Goal: Task Accomplishment & Management: Complete application form

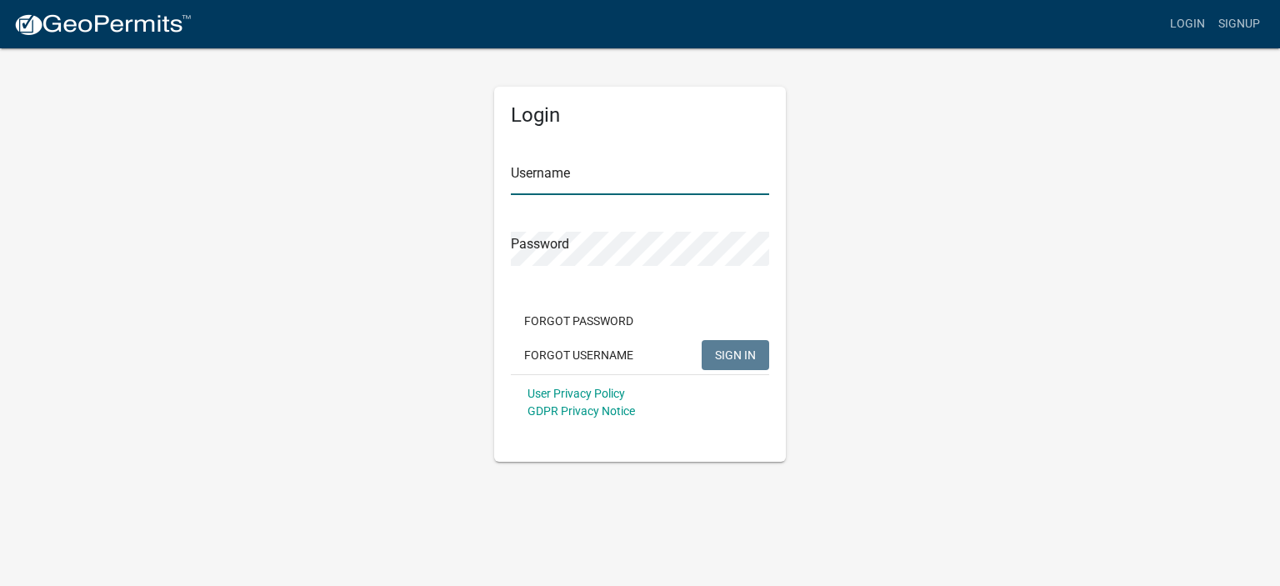
type input "JHulsey"
click at [734, 355] on span "SIGN IN" at bounding box center [735, 354] width 41 height 13
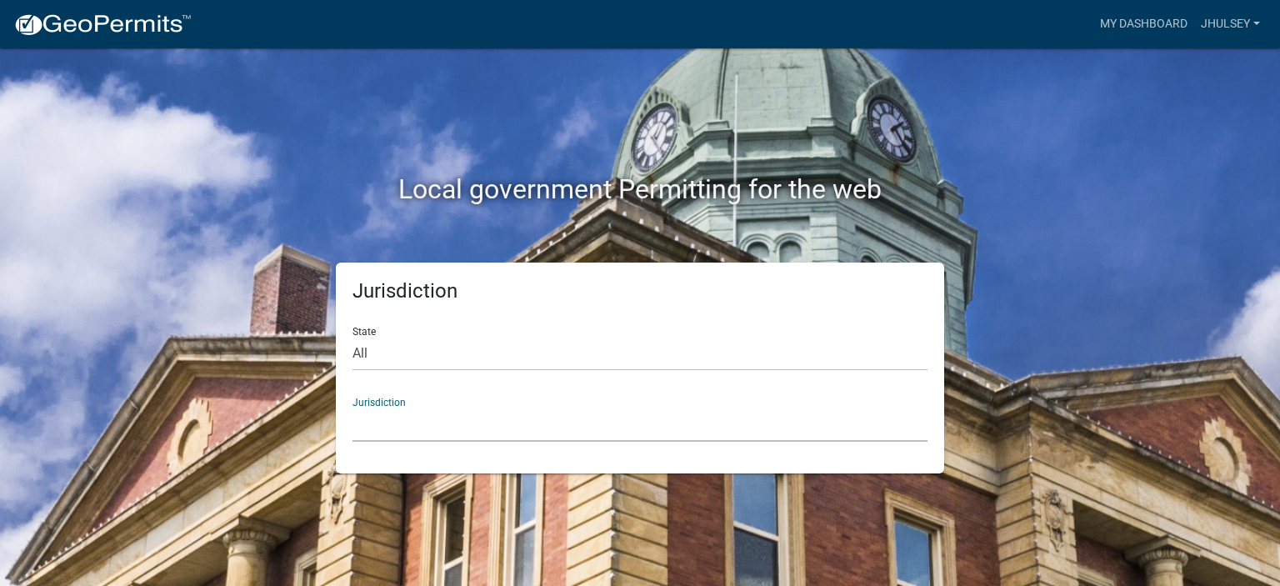
click at [370, 421] on select "[GEOGRAPHIC_DATA], [US_STATE] [GEOGRAPHIC_DATA], [US_STATE][PERSON_NAME][GEOGRA…" at bounding box center [640, 425] width 575 height 34
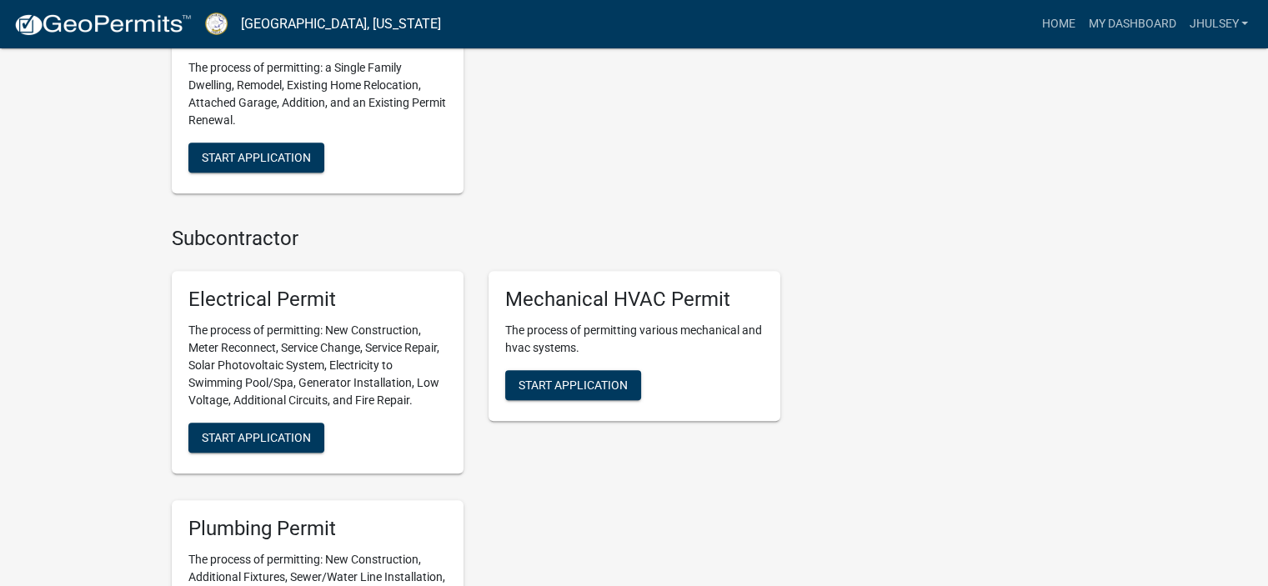
scroll to position [917, 0]
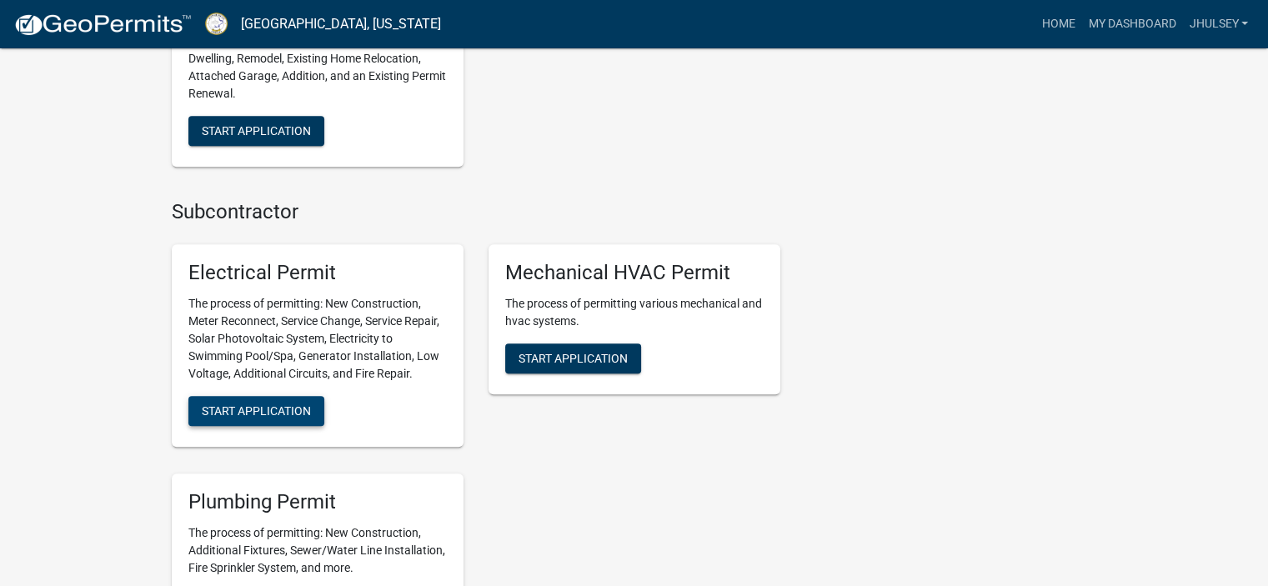
click at [290, 413] on span "Start Application" at bounding box center [256, 410] width 109 height 13
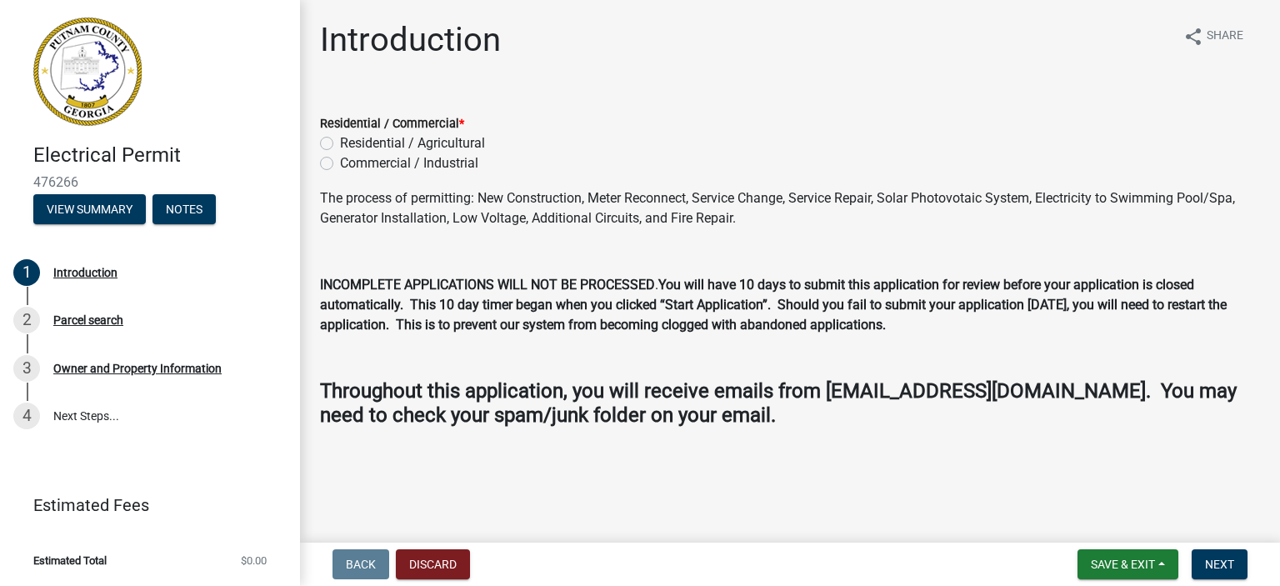
click at [340, 142] on label "Residential / Agricultural" at bounding box center [412, 143] width 145 height 20
click at [340, 142] on input "Residential / Agricultural" at bounding box center [345, 138] width 11 height 11
radio input "true"
click at [1220, 559] on span "Next" at bounding box center [1219, 564] width 29 height 13
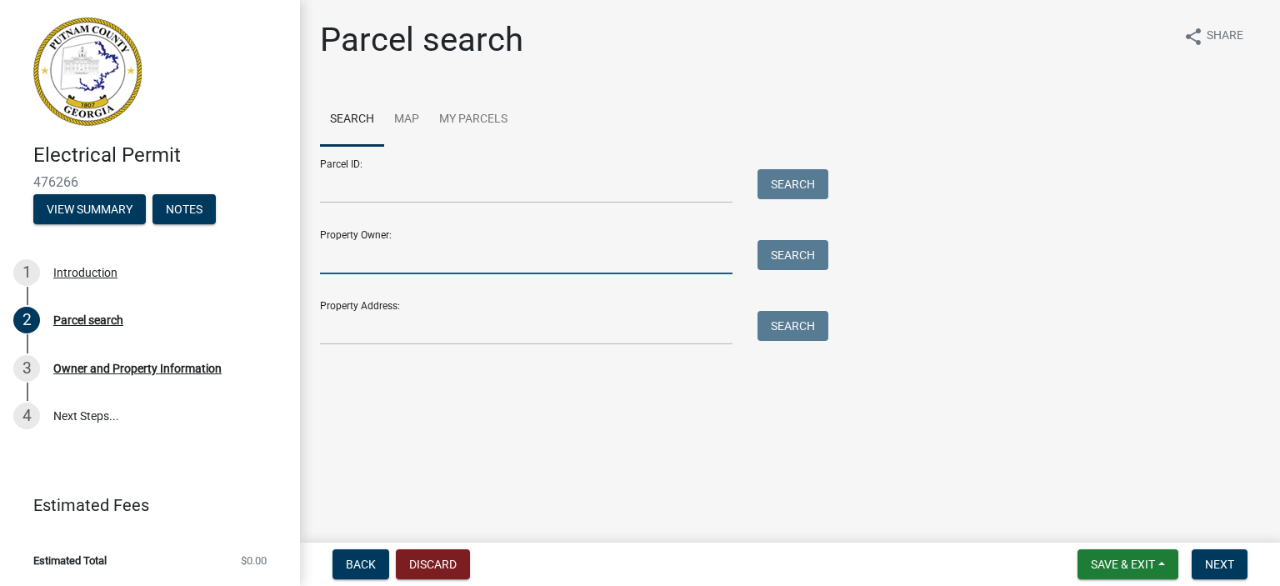
click at [348, 254] on input "Property Owner:" at bounding box center [526, 257] width 413 height 34
type input "[PERSON_NAME]"
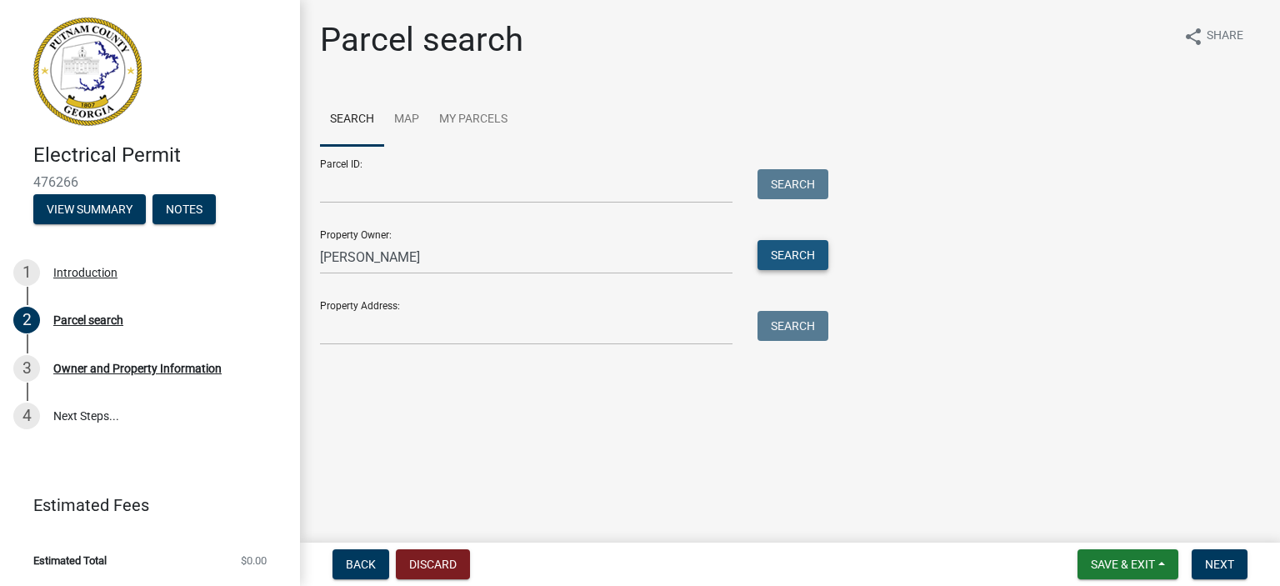
click at [813, 256] on button "Search" at bounding box center [793, 255] width 71 height 30
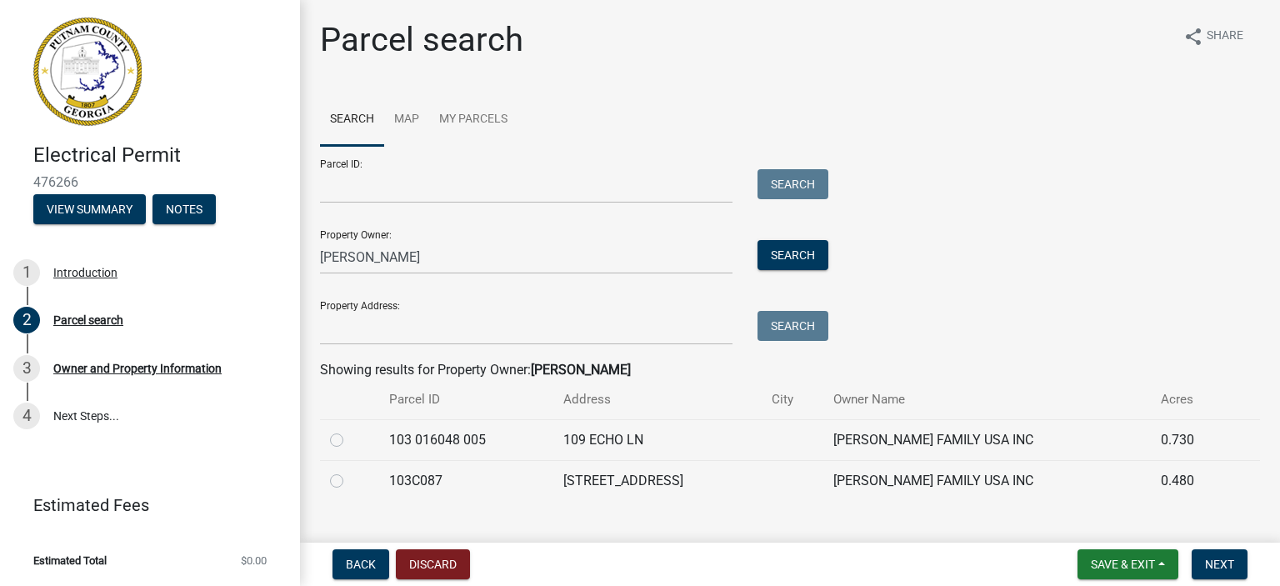
click at [350, 430] on label at bounding box center [350, 430] width 0 height 0
click at [350, 441] on 005 "radio" at bounding box center [355, 435] width 11 height 11
radio 005 "true"
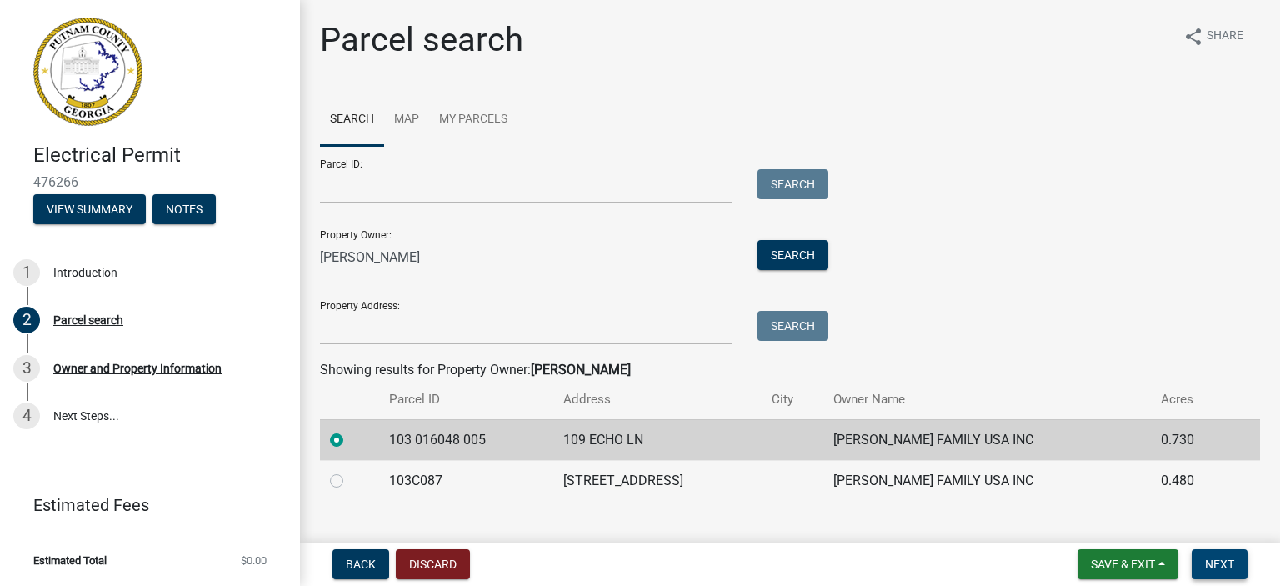
click at [1225, 566] on span "Next" at bounding box center [1219, 564] width 29 height 13
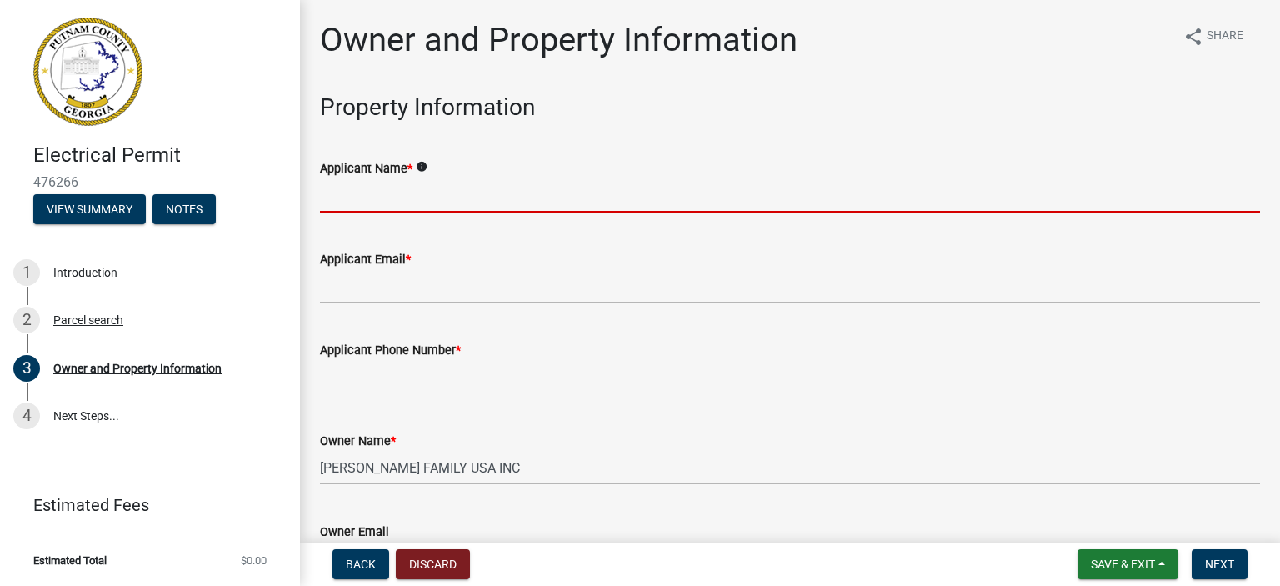
click at [388, 195] on input "Applicant Name *" at bounding box center [790, 195] width 940 height 34
type input "[PERSON_NAME]"
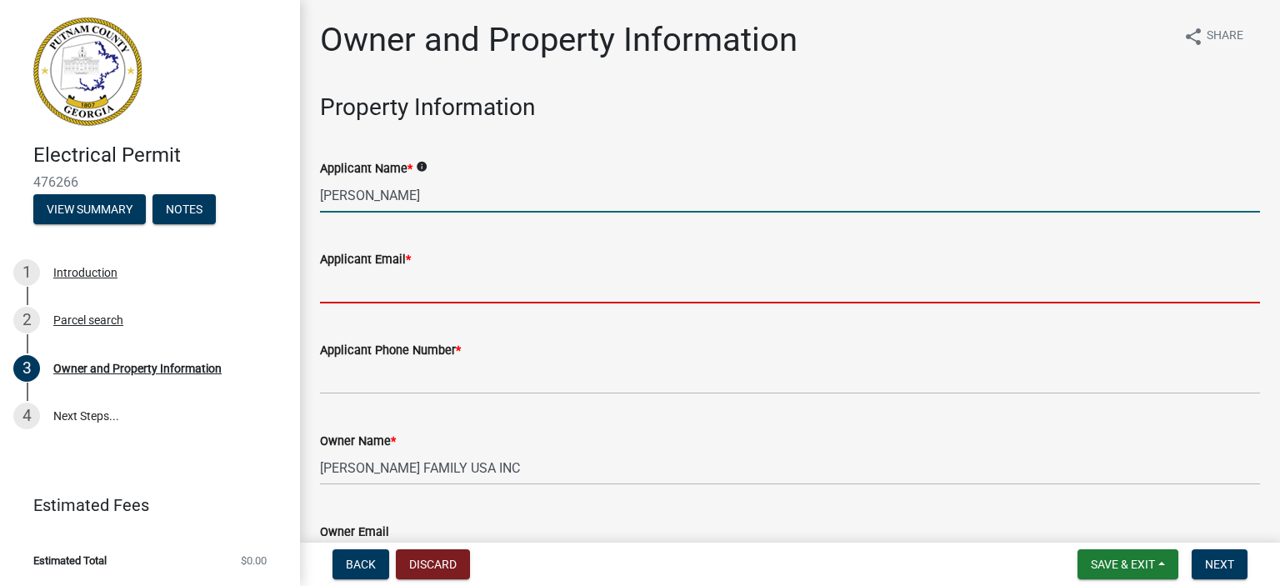
type input "[EMAIL_ADDRESS][DOMAIN_NAME]"
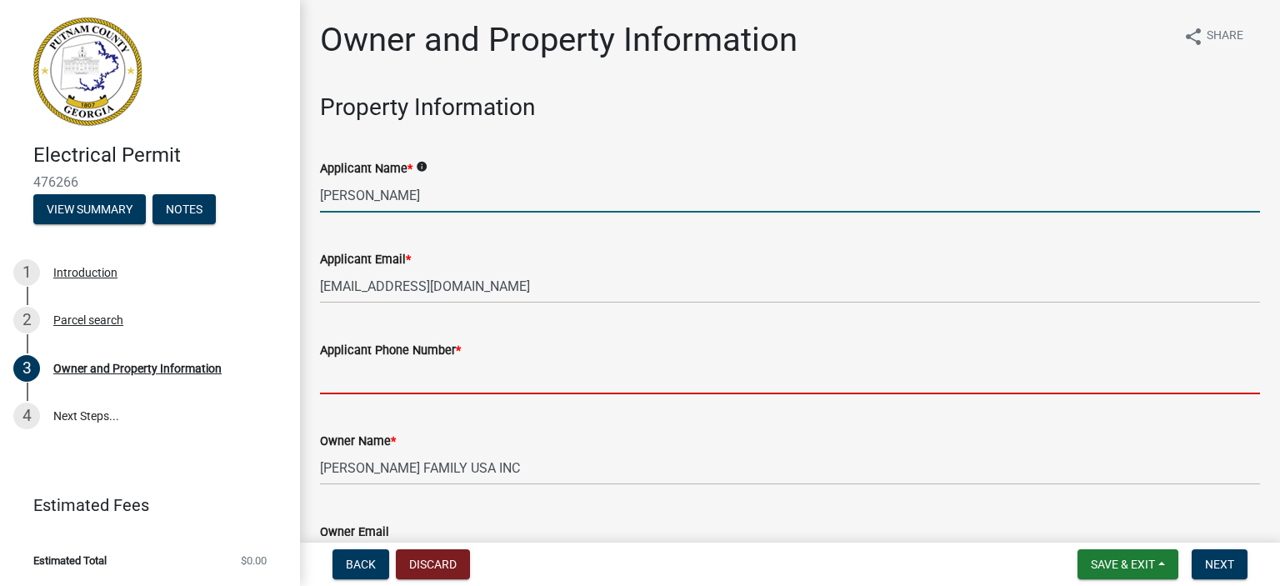
type input "7705276815"
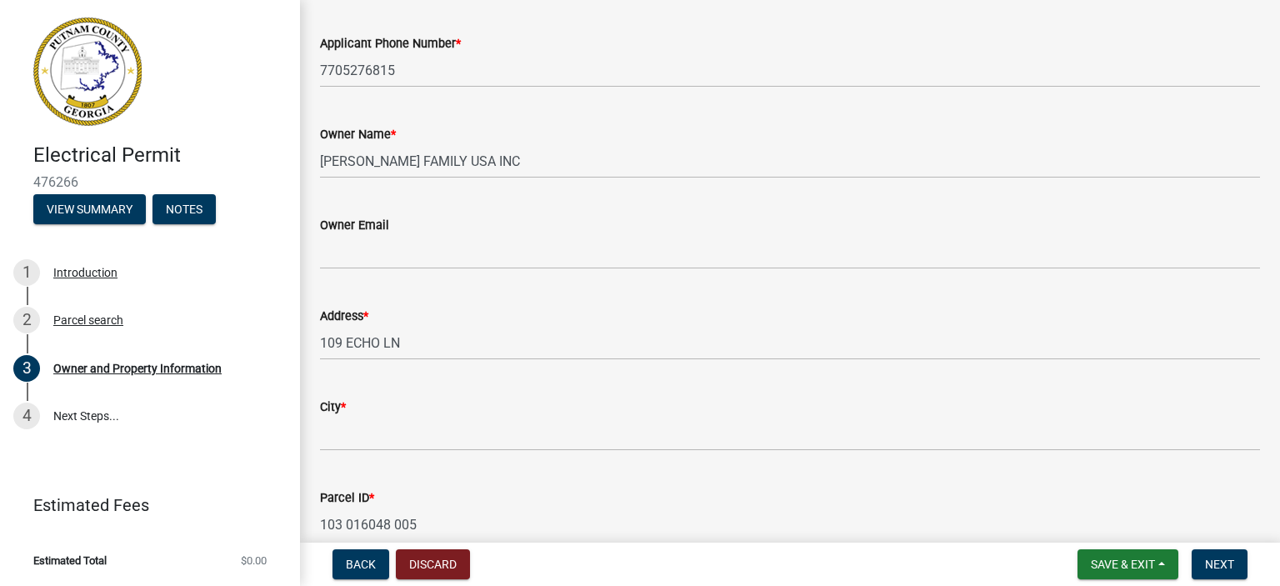
scroll to position [333, 0]
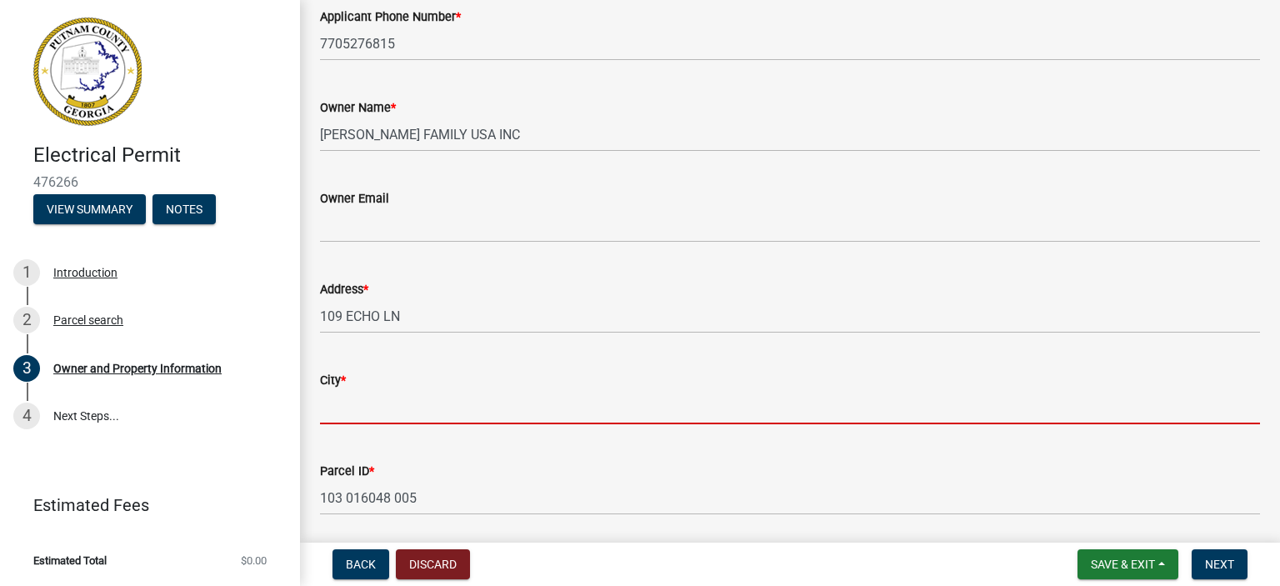
click at [372, 406] on input "City *" at bounding box center [790, 407] width 940 height 34
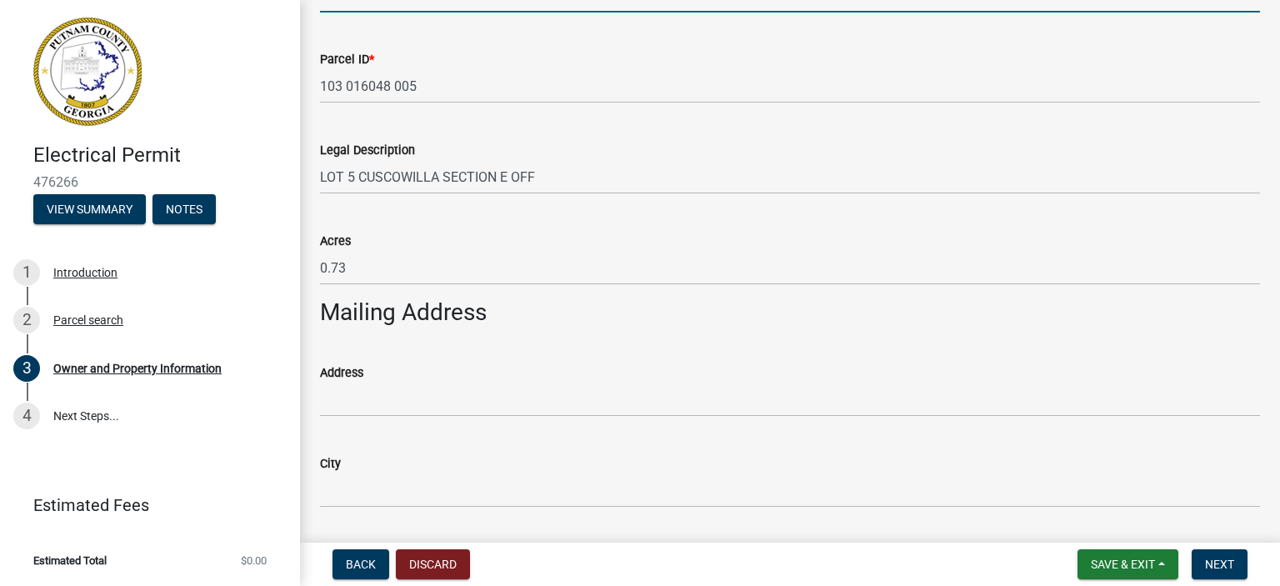
scroll to position [833, 0]
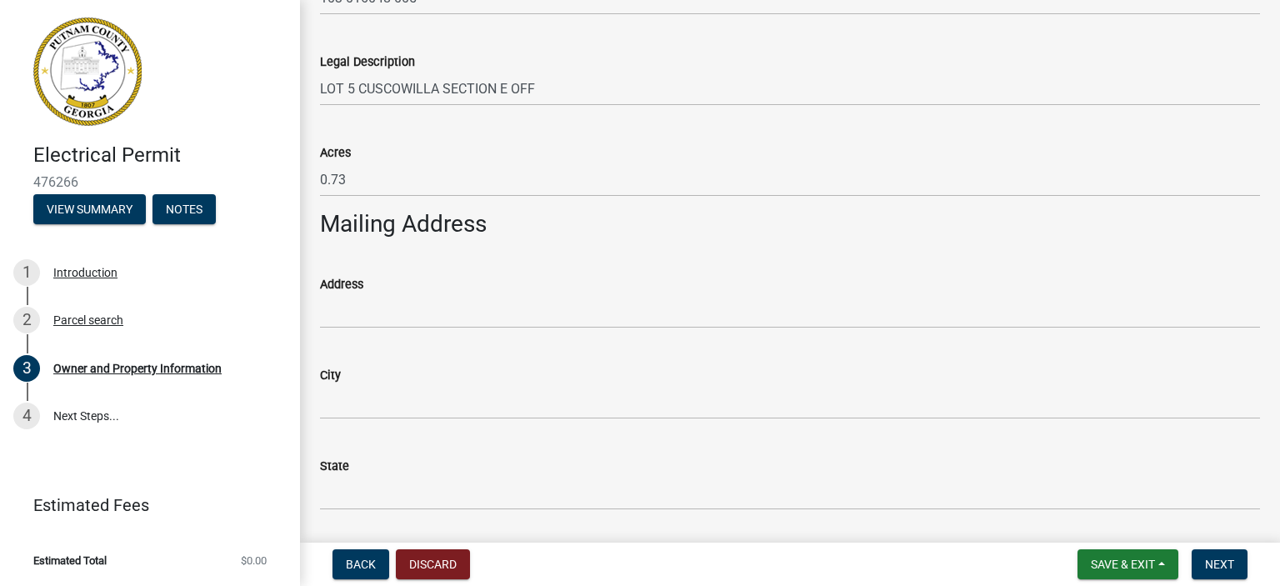
type input "Eatonton"
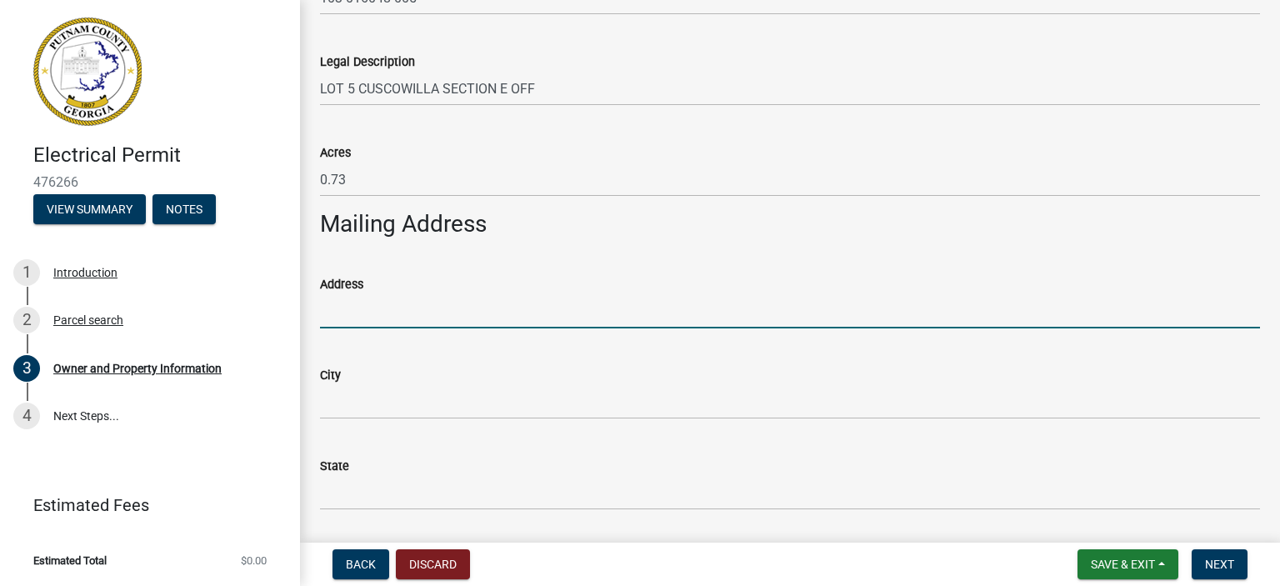
click at [425, 315] on input "Address" at bounding box center [790, 311] width 940 height 34
type input "[STREET_ADDRESS]"
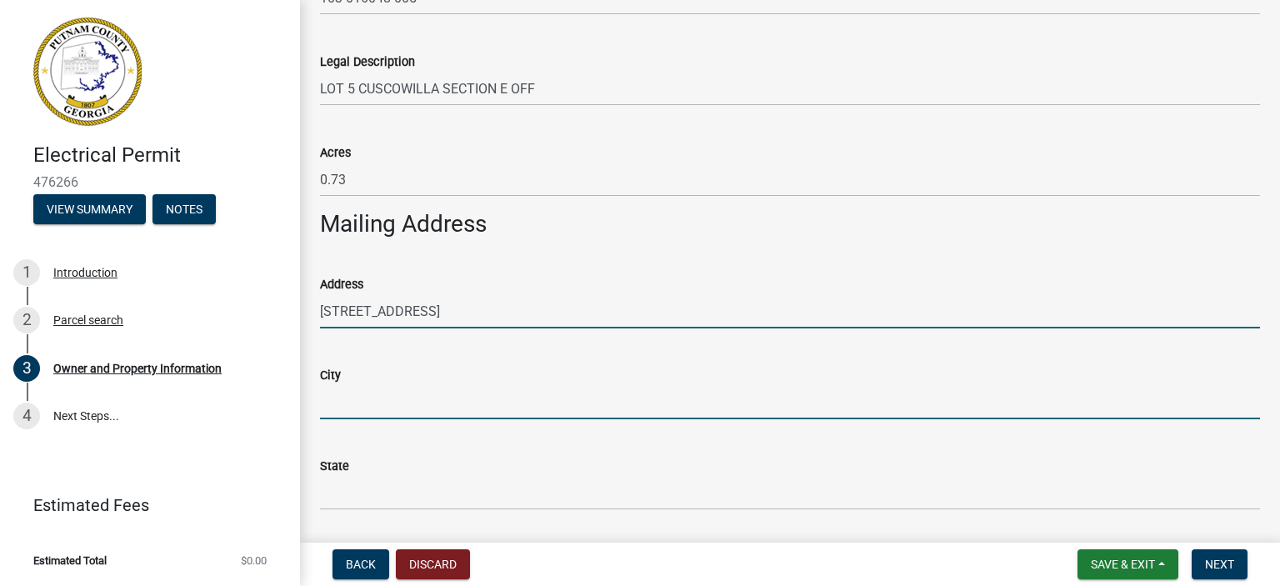
type input "[PERSON_NAME]"
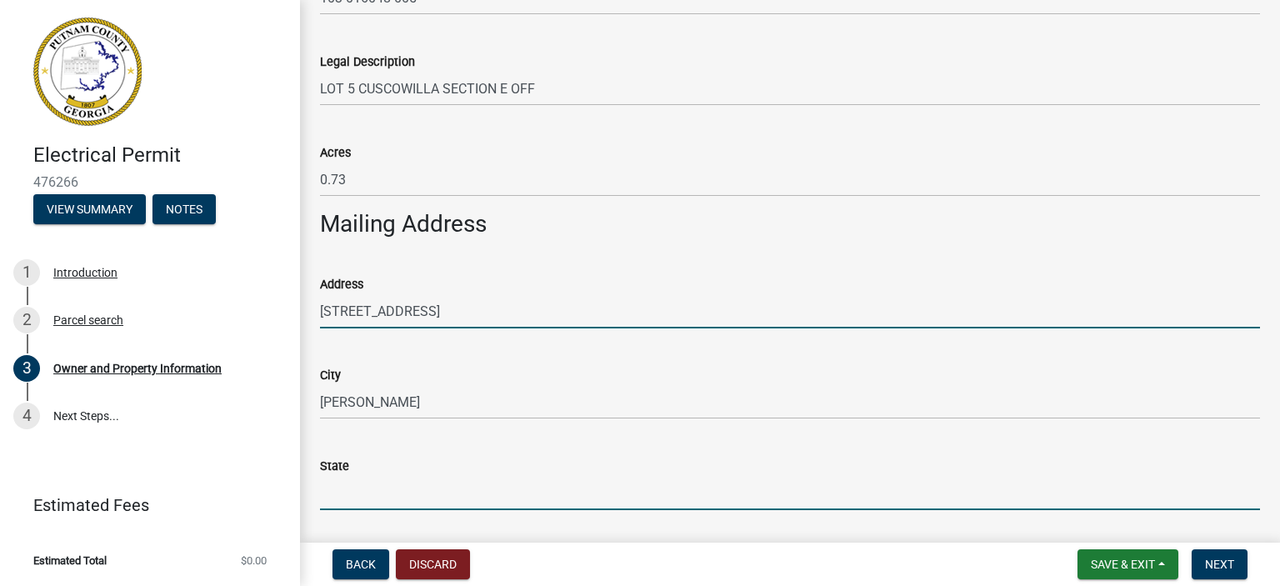
type input "GA"
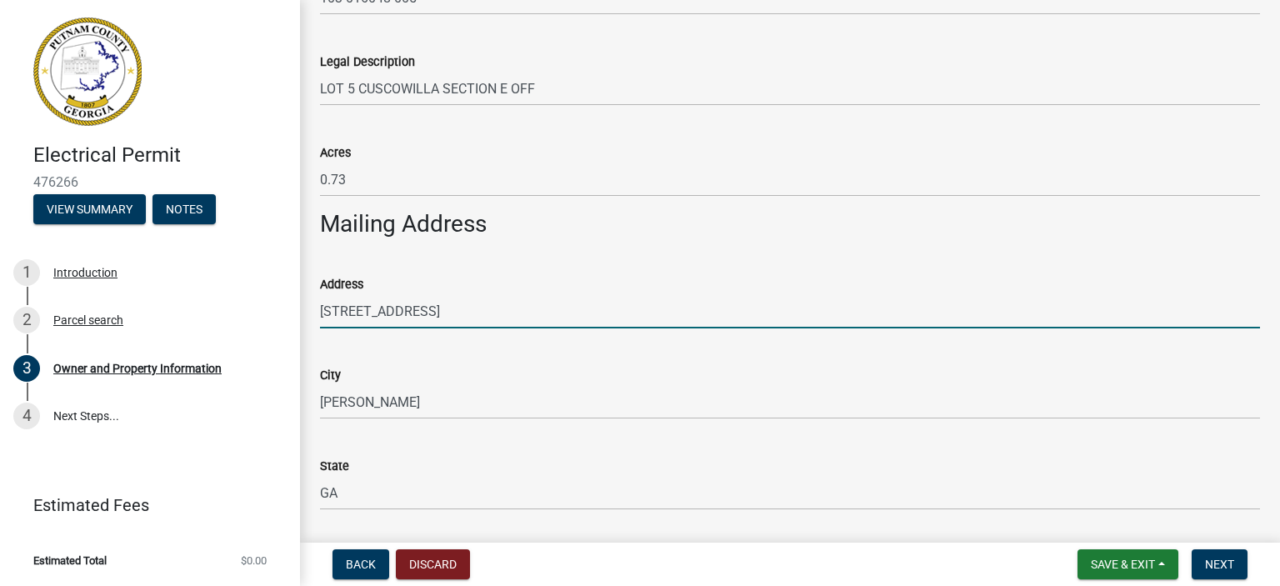
type input "31085"
type input "[PERSON_NAME]"
type input "7705276815"
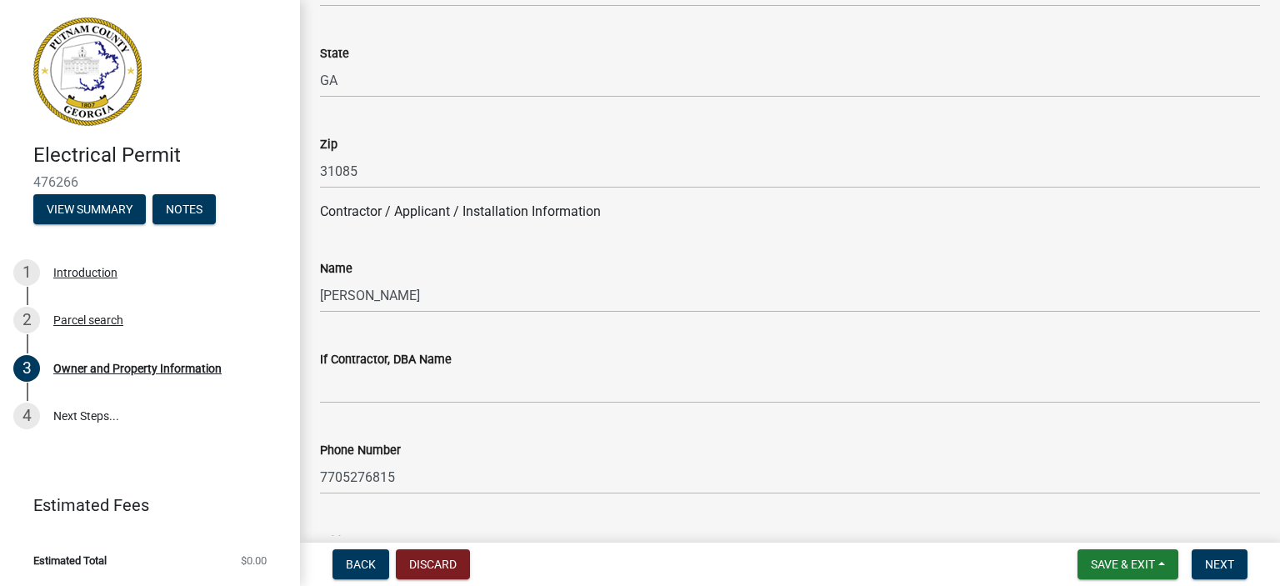
scroll to position [1250, 0]
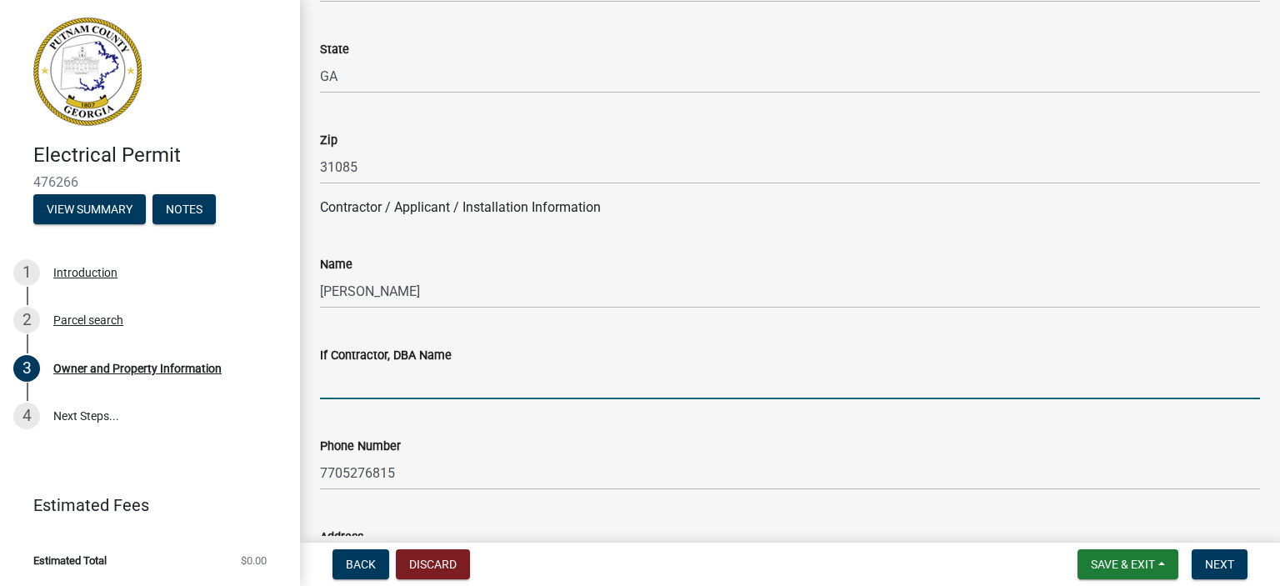
click at [342, 386] on input "If Contractor, DBA Name" at bounding box center [790, 382] width 940 height 34
type input "HUL-C Electric, Inc."
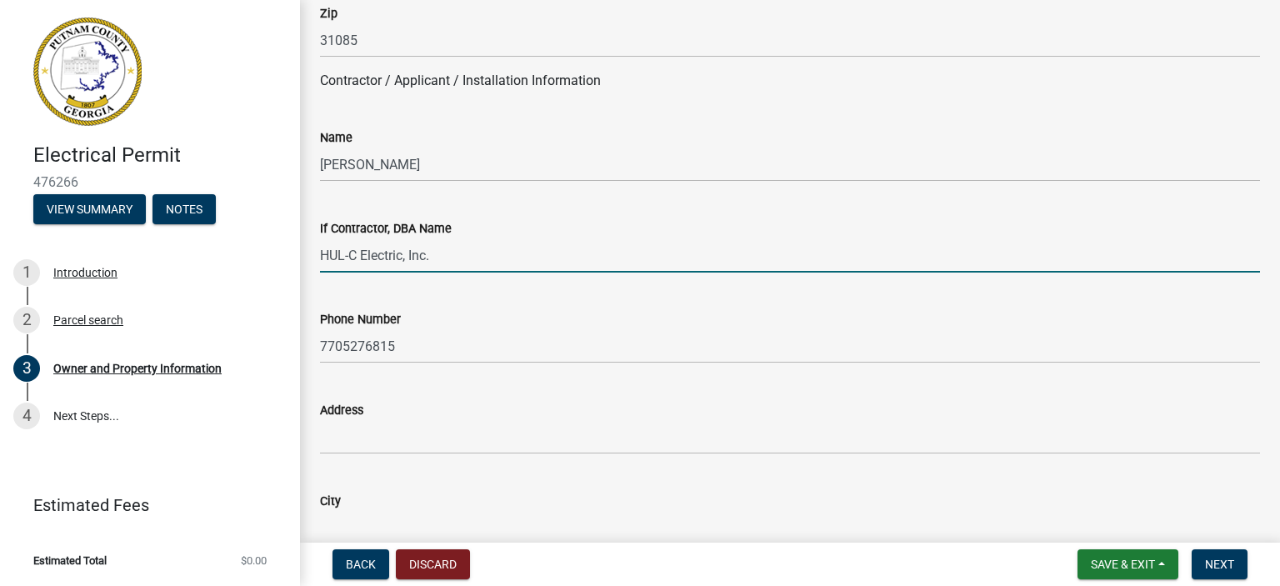
scroll to position [1417, 0]
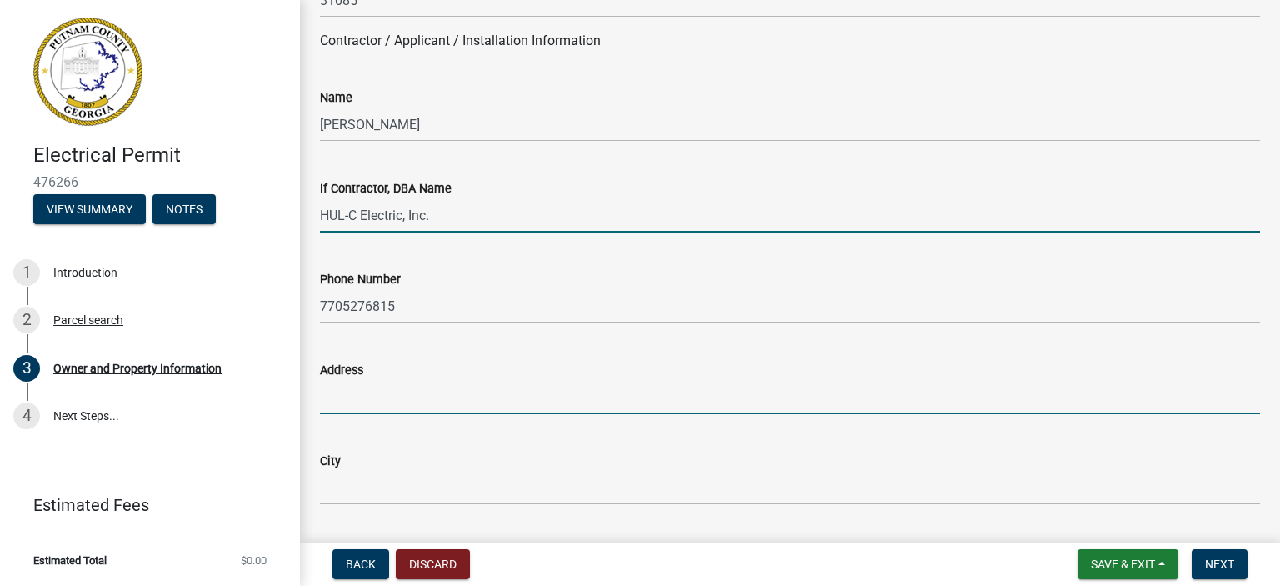
click at [384, 395] on input "Address" at bounding box center [790, 397] width 940 height 34
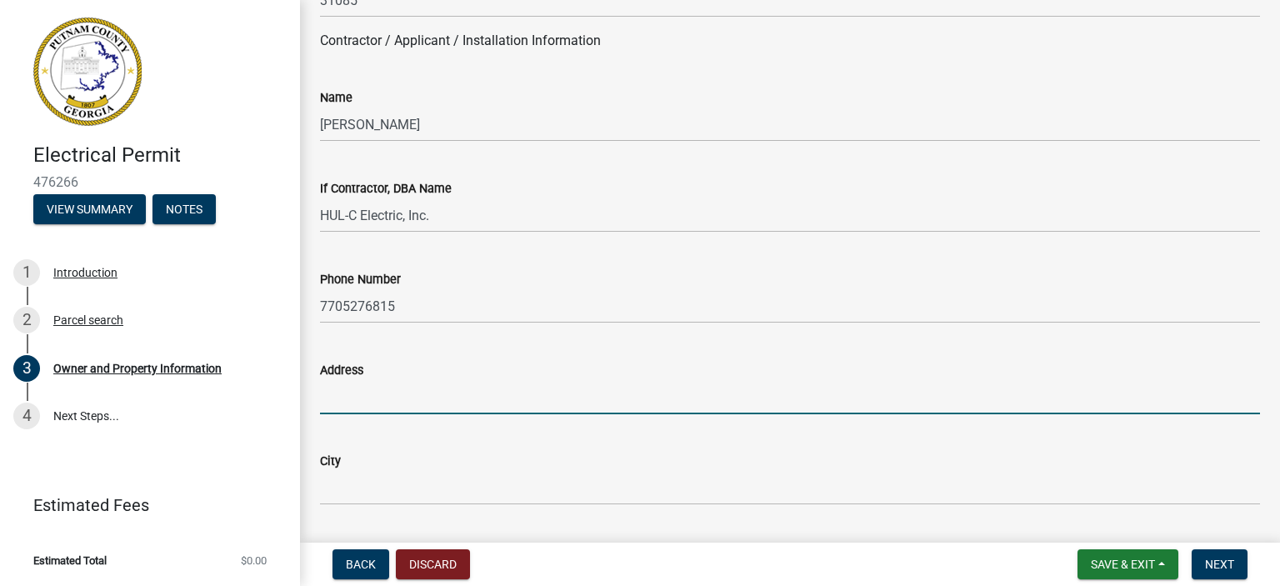
type input "[STREET_ADDRESS]"
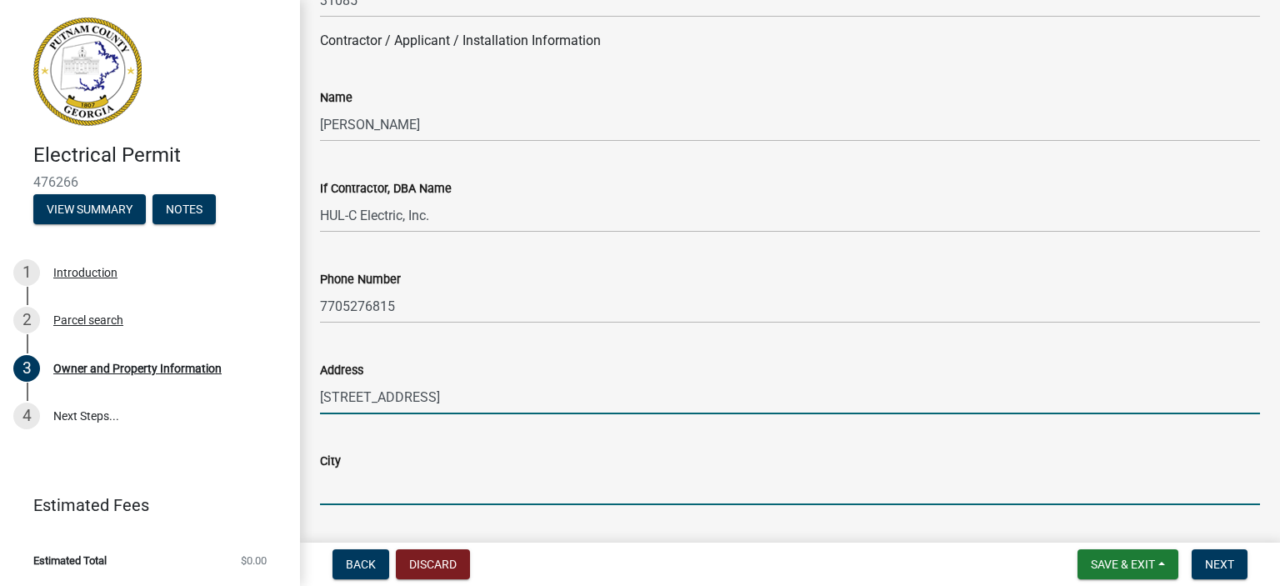
type input "[PERSON_NAME]"
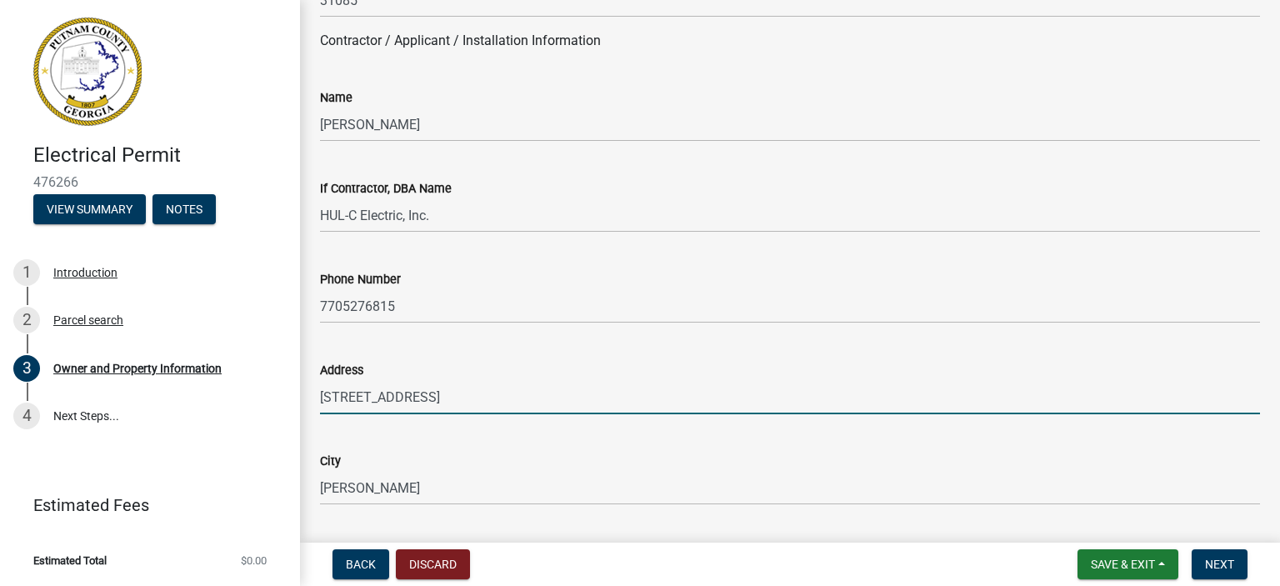
type input "GA"
type input "31085"
type input "[EMAIL_ADDRESS][DOMAIN_NAME]"
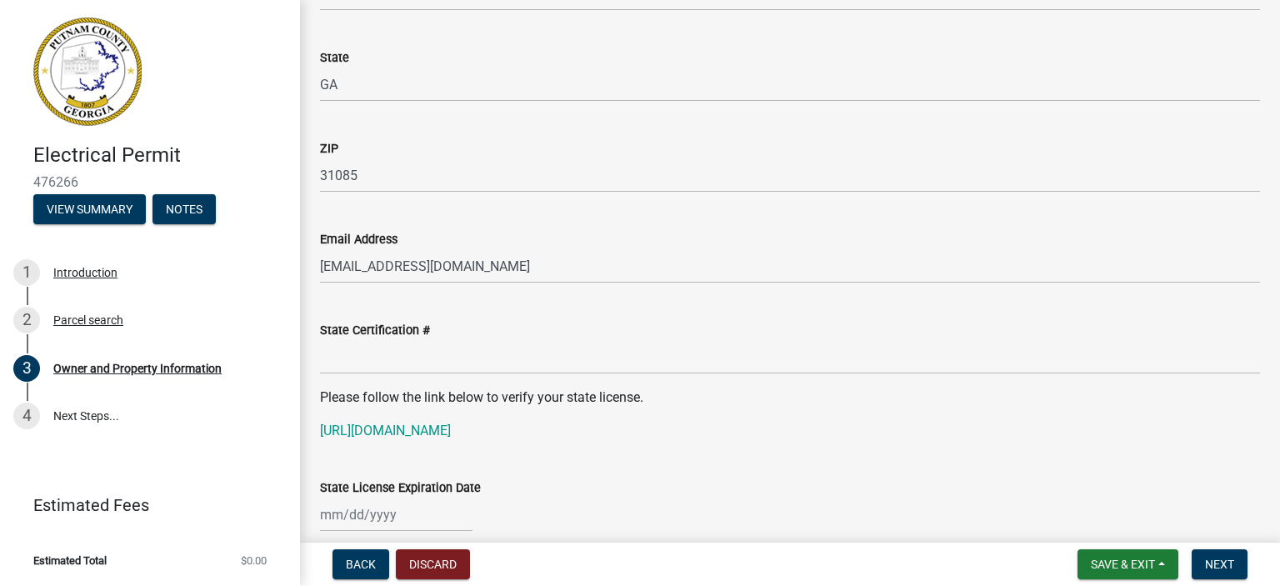
scroll to position [1917, 0]
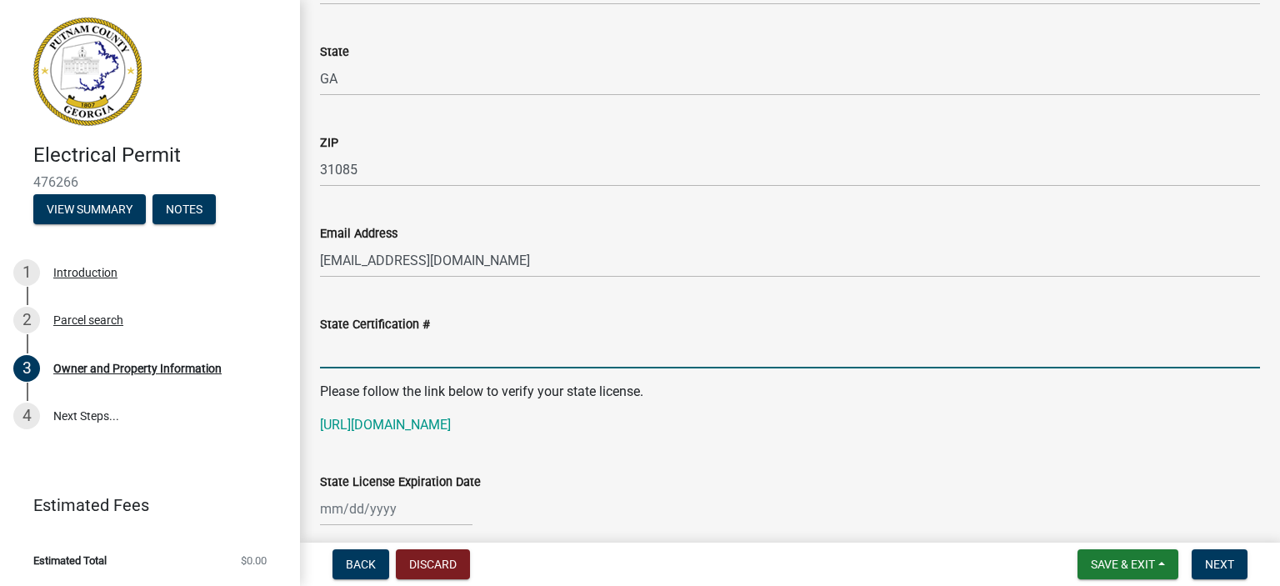
click at [338, 357] on input "State Certification #" at bounding box center [790, 351] width 940 height 34
type input "EN213789"
click at [375, 517] on div at bounding box center [396, 509] width 153 height 34
select select "9"
select select "2025"
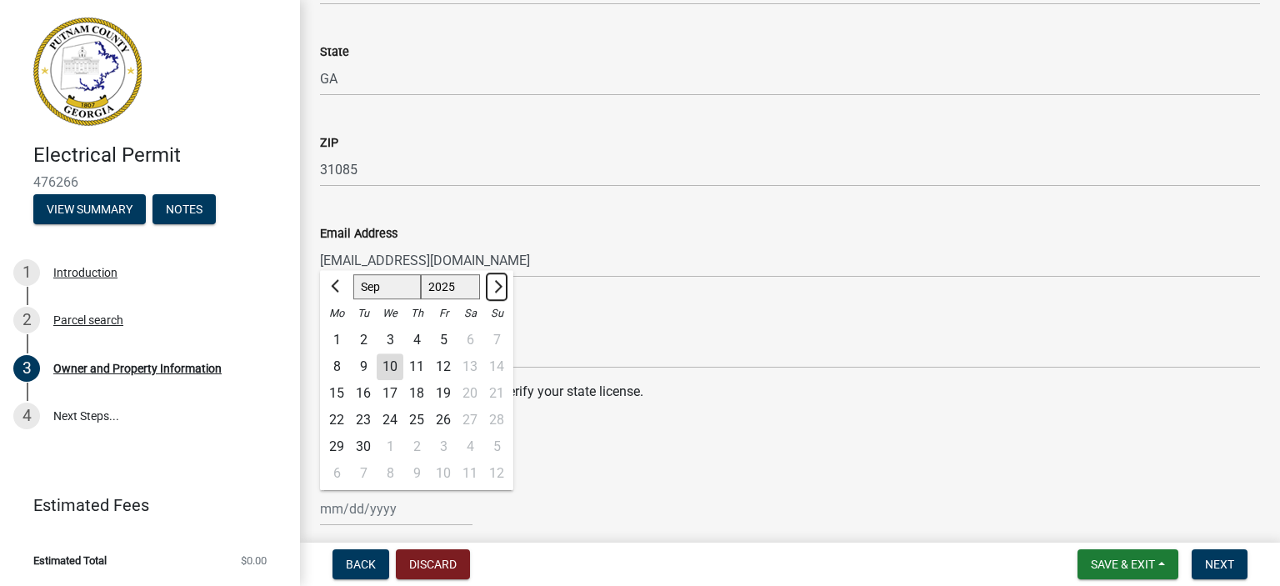
click at [497, 285] on span "Next month" at bounding box center [496, 286] width 13 height 13
click at [498, 285] on span "Next month" at bounding box center [496, 286] width 13 height 13
select select "1"
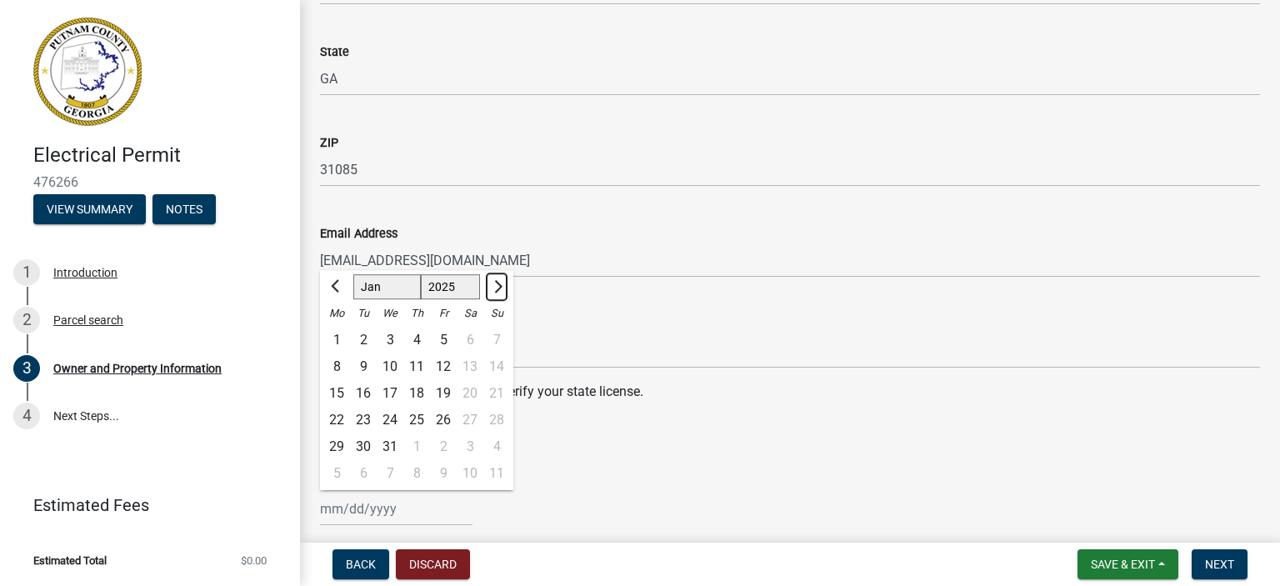
select select "2026"
click at [498, 285] on span "Next month" at bounding box center [496, 286] width 13 height 13
click at [498, 286] on span "Next month" at bounding box center [496, 286] width 13 height 13
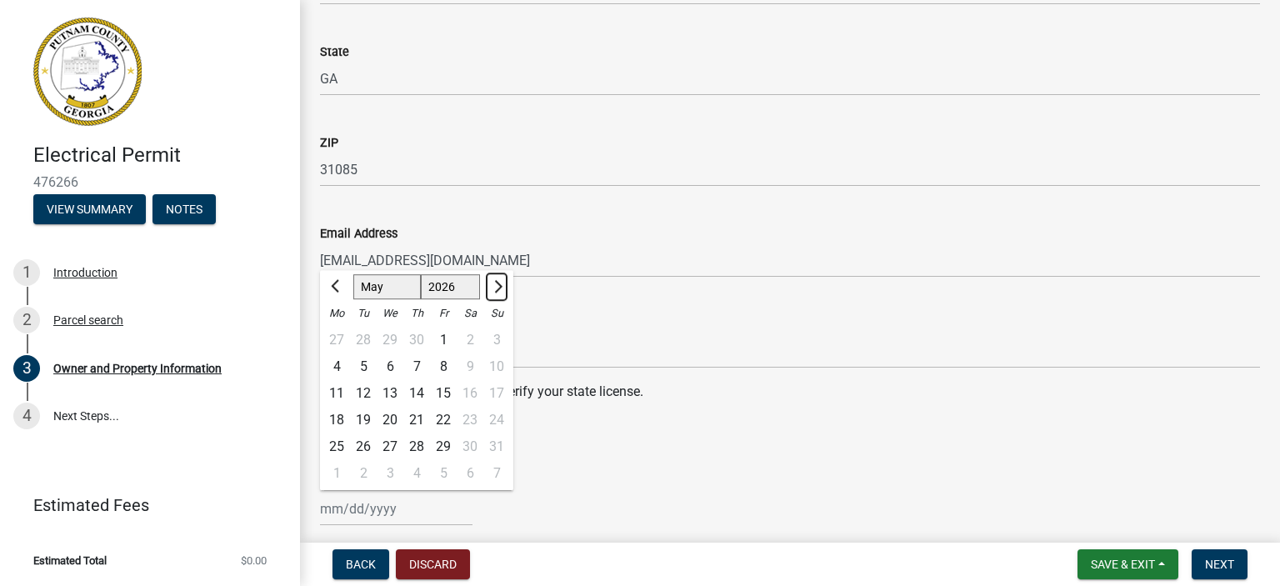
click at [498, 286] on span "Next month" at bounding box center [496, 286] width 13 height 13
select select "6"
click at [364, 445] on div "30" at bounding box center [363, 446] width 27 height 27
type input "[DATE]"
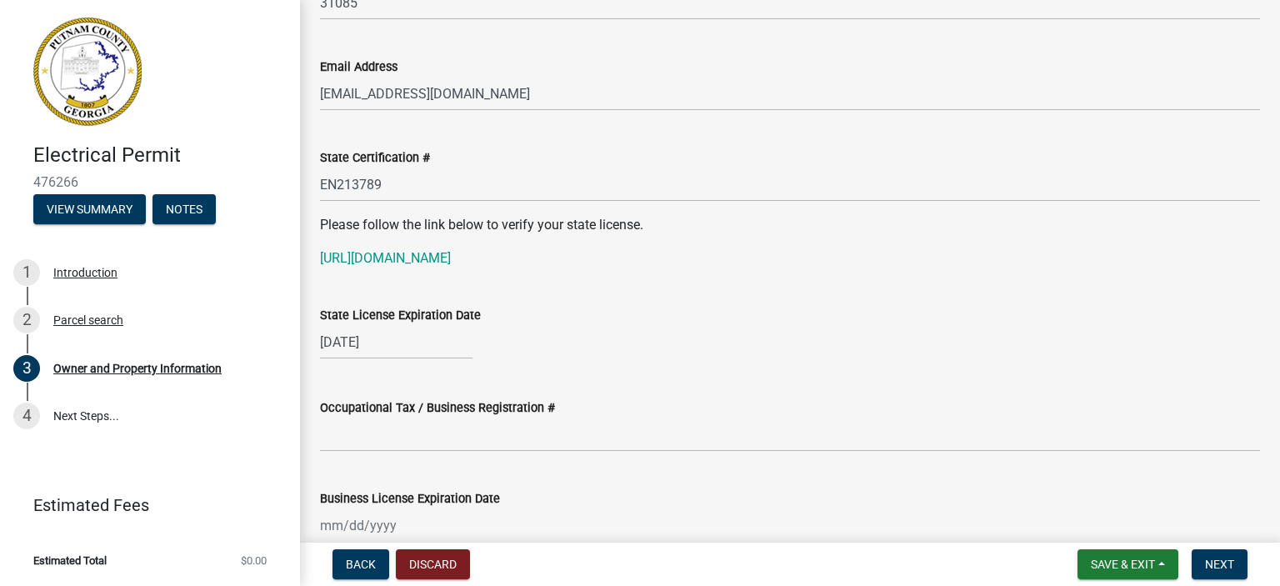
scroll to position [2167, 0]
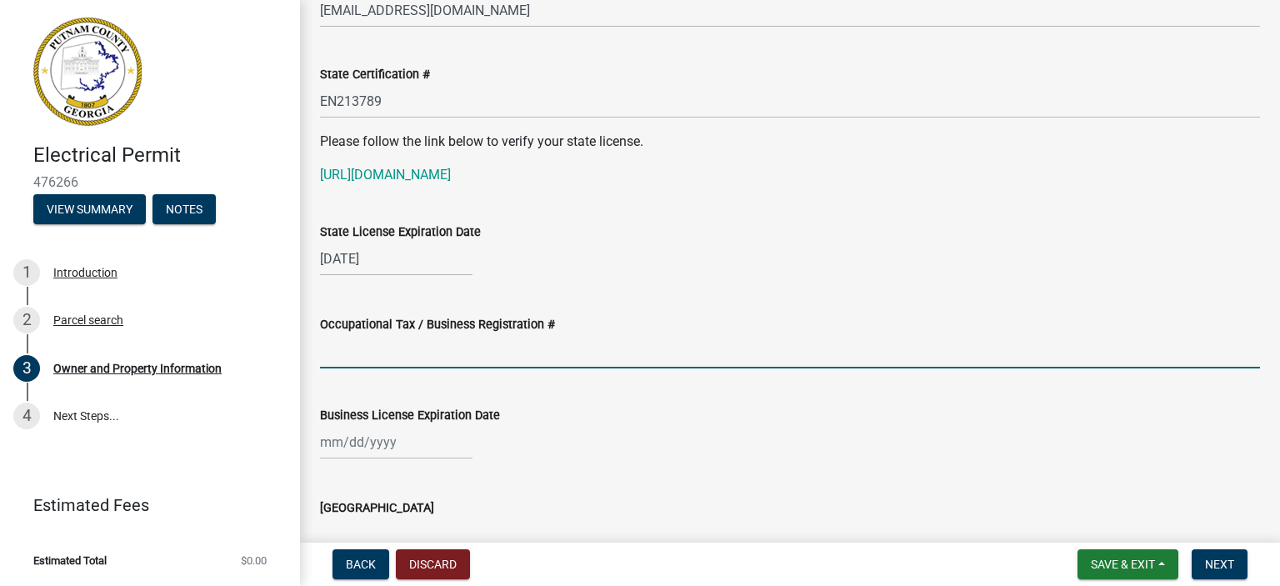
click at [333, 361] on input "Occupational Tax / Business Registration #" at bounding box center [790, 351] width 940 height 34
type input "2026-BL-199-418"
click at [350, 444] on div at bounding box center [396, 442] width 153 height 34
select select "9"
select select "2025"
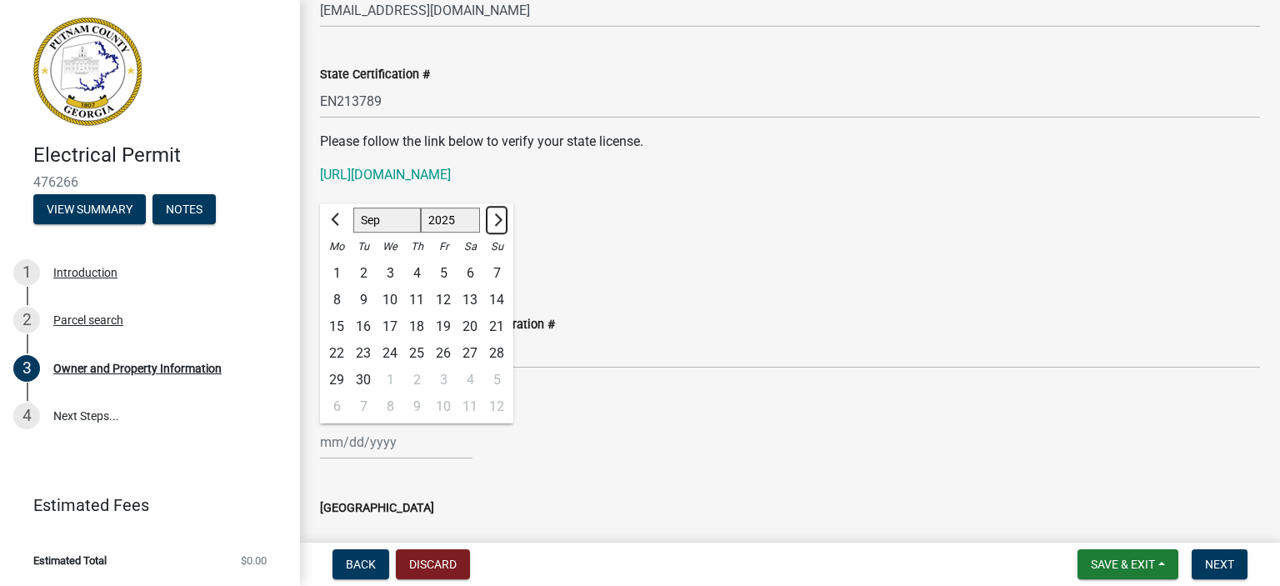
click at [499, 220] on span "Next month" at bounding box center [496, 219] width 13 height 13
select select "1"
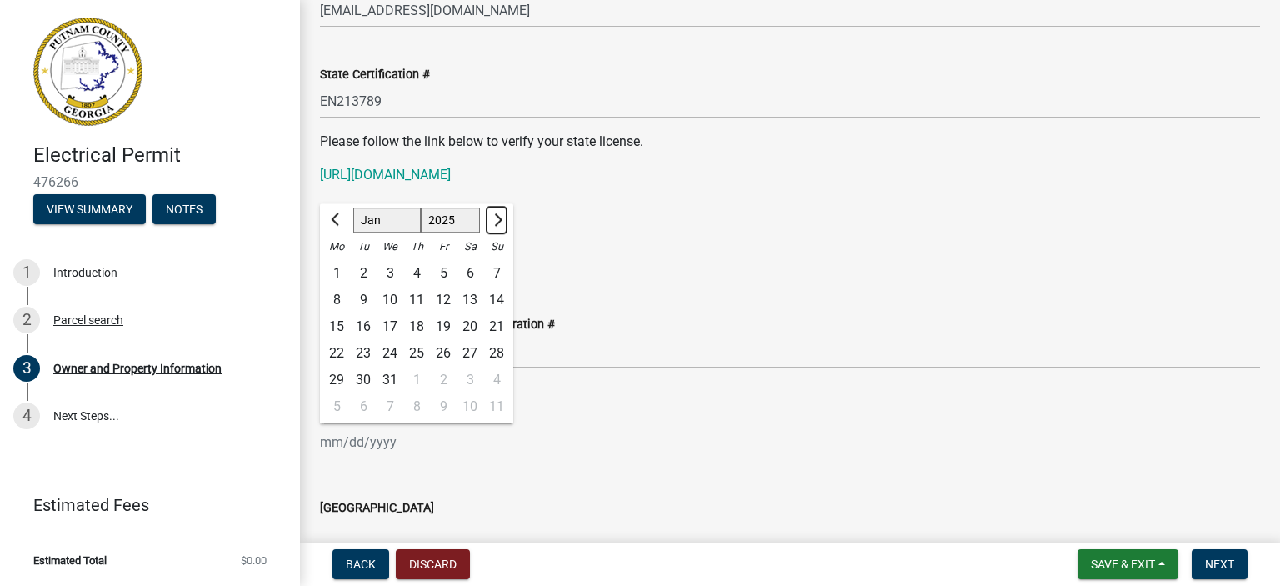
select select "2026"
click at [335, 217] on span "Previous month" at bounding box center [337, 219] width 13 height 13
select select "12"
select select "2025"
click at [393, 379] on div "31" at bounding box center [390, 380] width 27 height 27
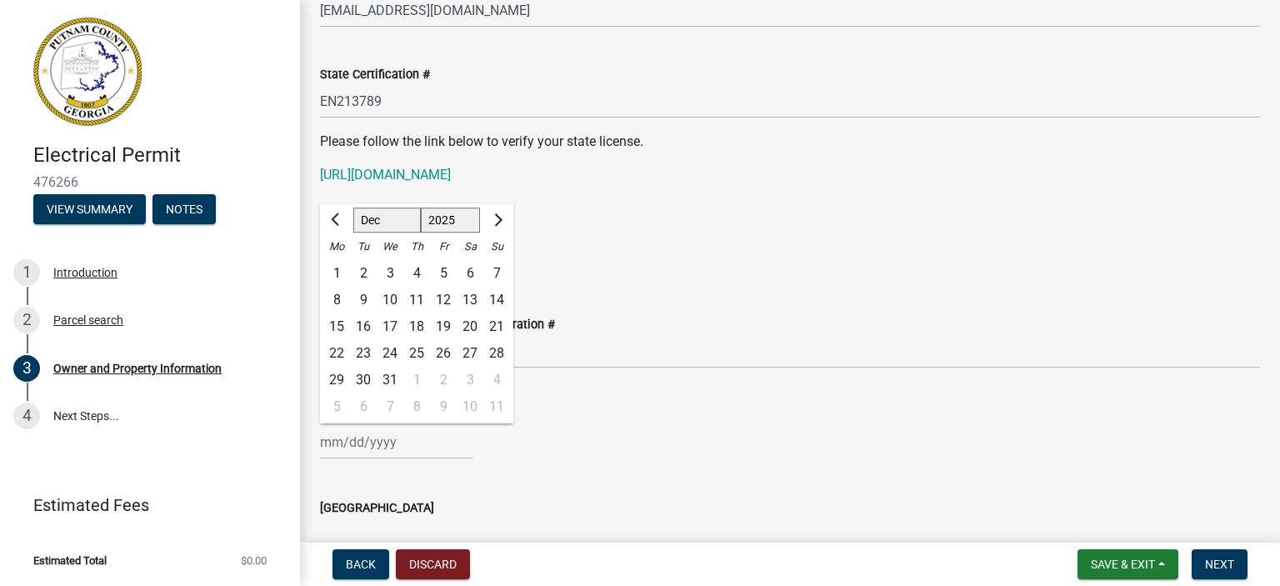
type input "[DATE]"
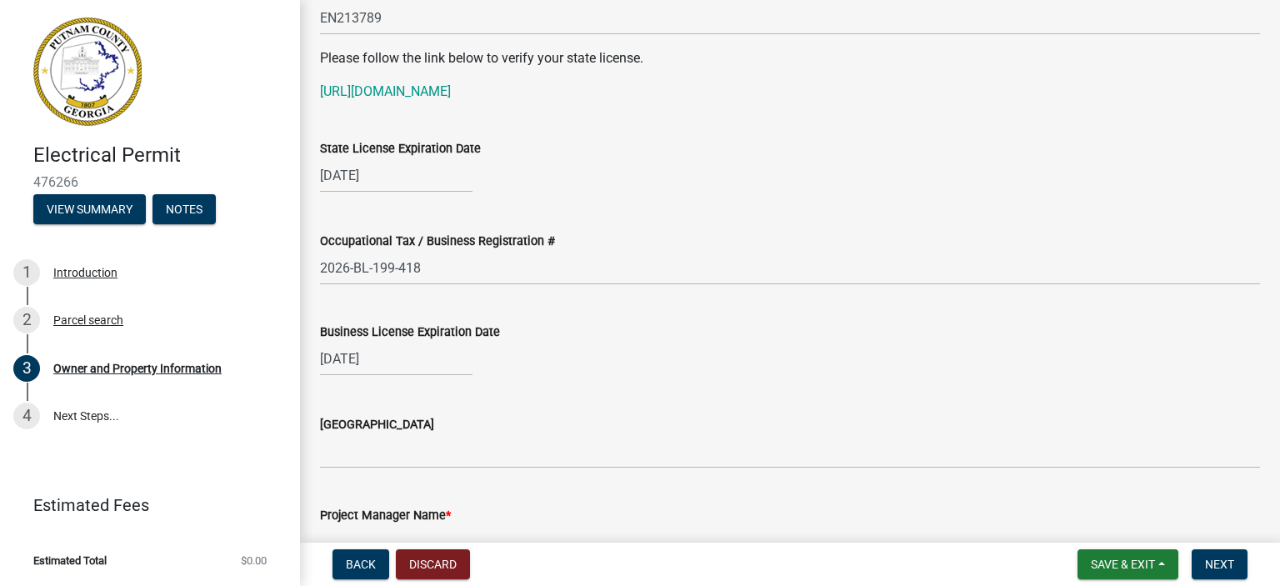
scroll to position [2334, 0]
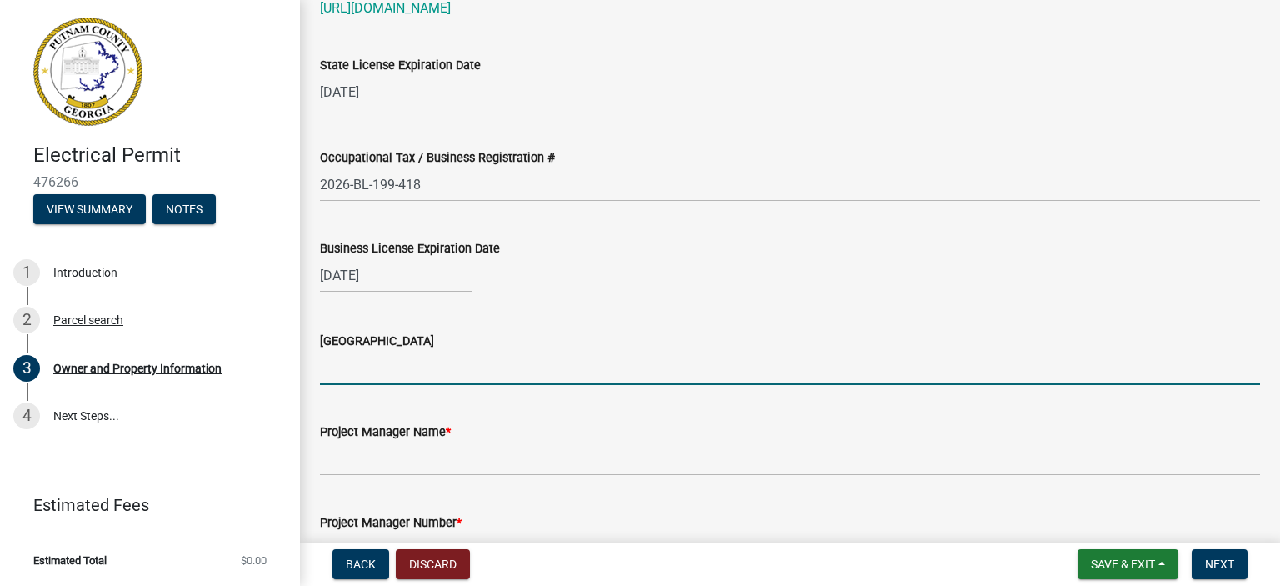
click at [398, 369] on input "[GEOGRAPHIC_DATA]" at bounding box center [790, 368] width 940 height 34
type input "Jasper"
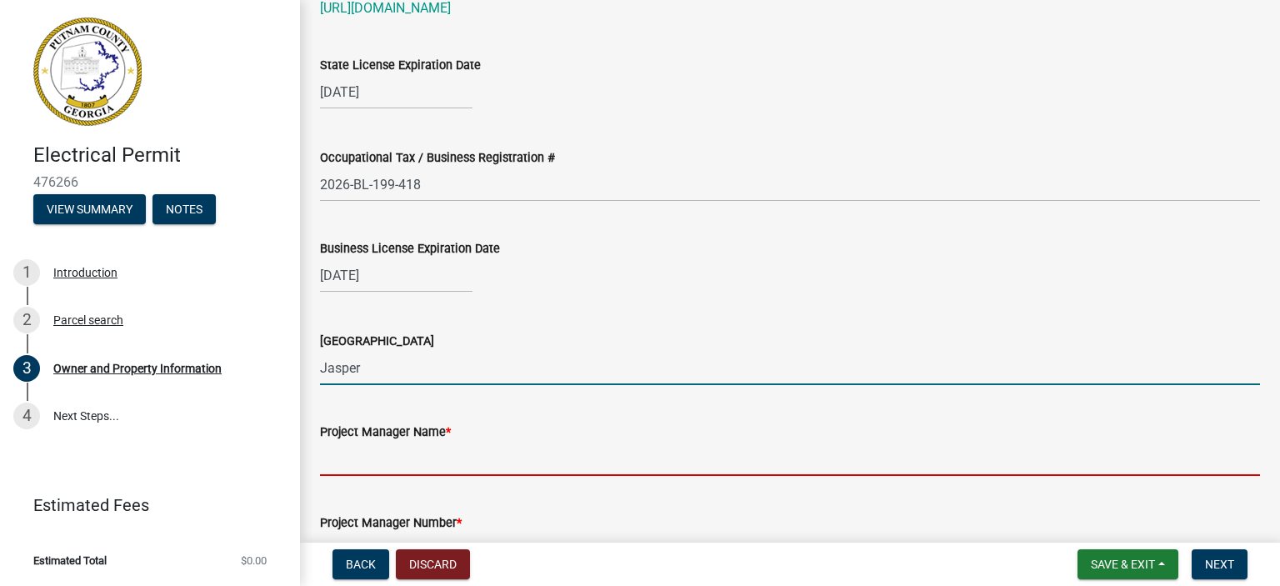
click at [373, 458] on input "Project Manager Name *" at bounding box center [790, 459] width 940 height 34
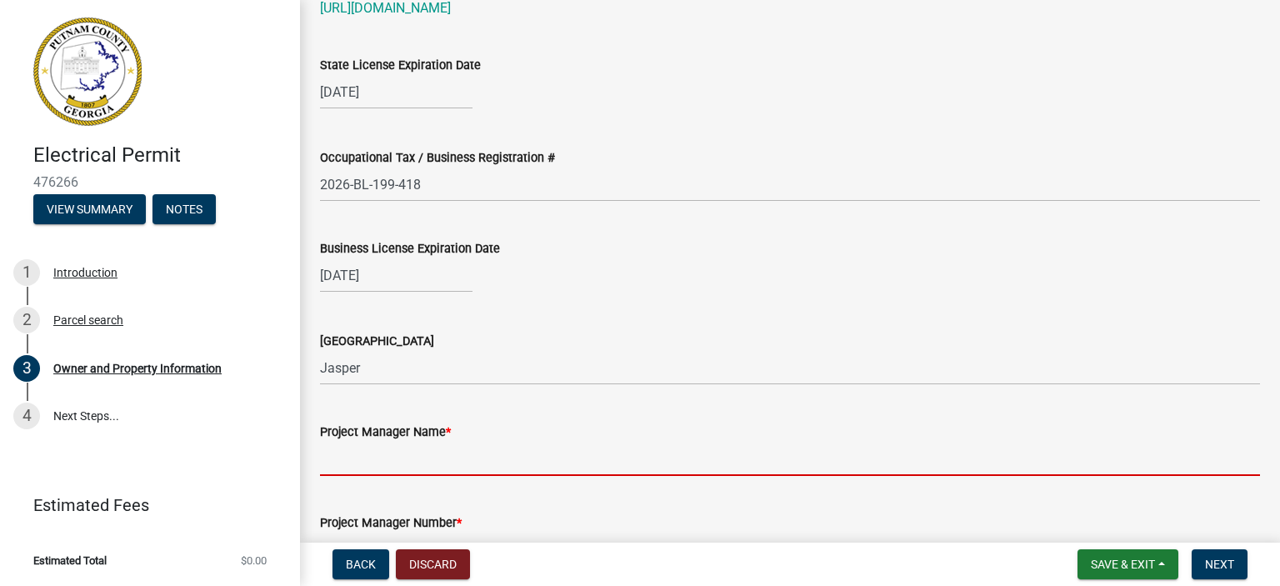
type input "[PERSON_NAME]"
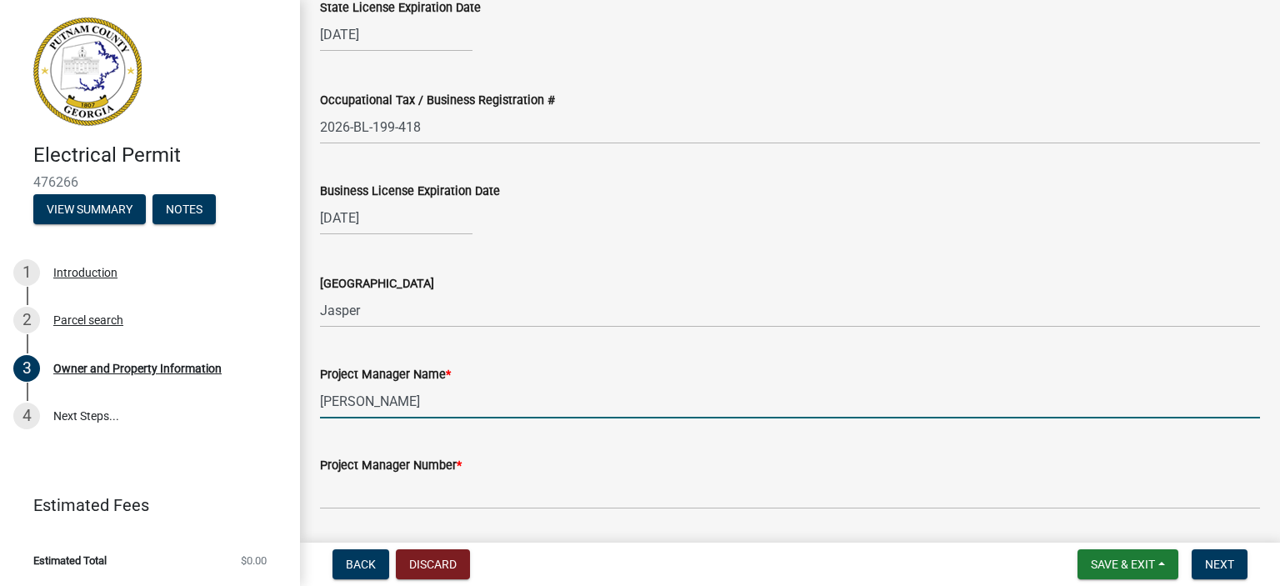
scroll to position [2417, 0]
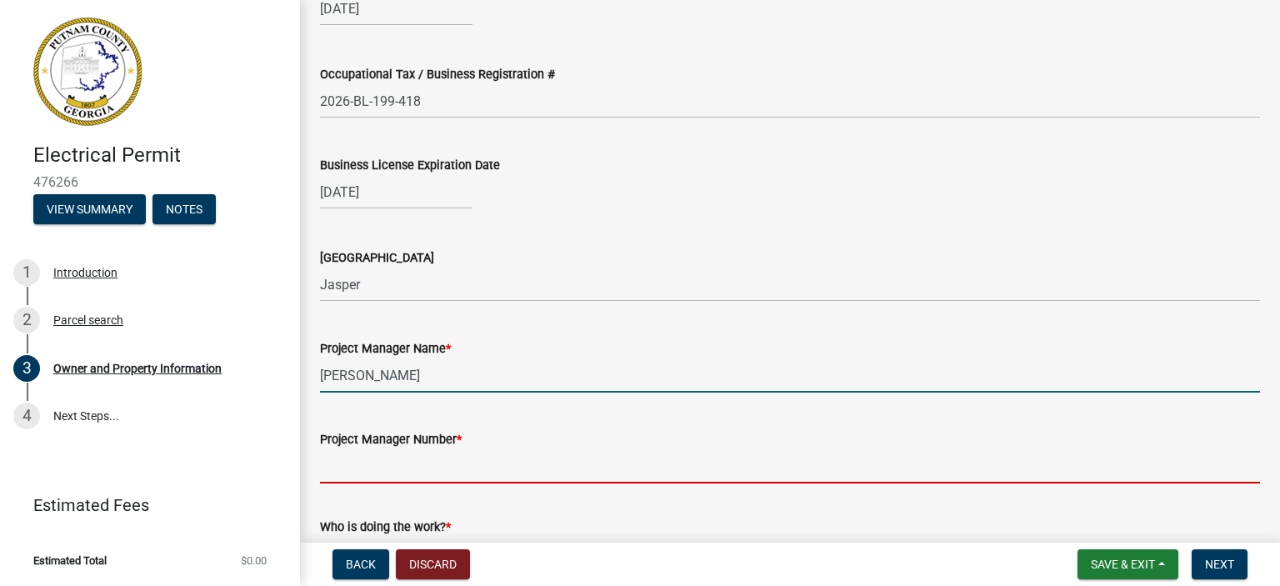
click at [387, 455] on input "Project Manager Number *" at bounding box center [790, 466] width 940 height 34
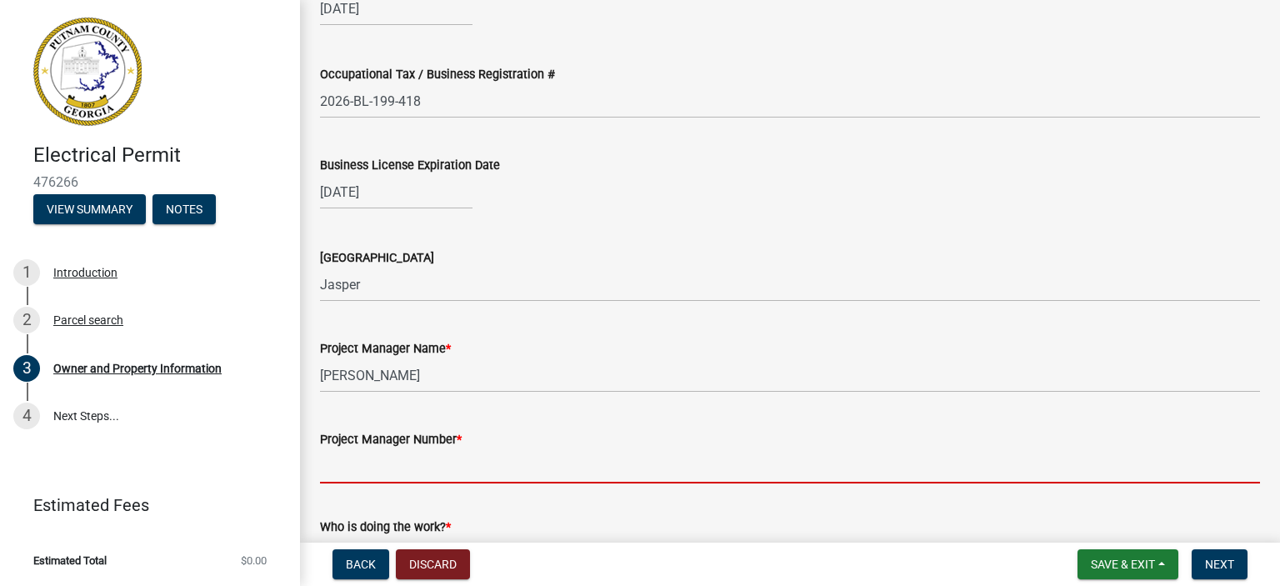
type input "7705276815"
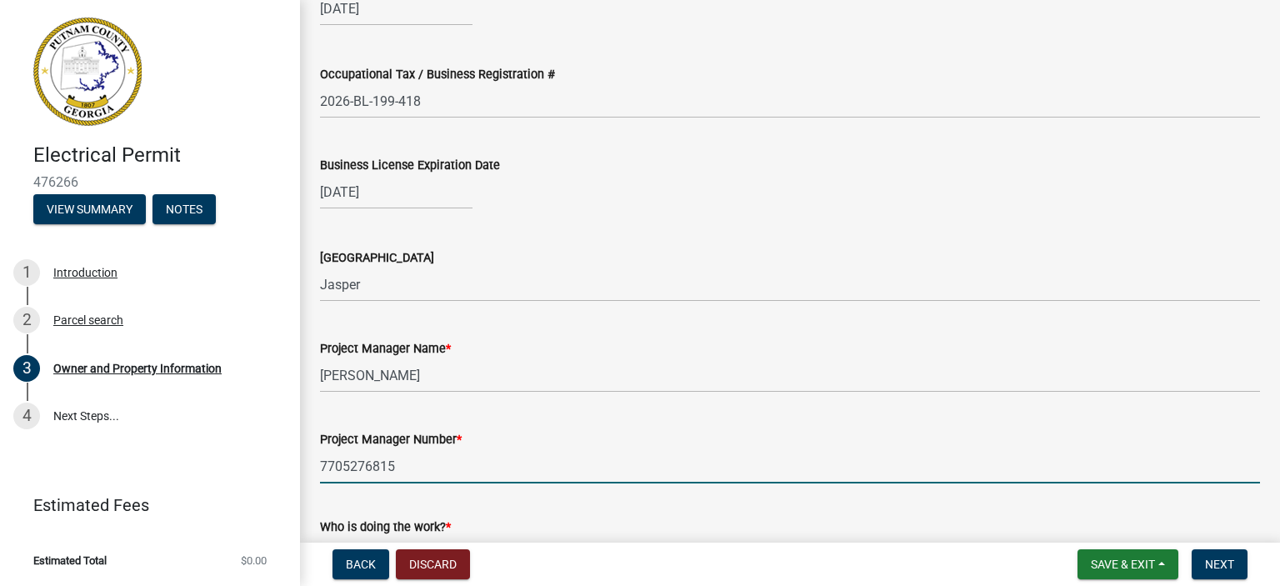
scroll to position [2500, 0]
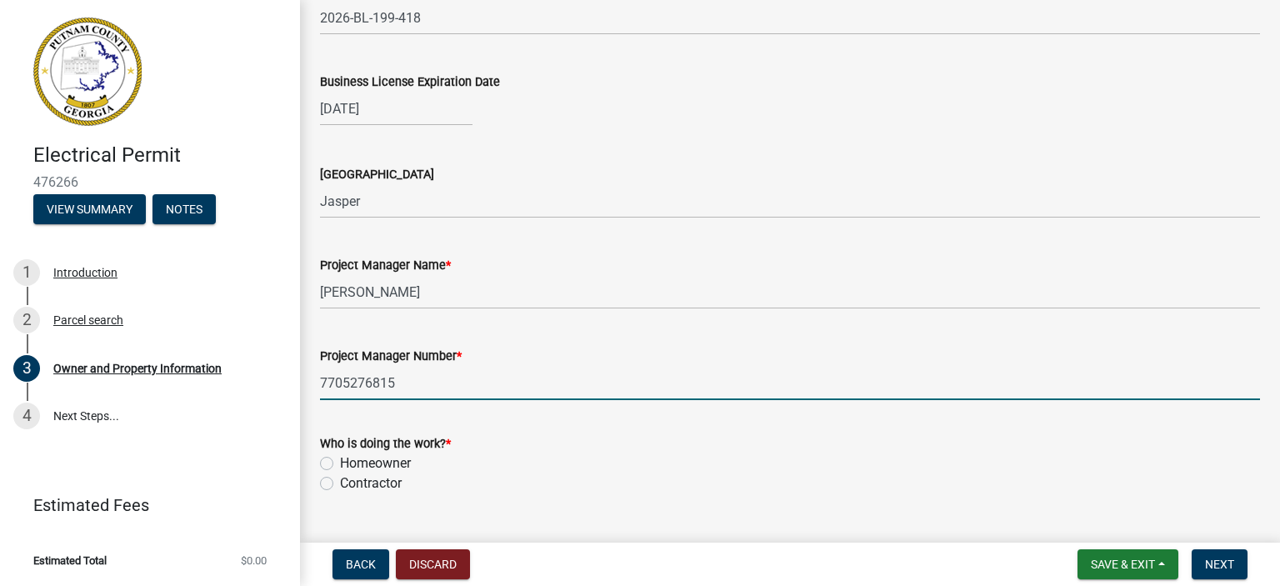
click at [340, 483] on label "Contractor" at bounding box center [371, 483] width 62 height 20
click at [340, 483] on input "Contractor" at bounding box center [345, 478] width 11 height 11
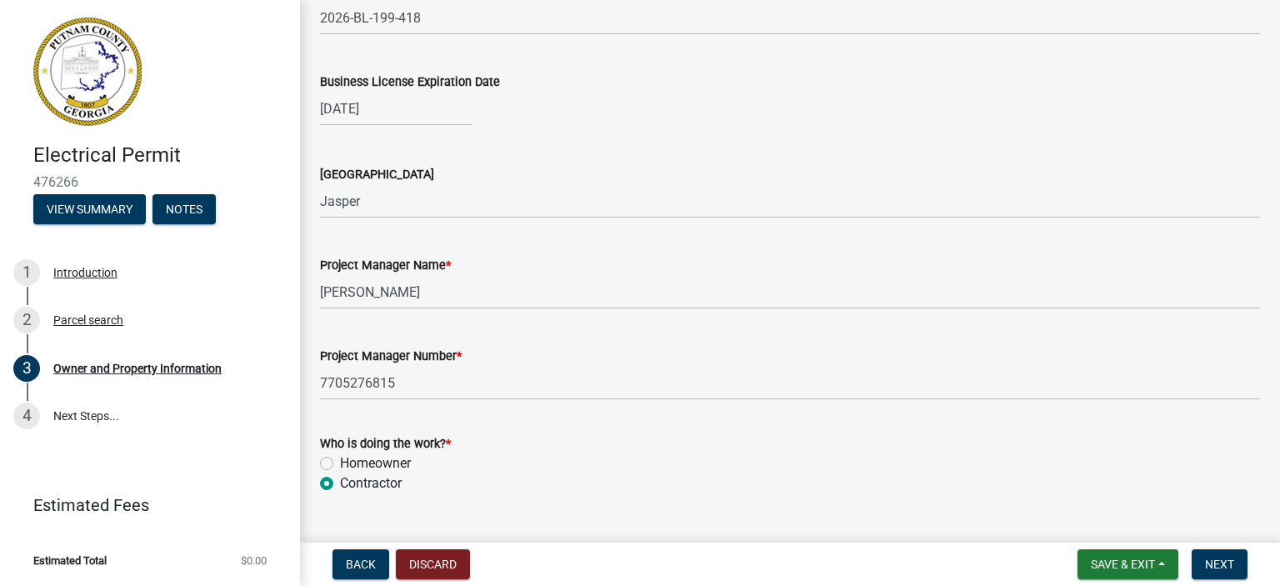
radio input "true"
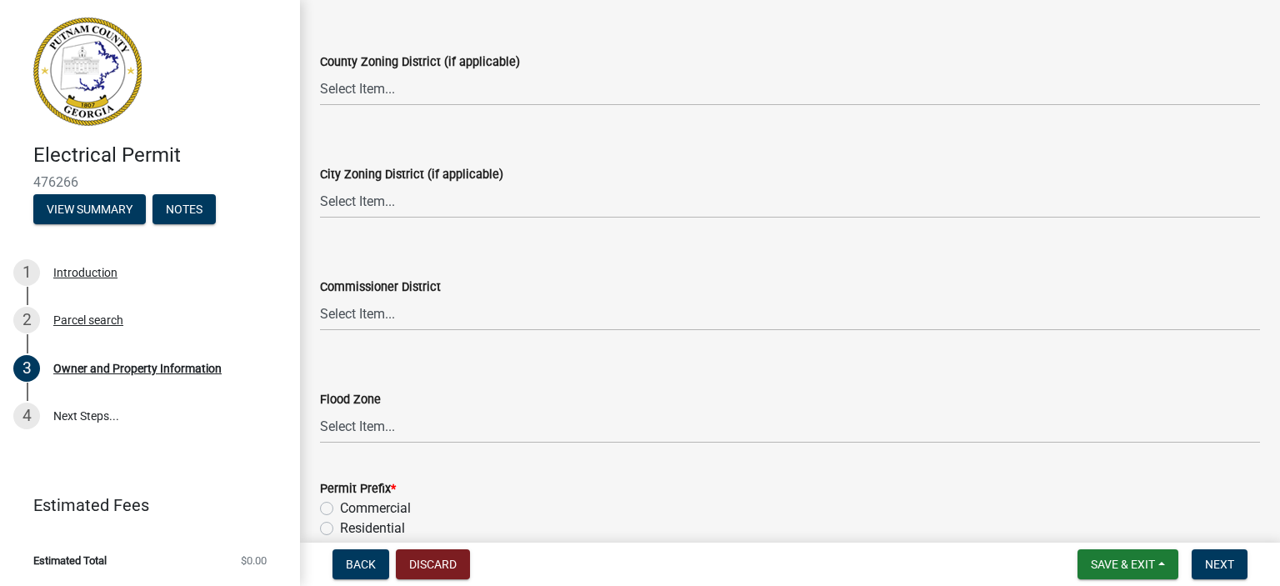
scroll to position [3083, 0]
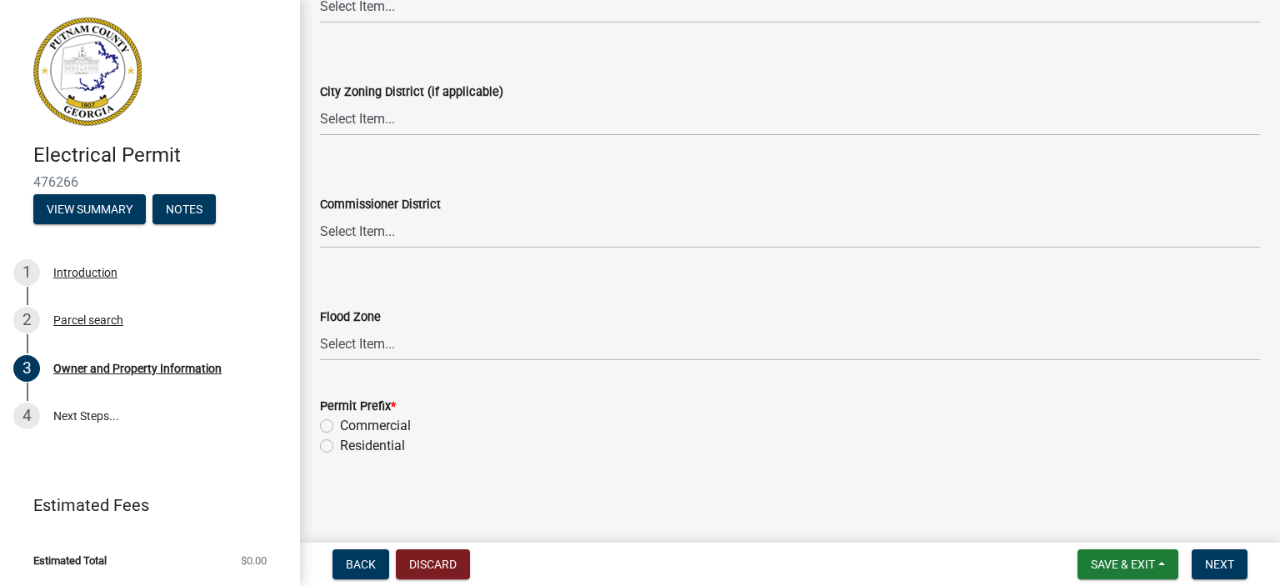
click at [340, 442] on label "Residential" at bounding box center [372, 446] width 65 height 20
click at [340, 442] on input "Residential" at bounding box center [345, 441] width 11 height 11
radio input "true"
click at [1222, 567] on span "Next" at bounding box center [1219, 564] width 29 height 13
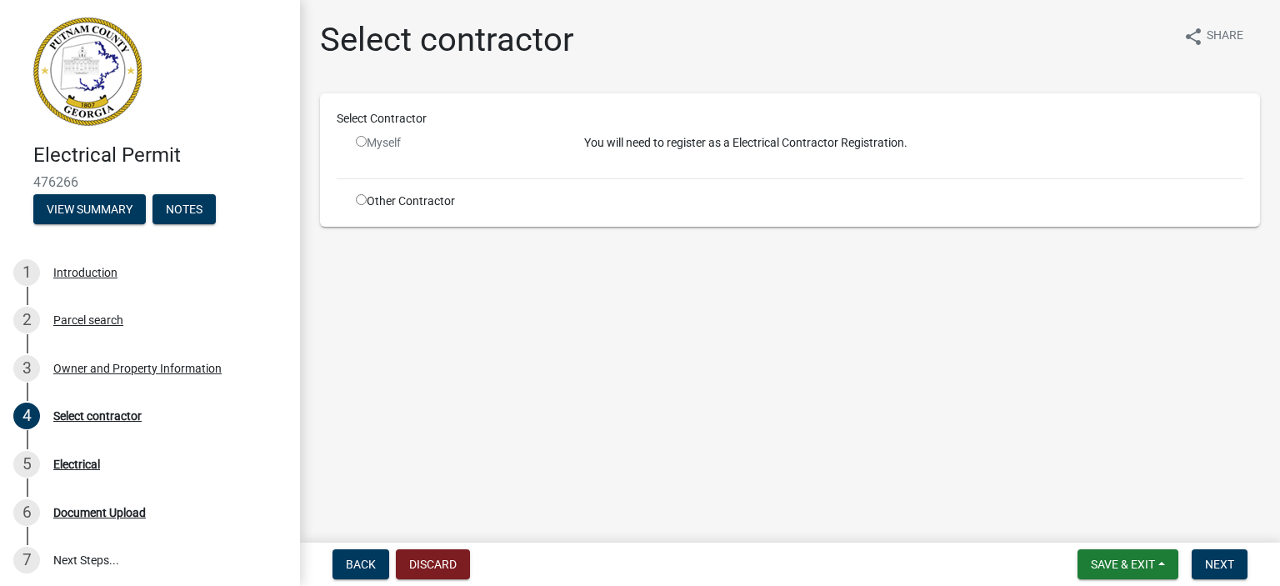
click at [362, 141] on input "radio" at bounding box center [361, 141] width 11 height 11
radio input "false"
click at [360, 135] on div "Myself" at bounding box center [457, 143] width 203 height 18
click at [361, 203] on input "radio" at bounding box center [361, 199] width 11 height 11
radio input "true"
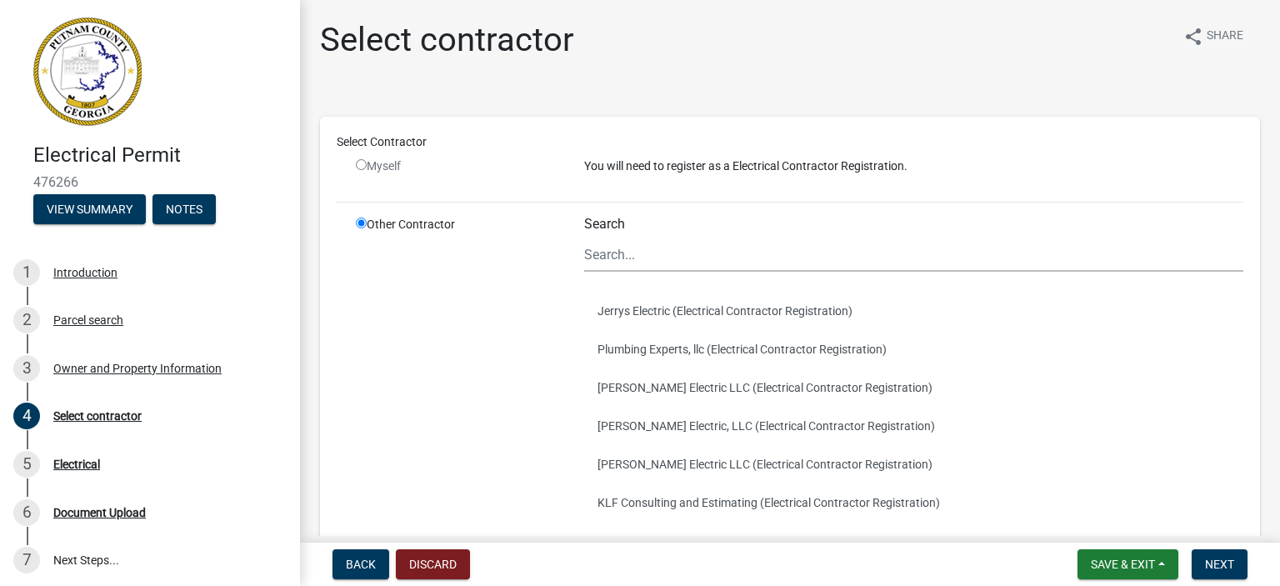
click at [363, 164] on input "radio" at bounding box center [361, 164] width 11 height 11
radio input "false"
radio input "true"
click at [363, 164] on input "radio" at bounding box center [361, 164] width 11 height 11
radio input "false"
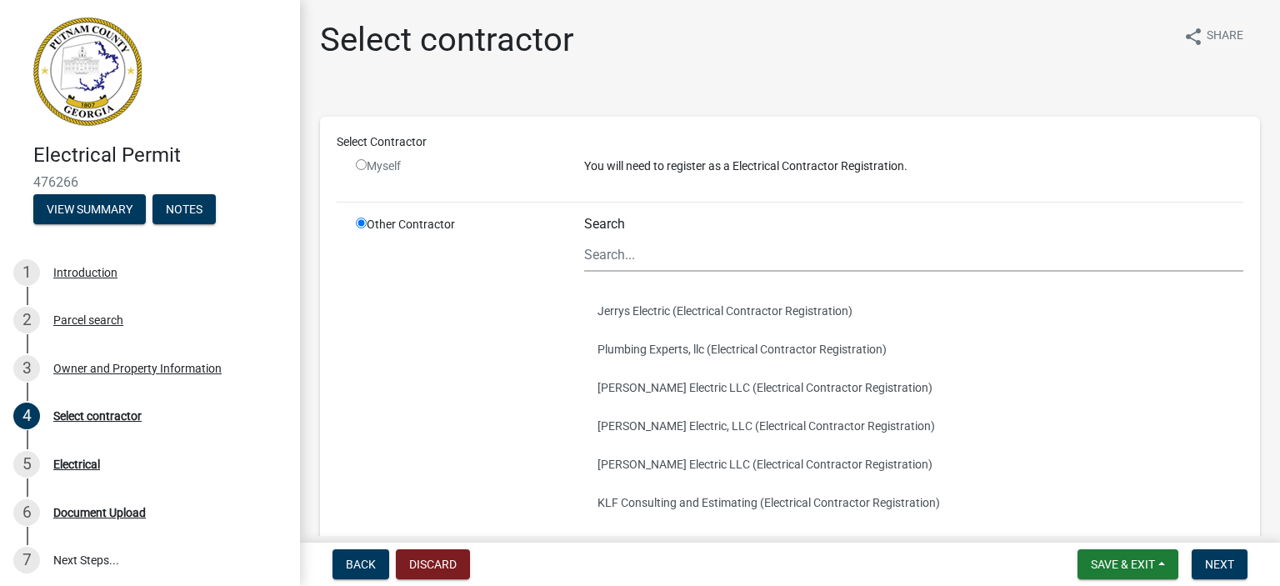
radio input "true"
click at [363, 164] on input "radio" at bounding box center [361, 164] width 11 height 11
radio input "false"
radio input "true"
click at [363, 163] on input "radio" at bounding box center [361, 164] width 11 height 11
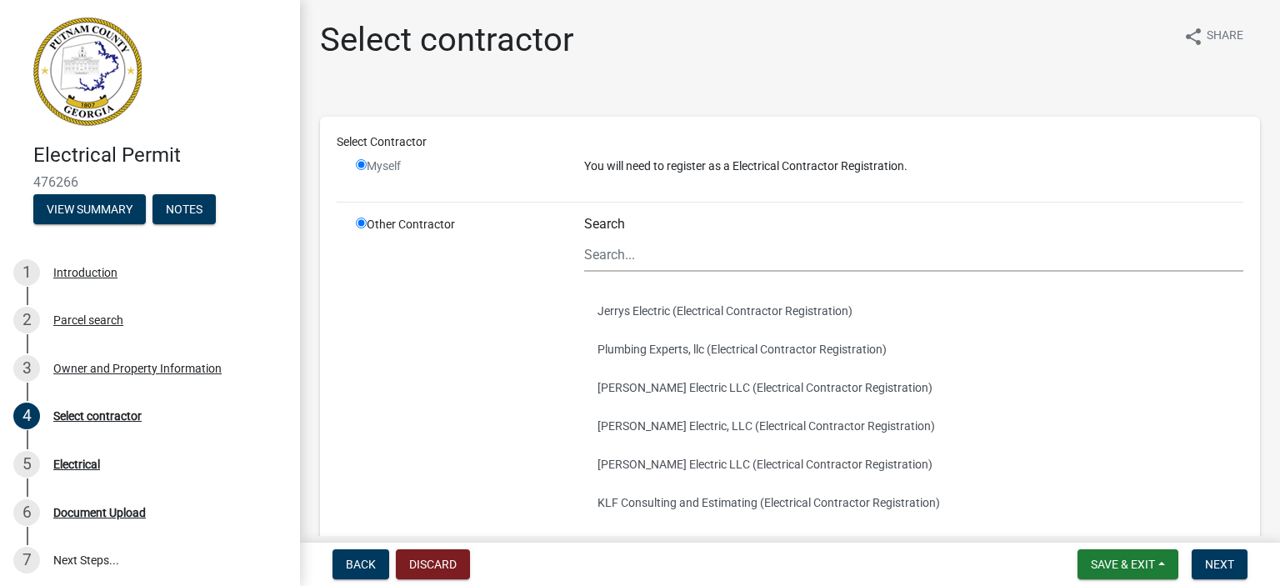
radio input "false"
radio input "true"
click at [363, 163] on input "radio" at bounding box center [361, 164] width 11 height 11
radio input "false"
radio input "true"
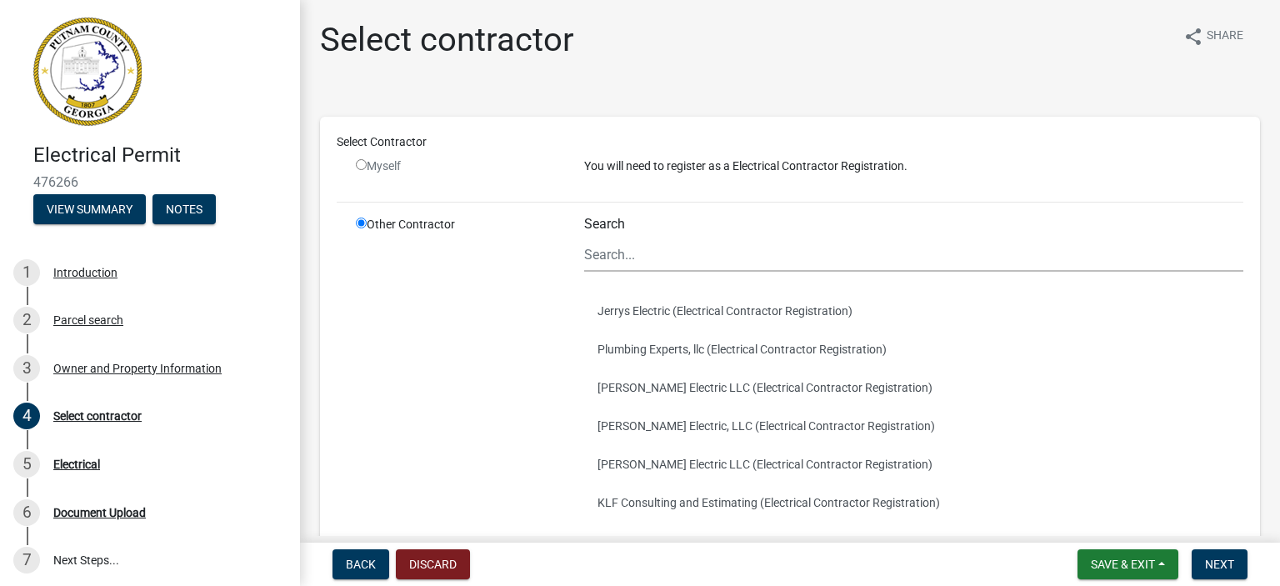
click at [651, 219] on div "Search" at bounding box center [913, 244] width 659 height 56
click at [646, 263] on input "Search" at bounding box center [913, 255] width 659 height 34
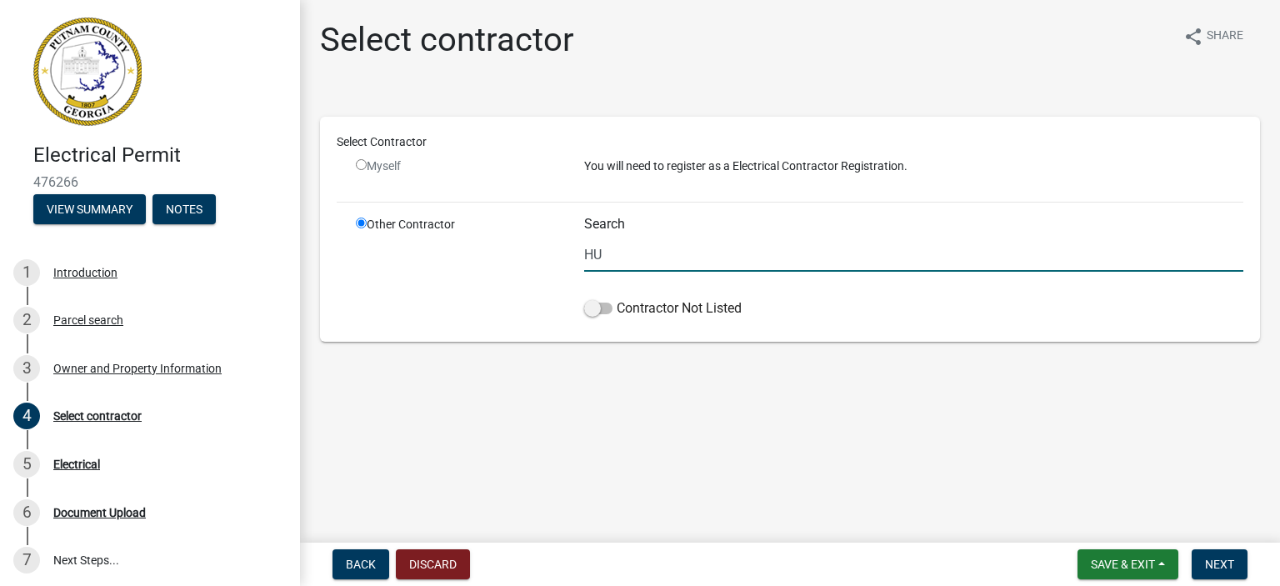
type input "H"
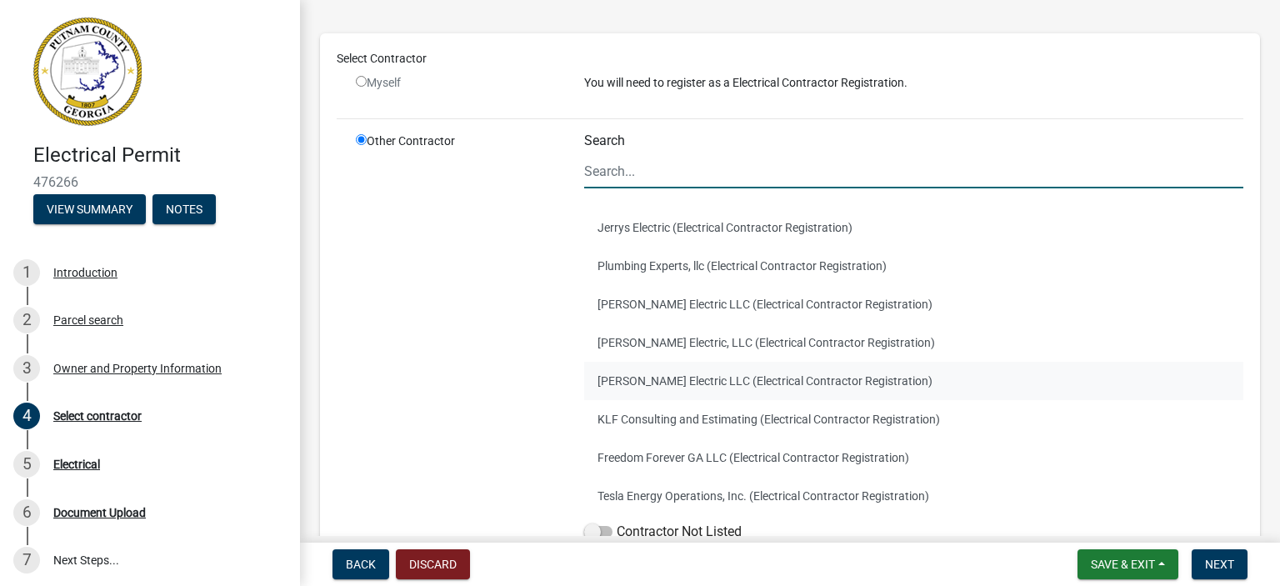
scroll to position [167, 0]
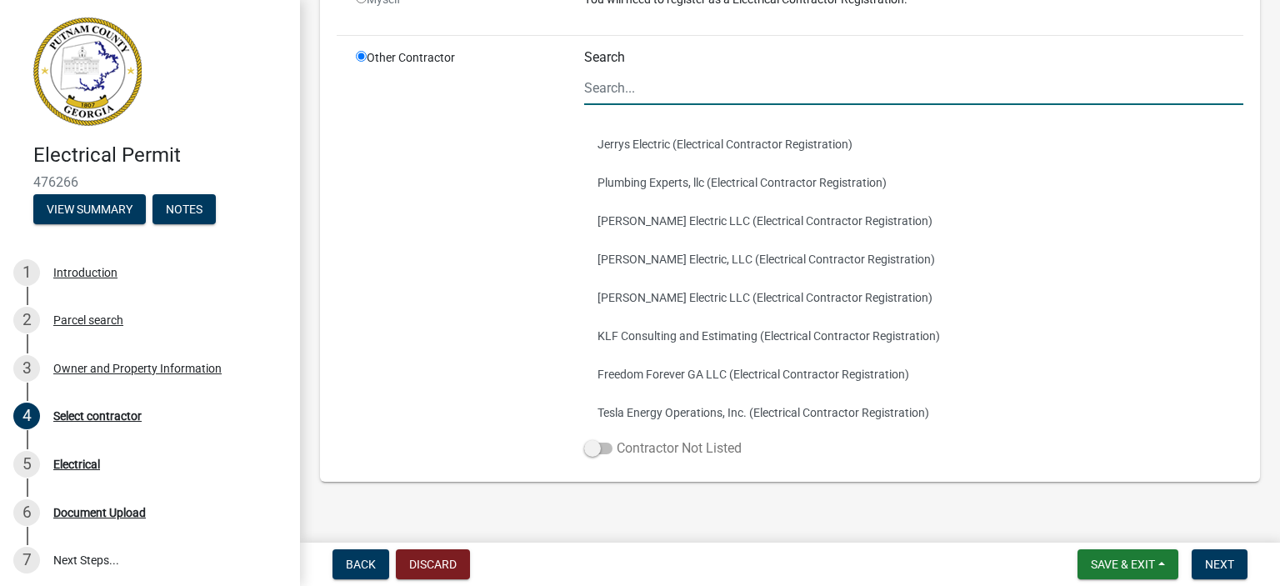
click at [598, 448] on span at bounding box center [598, 449] width 28 height 12
click at [617, 438] on input "Contractor Not Listed" at bounding box center [617, 438] width 0 height 0
click at [584, 445] on span at bounding box center [598, 449] width 28 height 12
click at [617, 438] on input "Contractor Not Listed" at bounding box center [617, 438] width 0 height 0
click at [639, 83] on input "Search" at bounding box center [913, 88] width 659 height 34
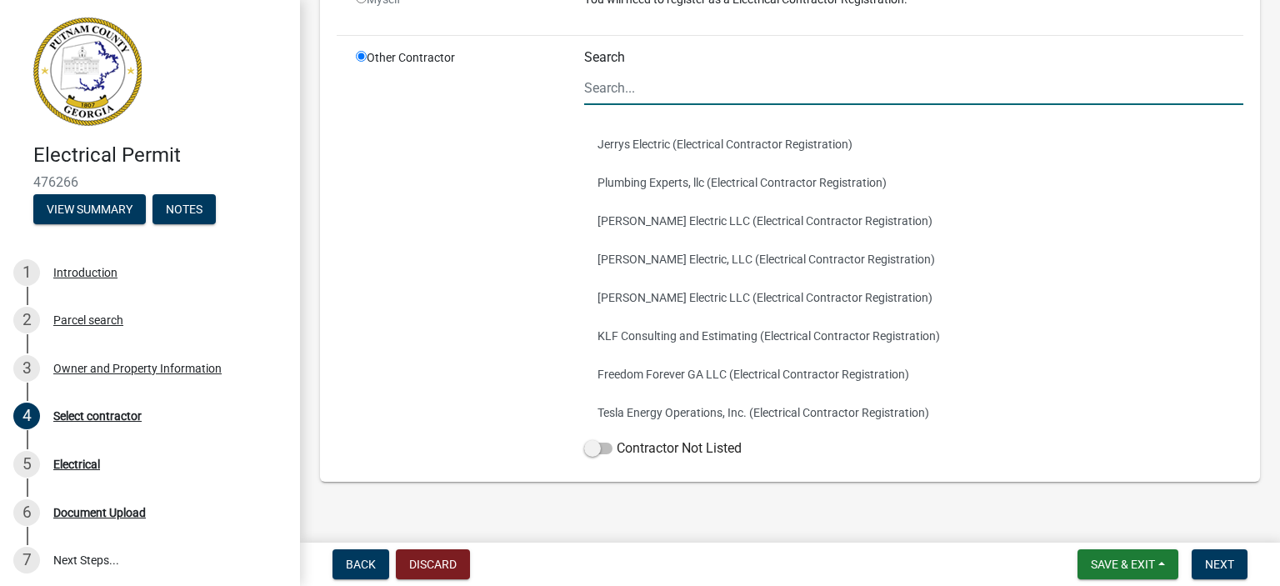
type input "[PERSON_NAME] Construction"
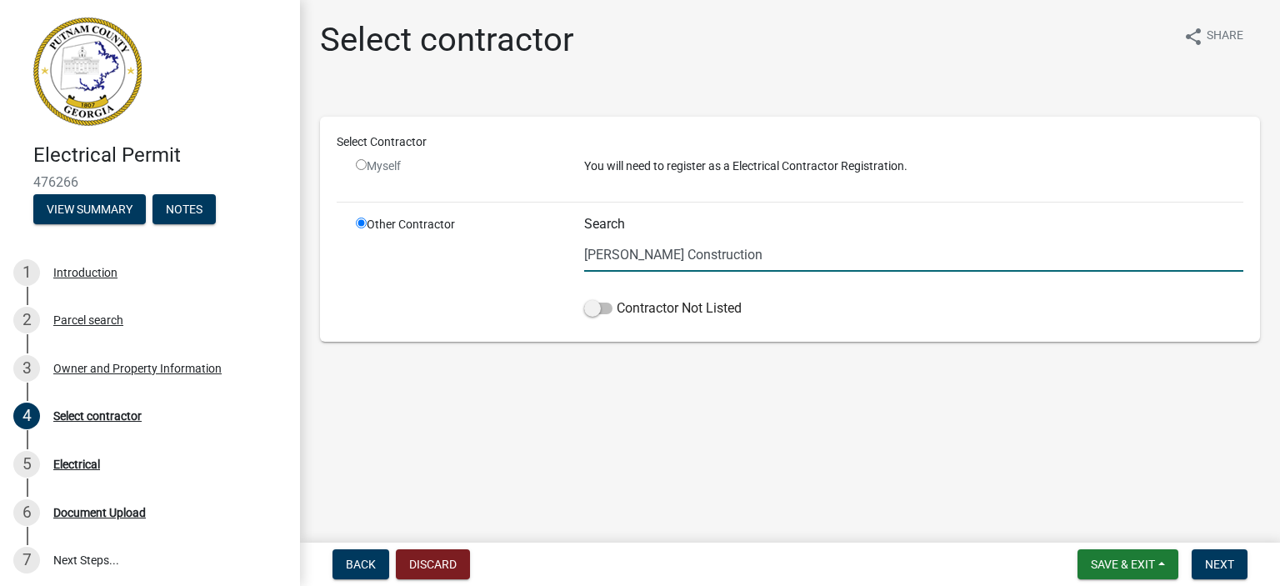
scroll to position [0, 0]
click at [1220, 563] on span "Next" at bounding box center [1219, 564] width 29 height 13
click at [715, 255] on input "[PERSON_NAME] Construction" at bounding box center [913, 255] width 659 height 34
click at [365, 159] on input "radio" at bounding box center [361, 164] width 11 height 11
radio input "false"
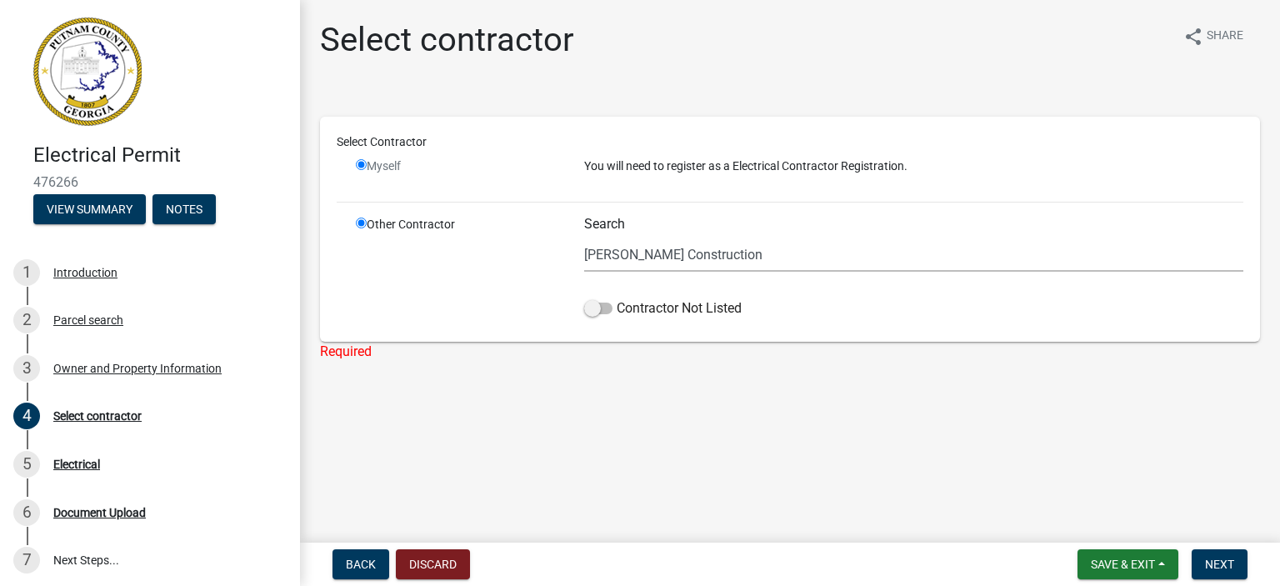
radio input "true"
click at [360, 165] on input "radio" at bounding box center [361, 164] width 11 height 11
radio input "false"
radio input "true"
click at [360, 165] on input "radio" at bounding box center [361, 164] width 11 height 11
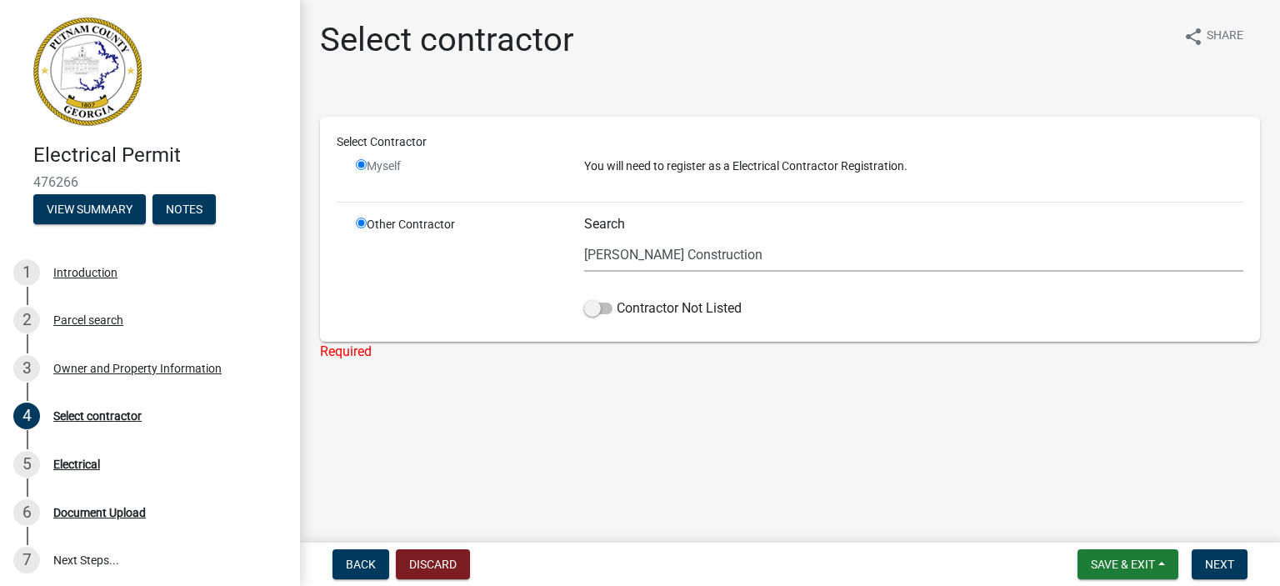
radio input "false"
radio input "true"
click at [360, 165] on input "radio" at bounding box center [361, 164] width 11 height 11
radio input "false"
radio input "true"
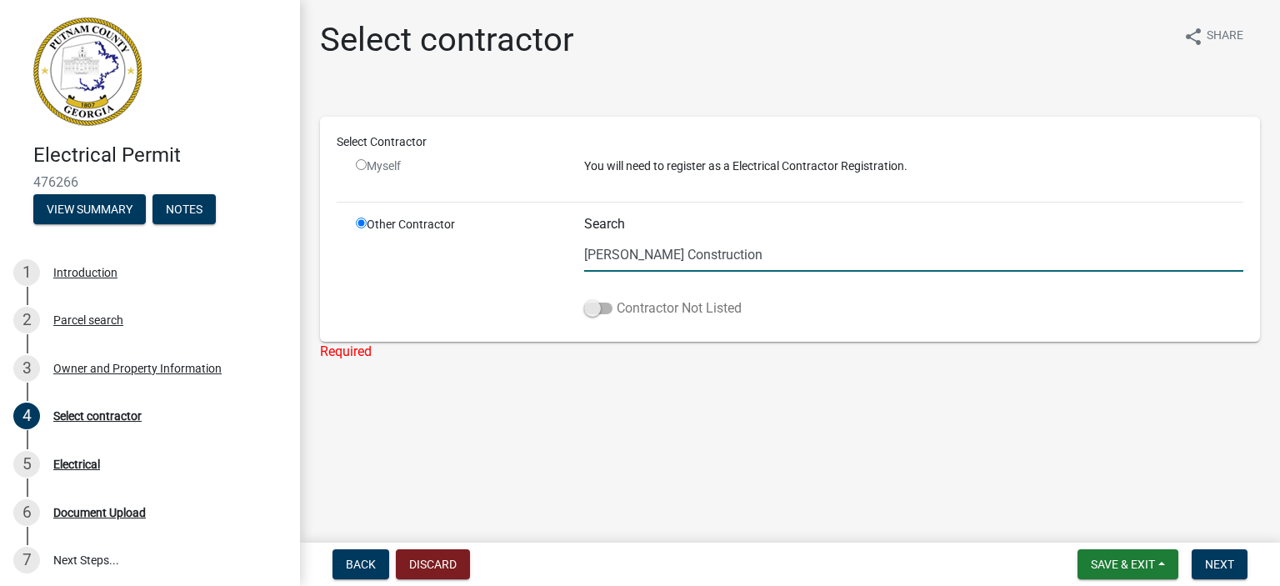
click at [609, 308] on span at bounding box center [598, 309] width 28 height 12
click at [617, 298] on input "Contractor Not Listed" at bounding box center [617, 298] width 0 height 0
drag, startPoint x: 698, startPoint y: 249, endPoint x: 706, endPoint y: 256, distance: 10.7
click at [700, 251] on input "[PERSON_NAME] Construction" at bounding box center [913, 255] width 659 height 34
type input "D"
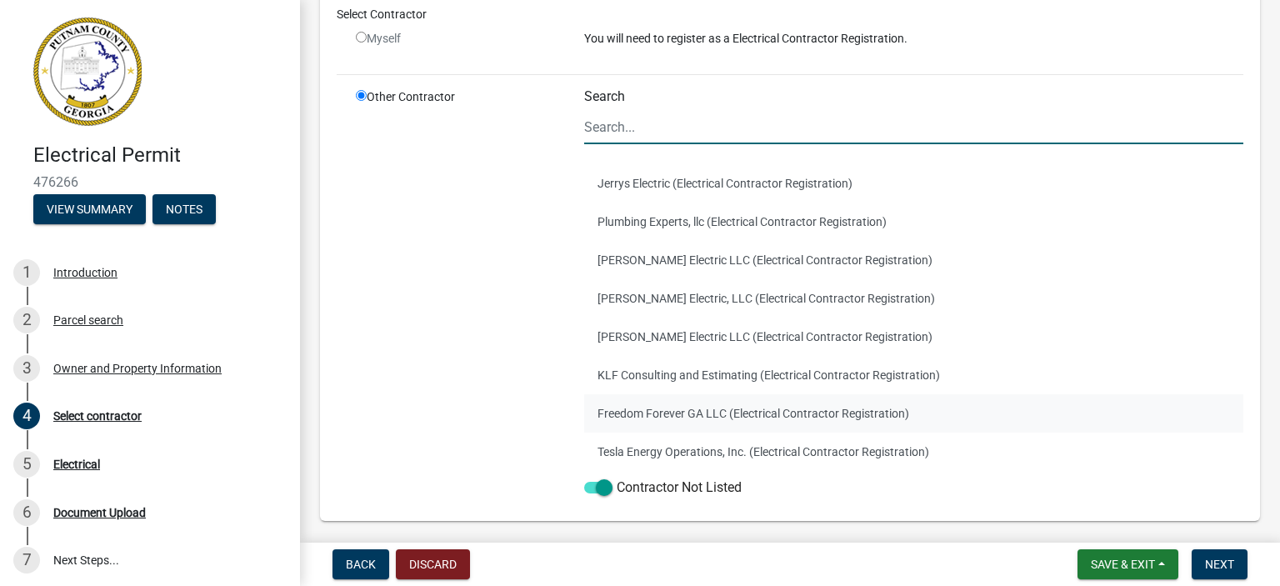
scroll to position [167, 0]
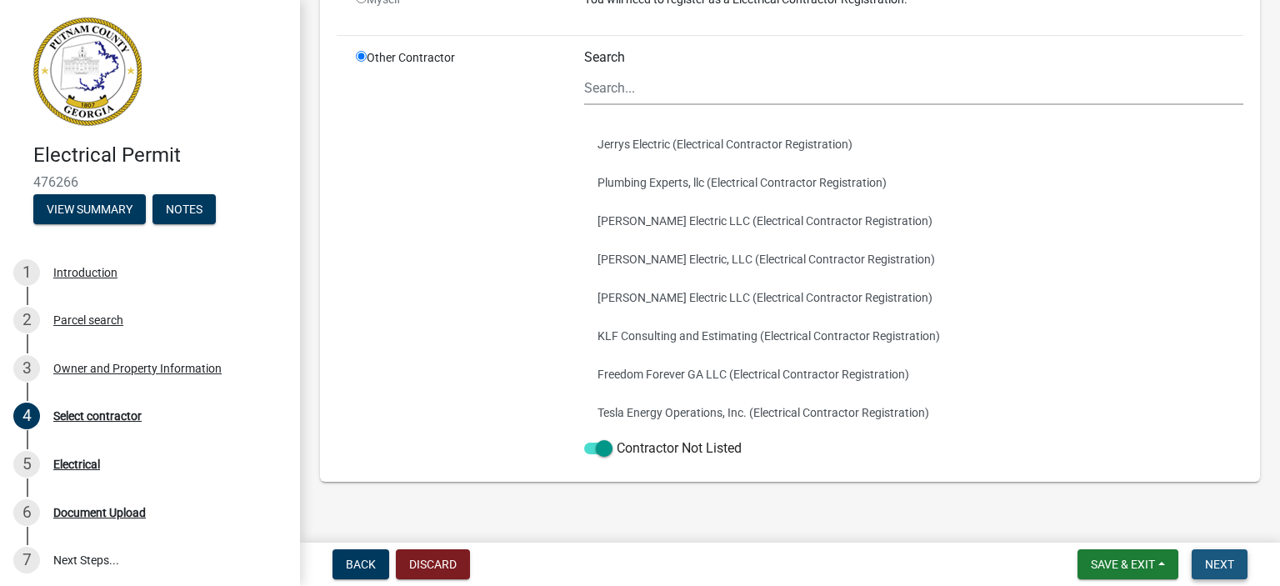
click at [1233, 564] on span "Next" at bounding box center [1219, 564] width 29 height 13
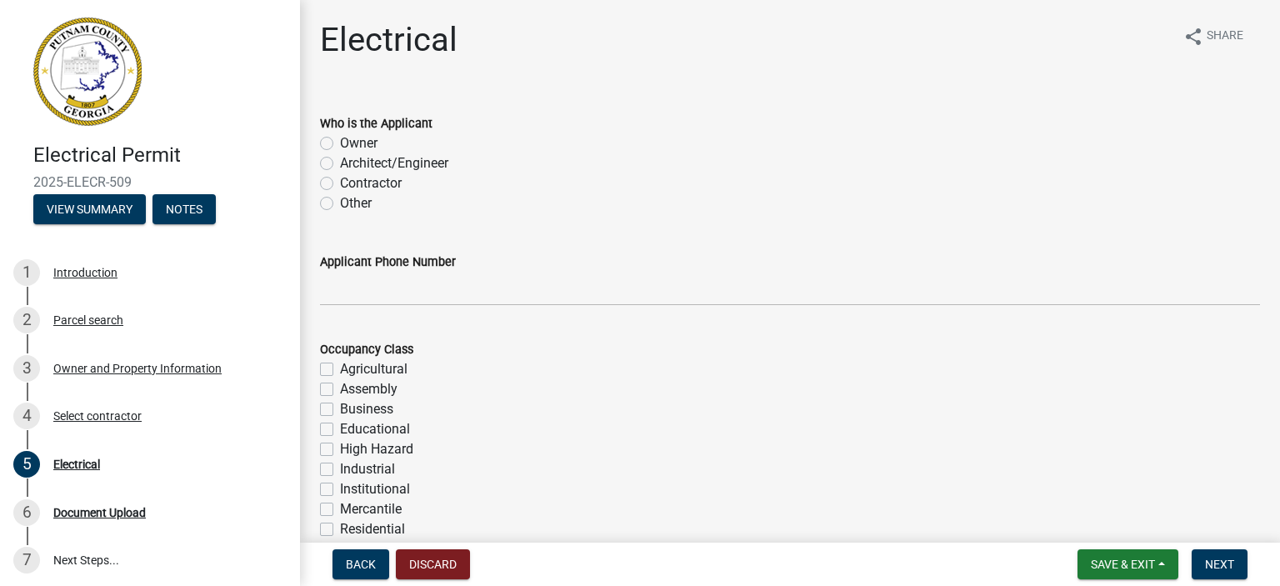
click at [340, 183] on label "Contractor" at bounding box center [371, 183] width 62 height 20
click at [340, 183] on input "Contractor" at bounding box center [345, 178] width 11 height 11
radio input "true"
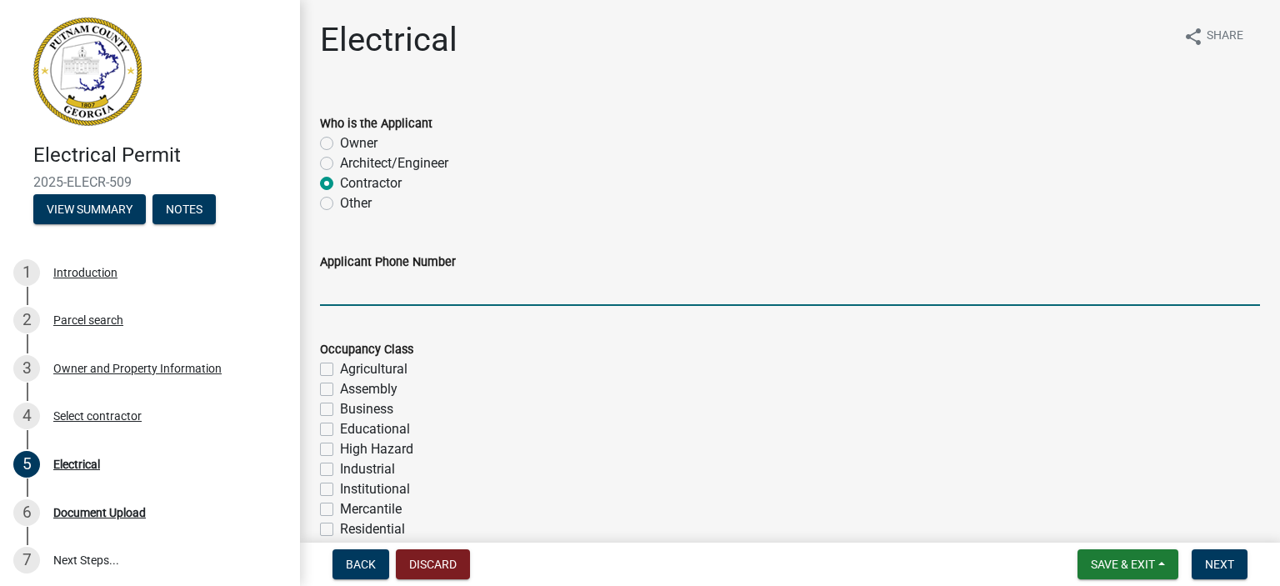
click at [368, 296] on input "Applicant Phone Number" at bounding box center [790, 289] width 940 height 34
type input "7705276815"
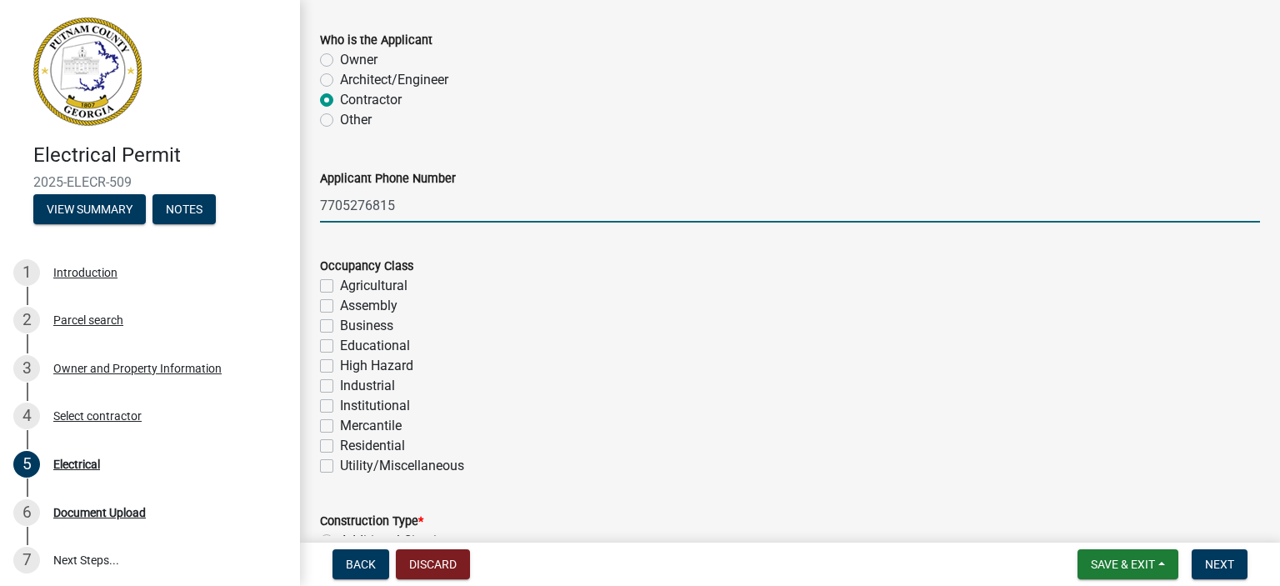
click at [340, 446] on label "Residential" at bounding box center [372, 446] width 65 height 20
click at [340, 446] on input "Residential" at bounding box center [345, 441] width 11 height 11
checkbox input "true"
checkbox input "false"
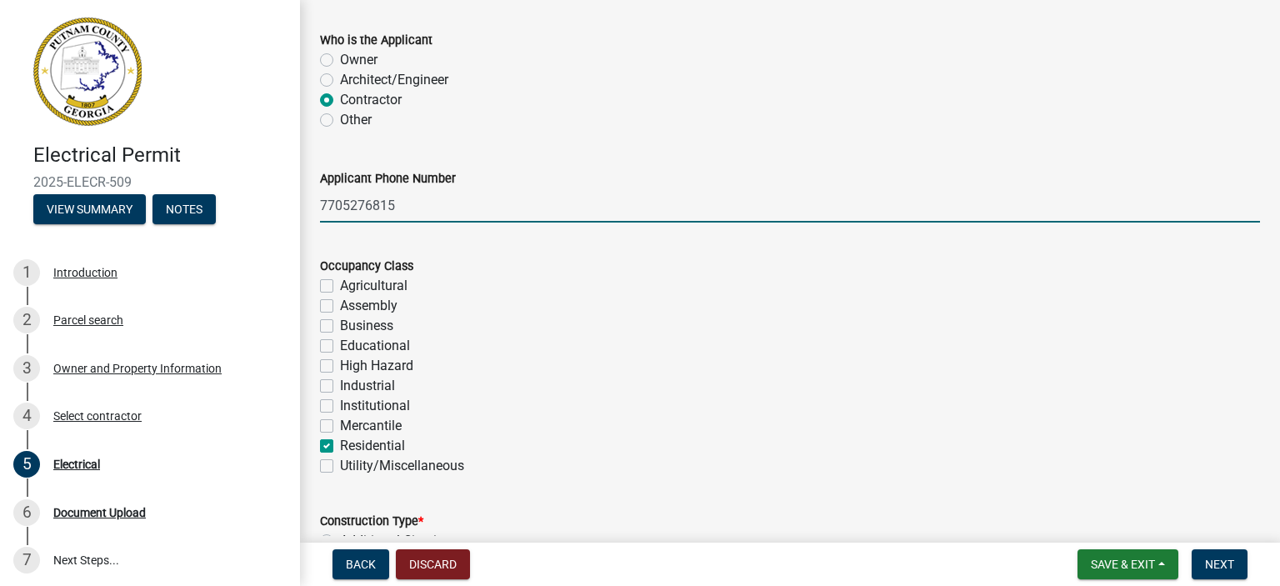
checkbox input "false"
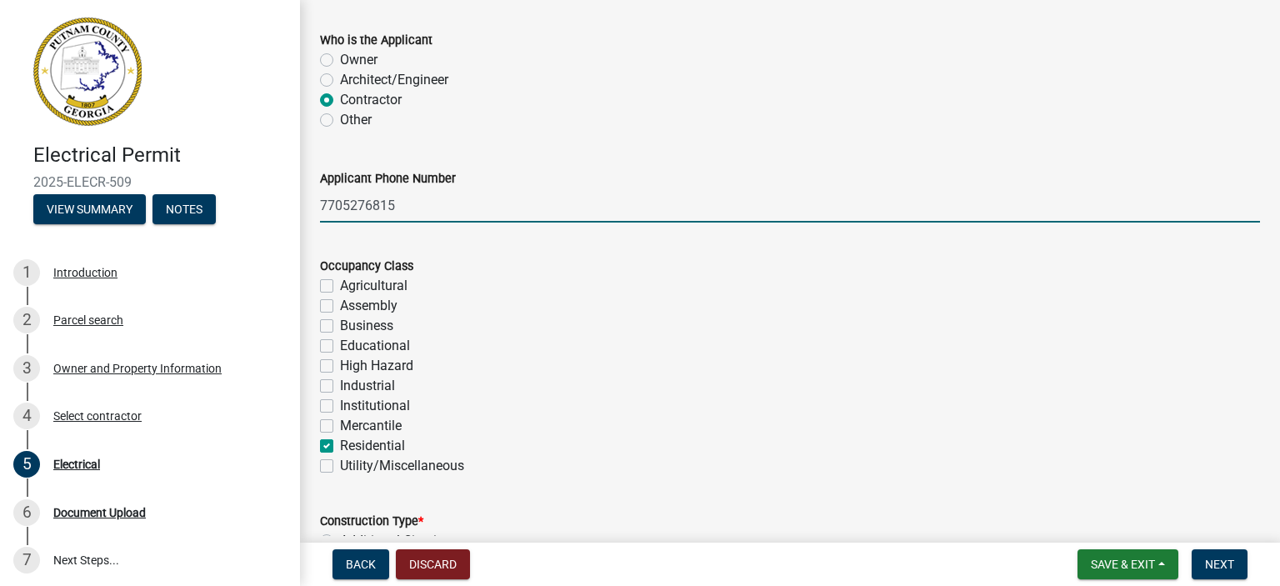
checkbox input "false"
checkbox input "true"
checkbox input "false"
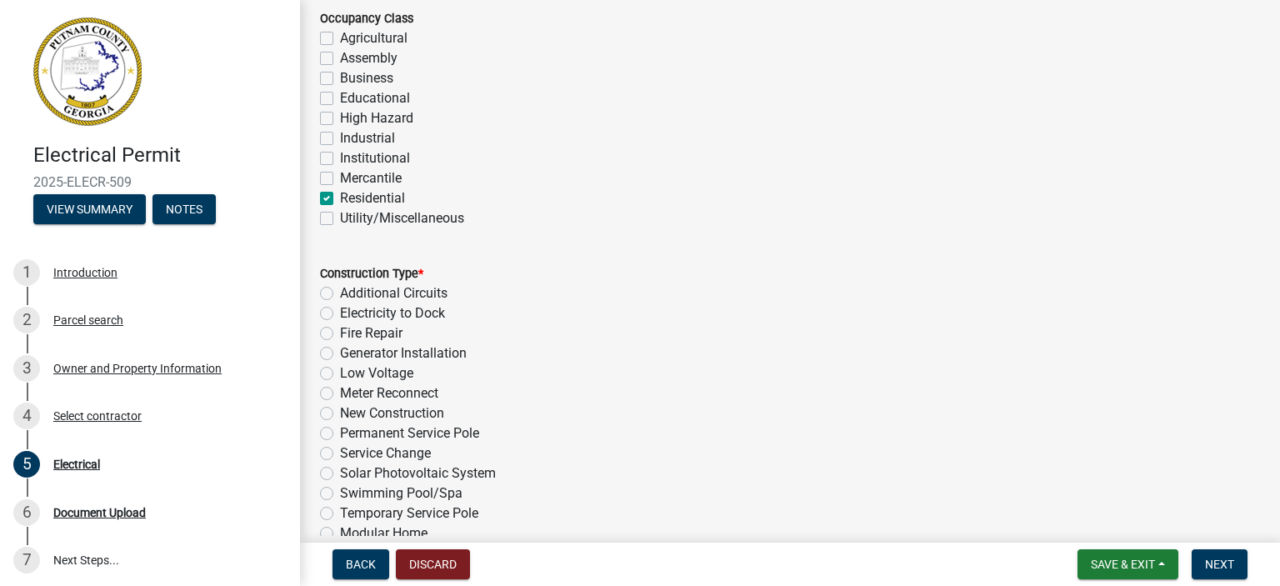
scroll to position [333, 0]
click at [340, 411] on label "New Construction" at bounding box center [392, 411] width 104 height 20
click at [340, 411] on input "New Construction" at bounding box center [345, 406] width 11 height 11
radio input "true"
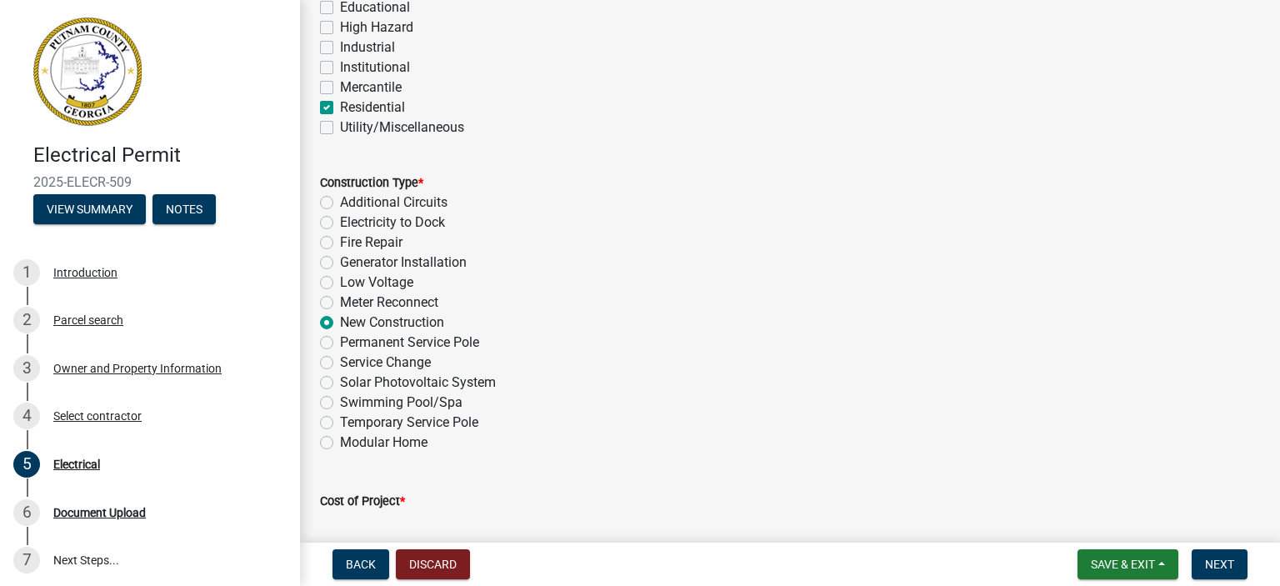
scroll to position [500, 0]
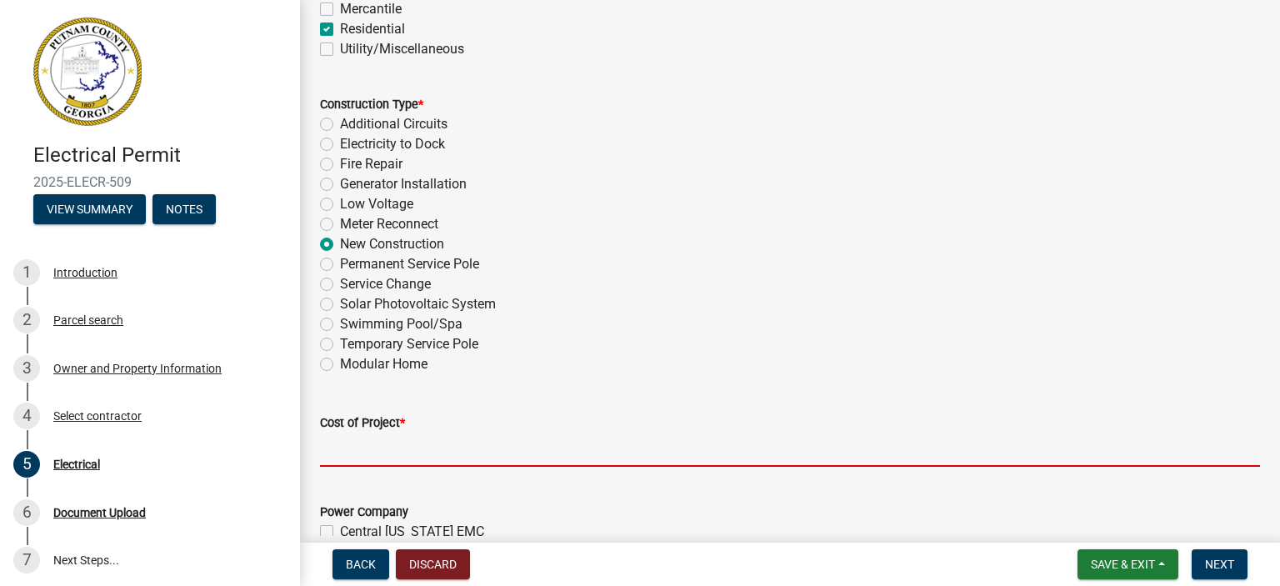
click at [389, 451] on input "text" at bounding box center [790, 450] width 940 height 34
type input "50000"
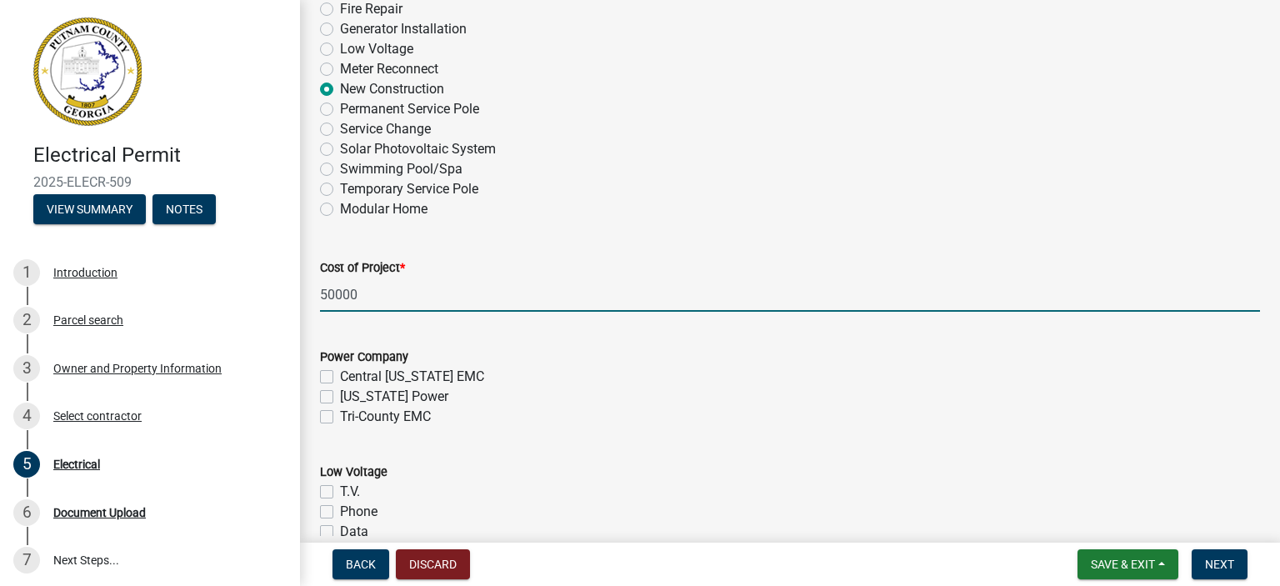
scroll to position [667, 0]
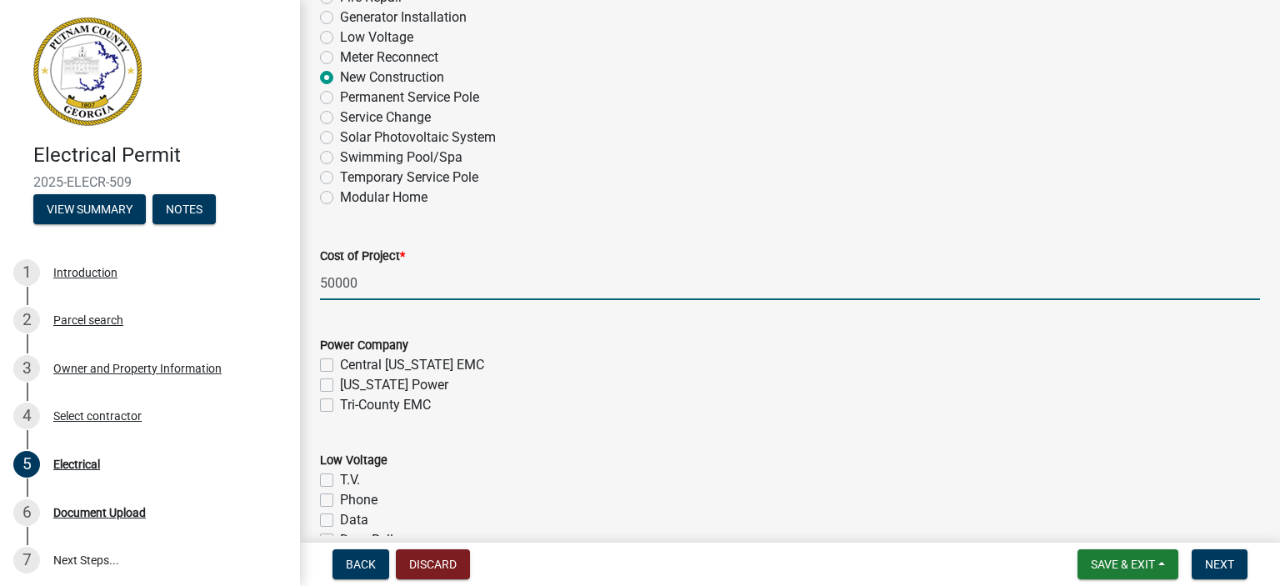
drag, startPoint x: 327, startPoint y: 403, endPoint x: 345, endPoint y: 414, distance: 21.7
click at [340, 403] on label "Tri-County EMC" at bounding box center [385, 405] width 91 height 20
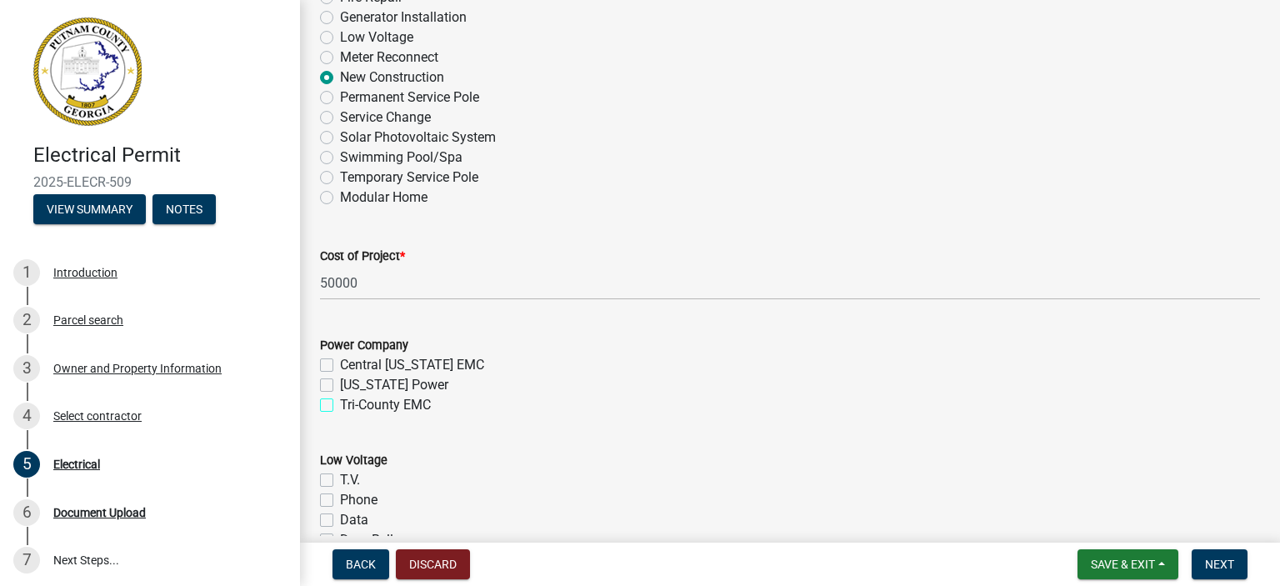
click at [340, 403] on input "Tri-County EMC" at bounding box center [345, 400] width 11 height 11
checkbox input "true"
checkbox input "false"
checkbox input "true"
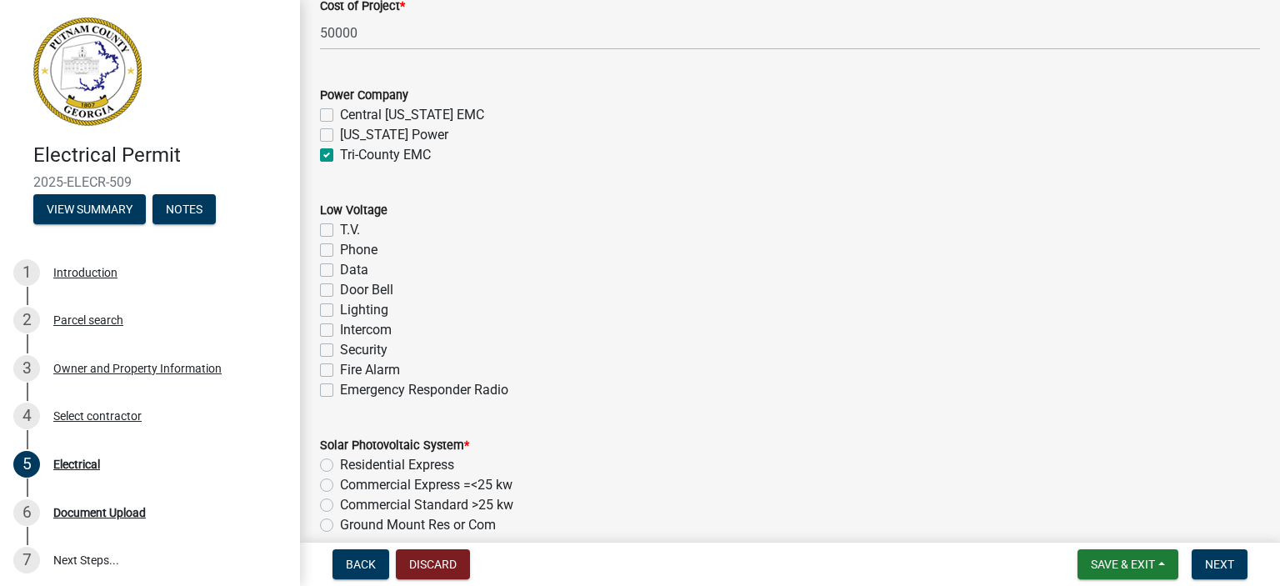
scroll to position [1000, 0]
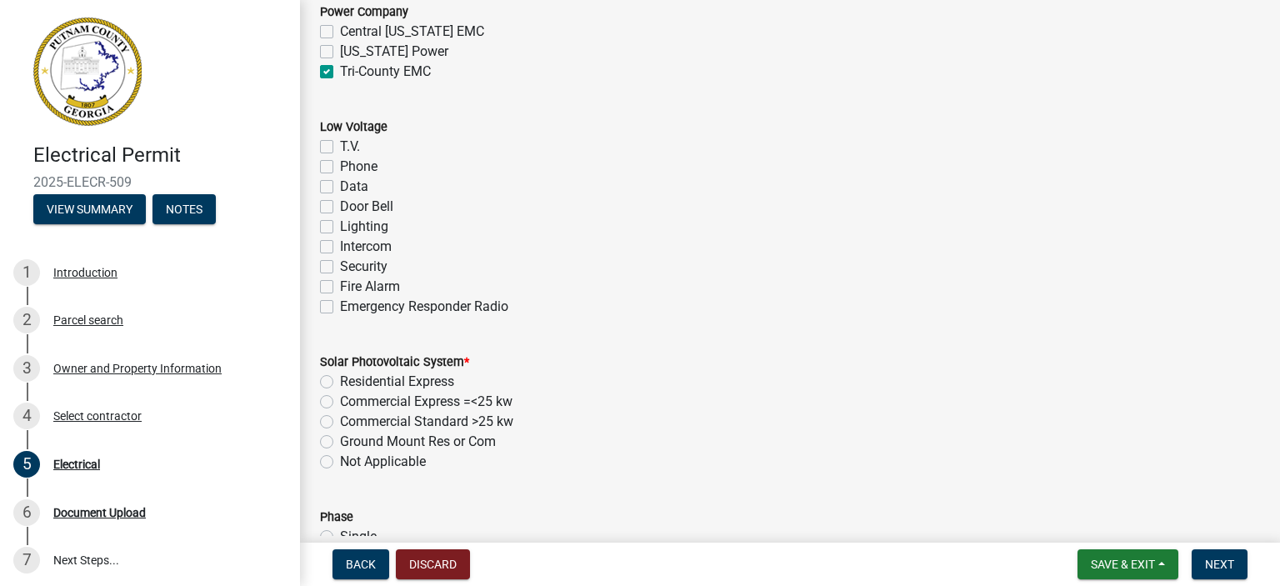
drag, startPoint x: 332, startPoint y: 462, endPoint x: 350, endPoint y: 463, distance: 18.4
click at [340, 463] on label "Not Applicable" at bounding box center [383, 462] width 86 height 20
click at [340, 463] on input "Not Applicable" at bounding box center [345, 457] width 11 height 11
radio input "true"
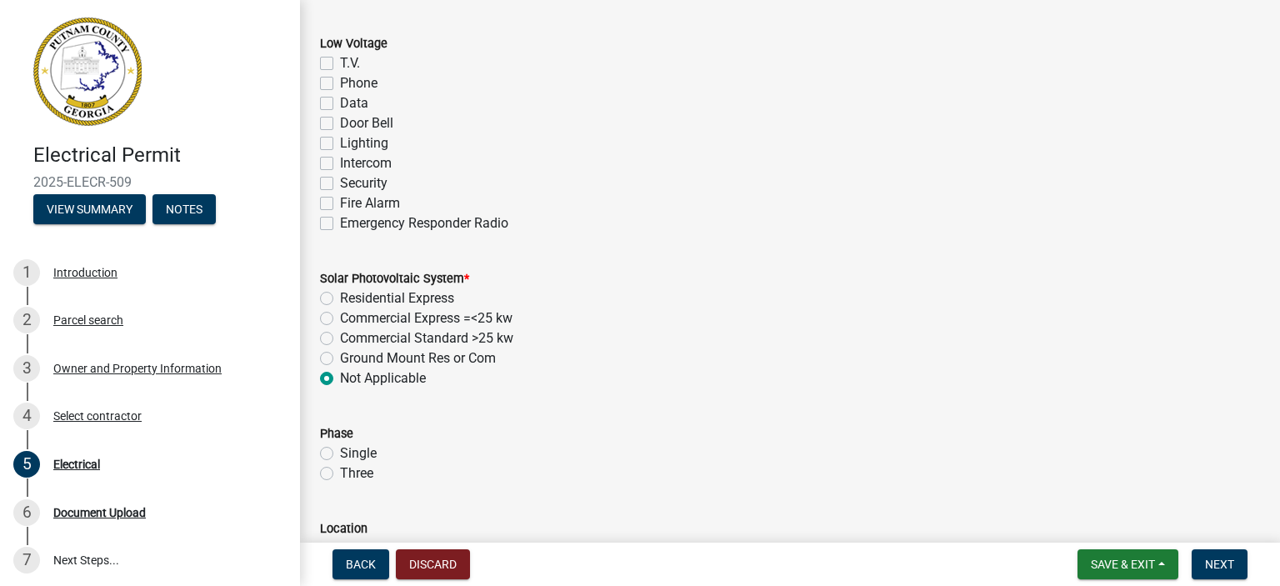
click at [340, 451] on label "Single" at bounding box center [358, 453] width 37 height 20
click at [340, 451] on input "Single" at bounding box center [345, 448] width 11 height 11
radio input "true"
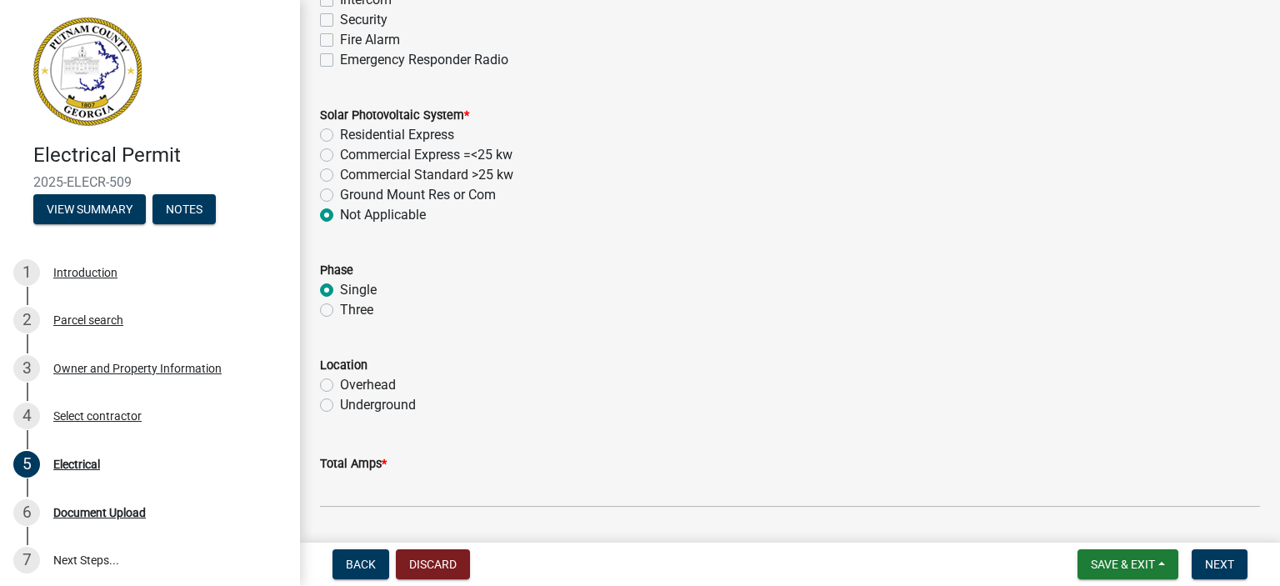
scroll to position [1250, 0]
click at [340, 399] on label "Underground" at bounding box center [378, 402] width 76 height 20
click at [340, 399] on input "Underground" at bounding box center [345, 397] width 11 height 11
radio input "true"
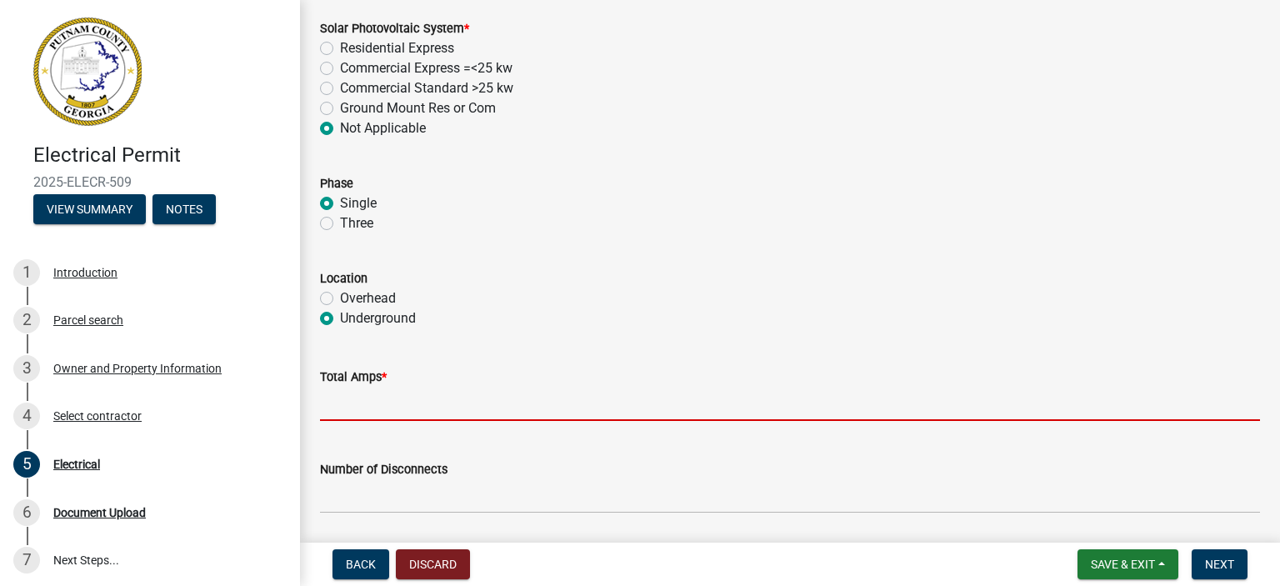
click at [362, 408] on input "text" at bounding box center [790, 404] width 940 height 34
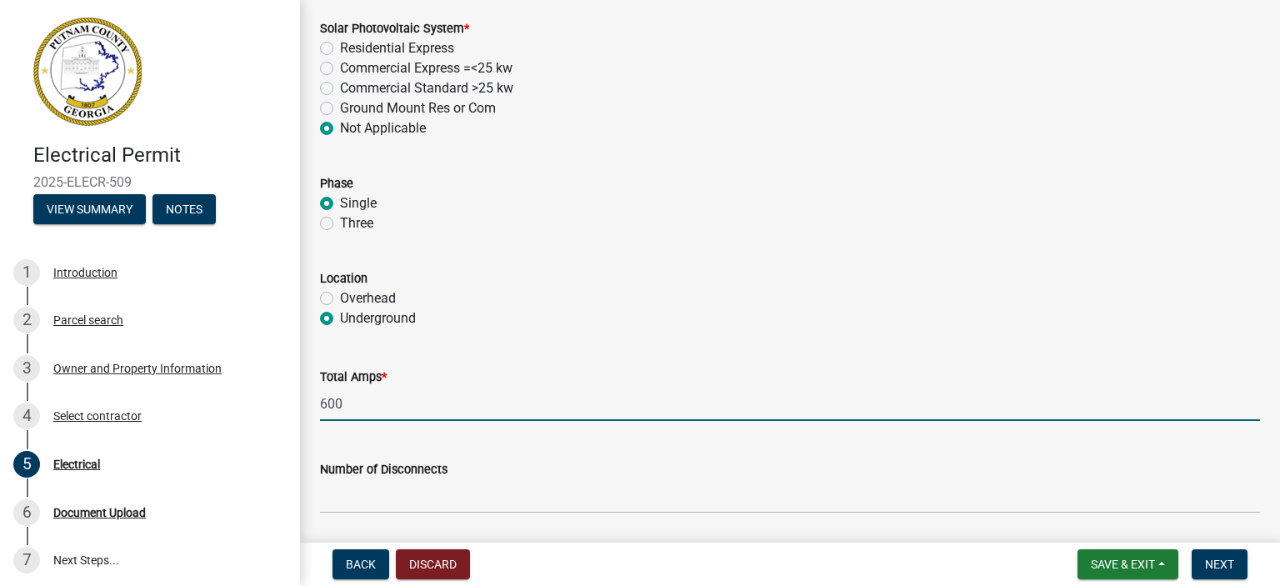
scroll to position [1417, 0]
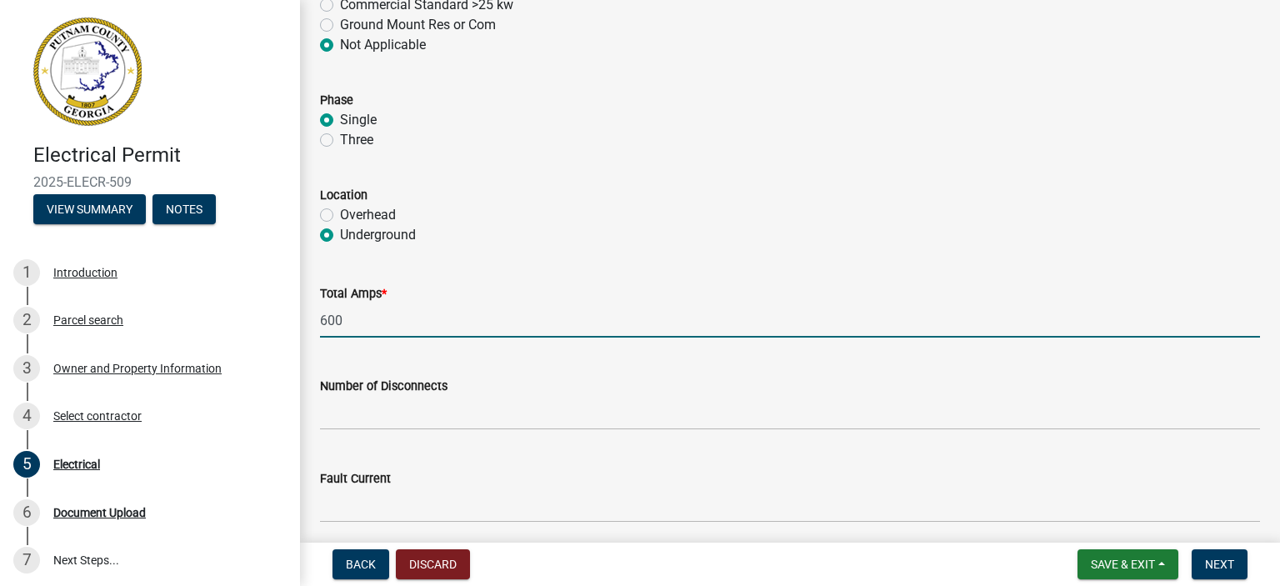
type input "600"
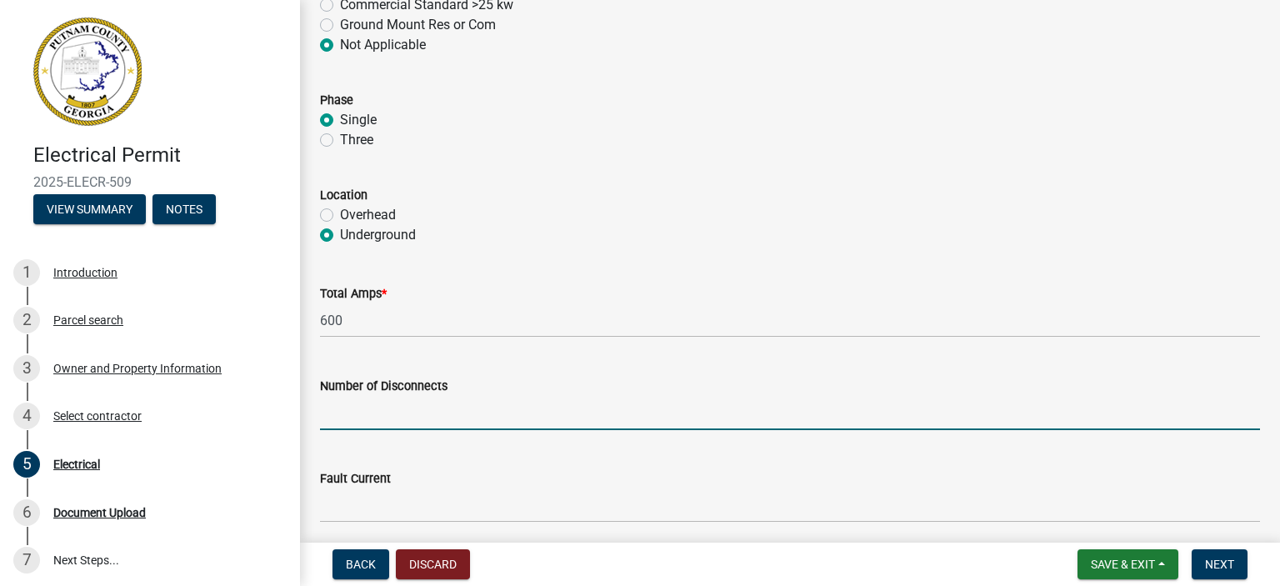
click at [372, 395] on form "Number of Disconnects" at bounding box center [790, 403] width 940 height 54
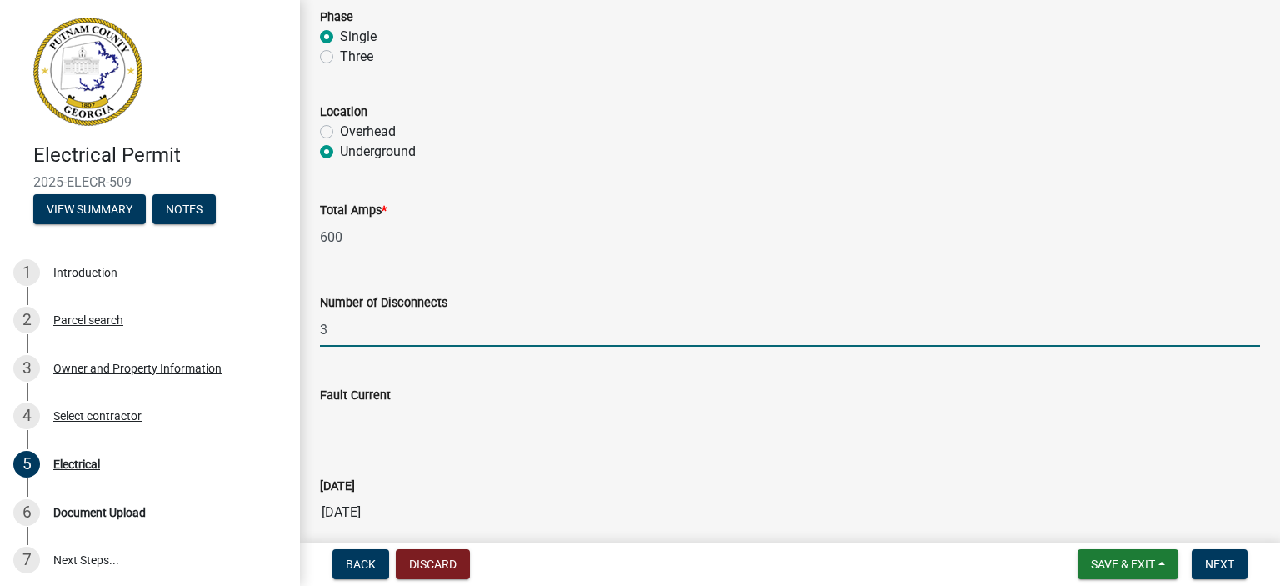
scroll to position [1583, 0]
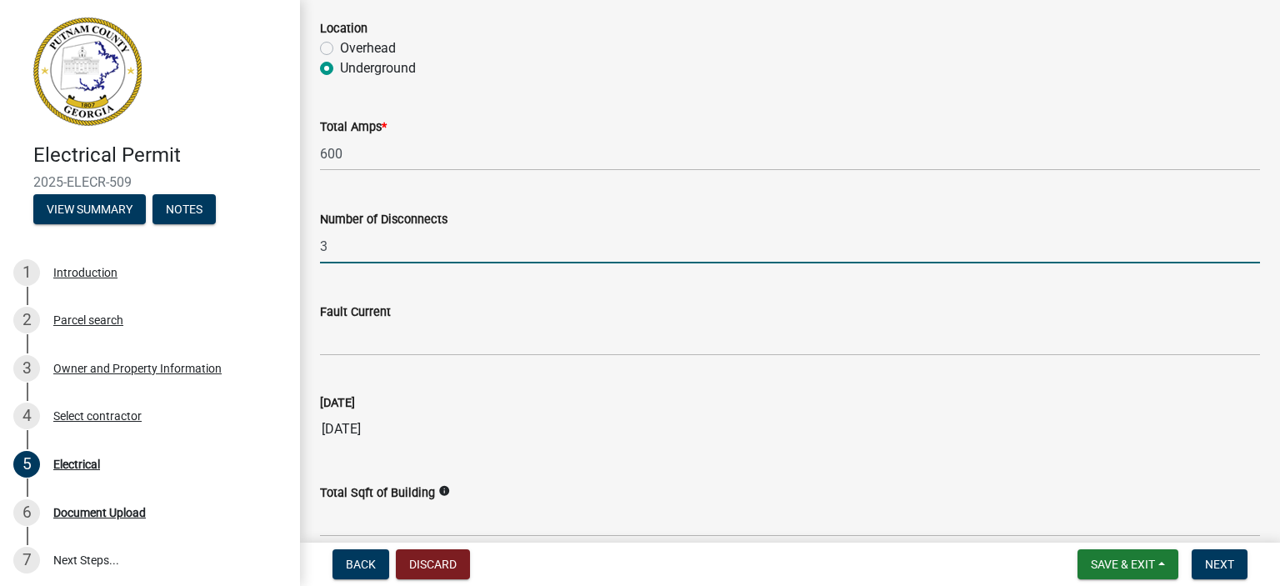
type input "3"
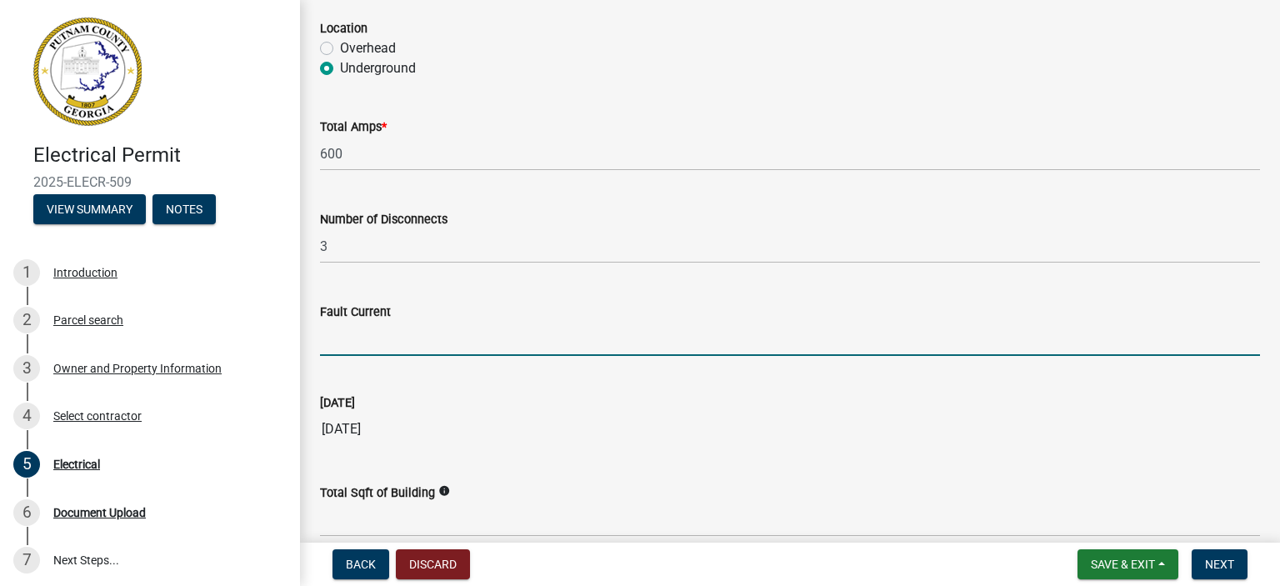
click at [383, 344] on input "Fault Current" at bounding box center [790, 339] width 940 height 34
click at [459, 446] on wm-data-entity-input "[DATE] [DATE]" at bounding box center [790, 414] width 940 height 90
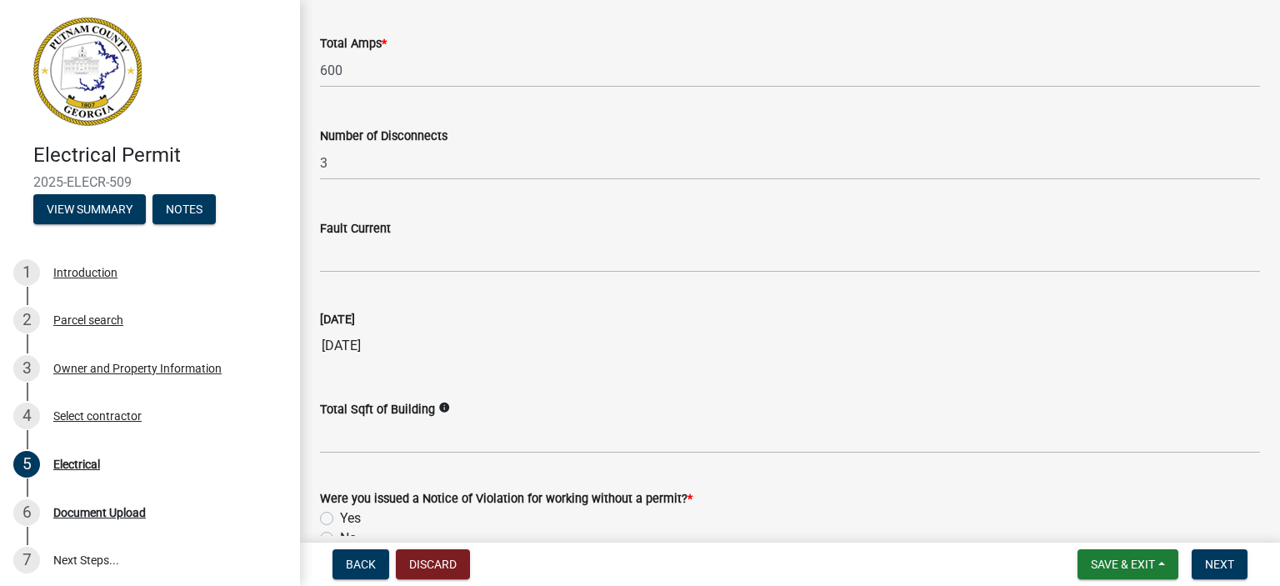
scroll to position [1750, 0]
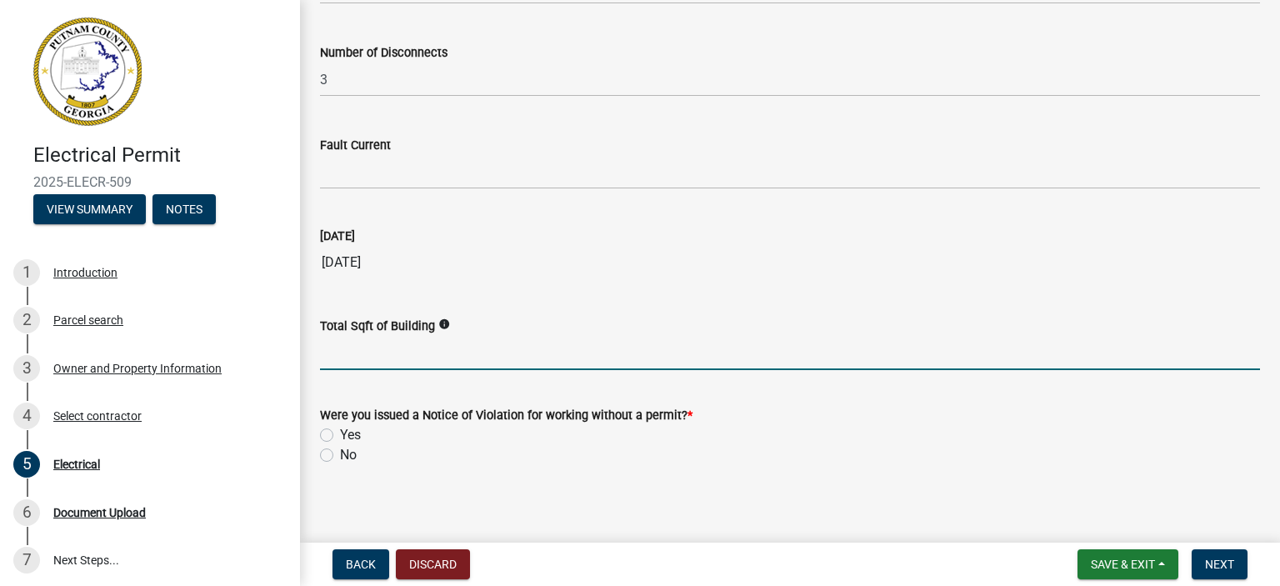
click at [357, 355] on input "text" at bounding box center [790, 353] width 940 height 34
type input "6000"
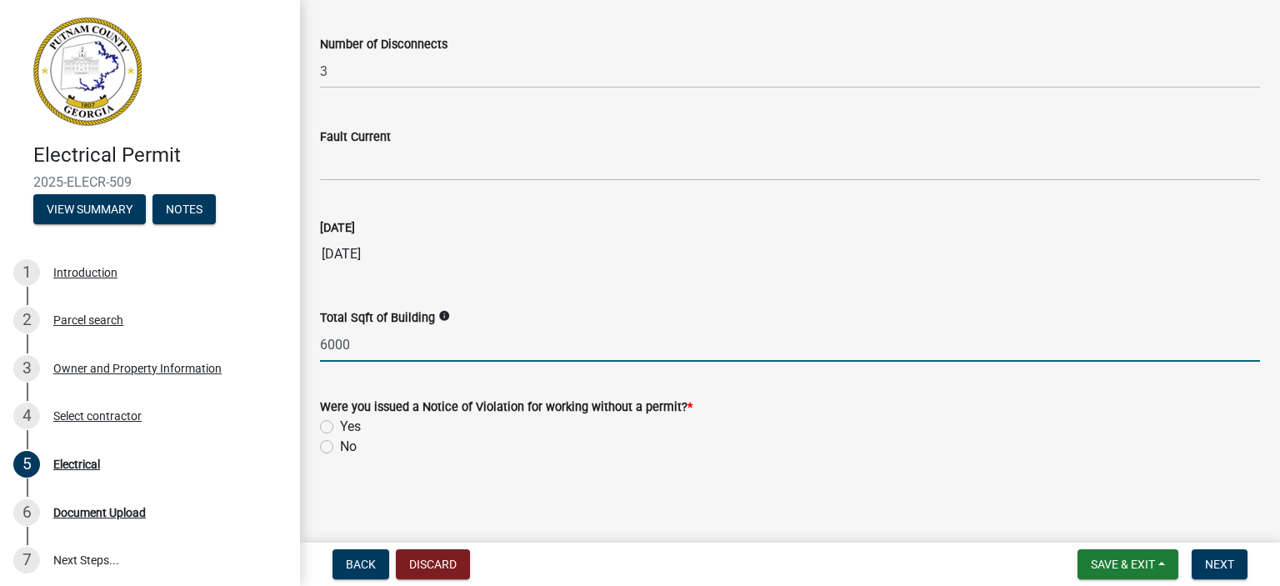
scroll to position [1758, 0]
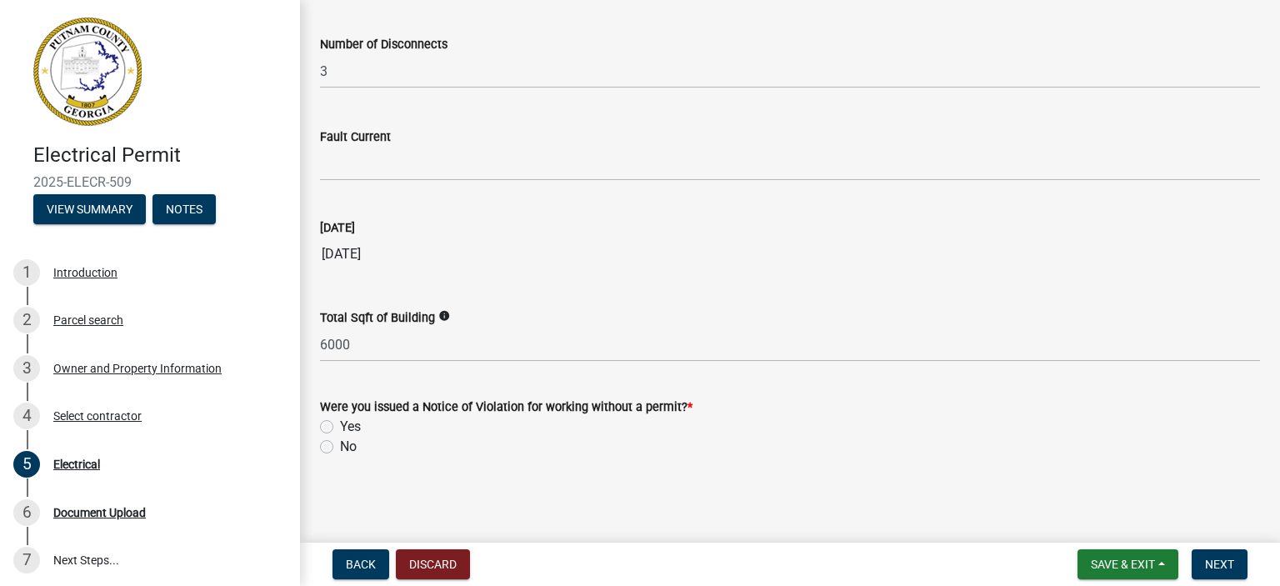
drag, startPoint x: 326, startPoint y: 444, endPoint x: 376, endPoint y: 455, distance: 51.2
click at [340, 444] on label "No" at bounding box center [348, 447] width 17 height 20
click at [340, 444] on input "No" at bounding box center [345, 442] width 11 height 11
radio input "true"
click at [1220, 563] on span "Next" at bounding box center [1219, 564] width 29 height 13
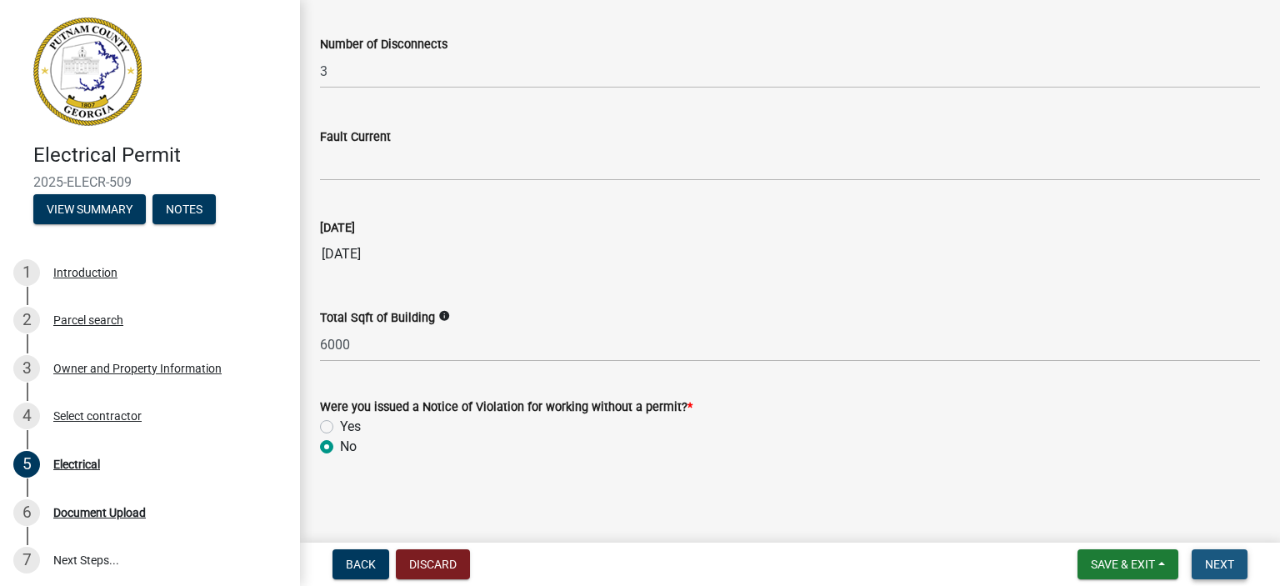
scroll to position [0, 0]
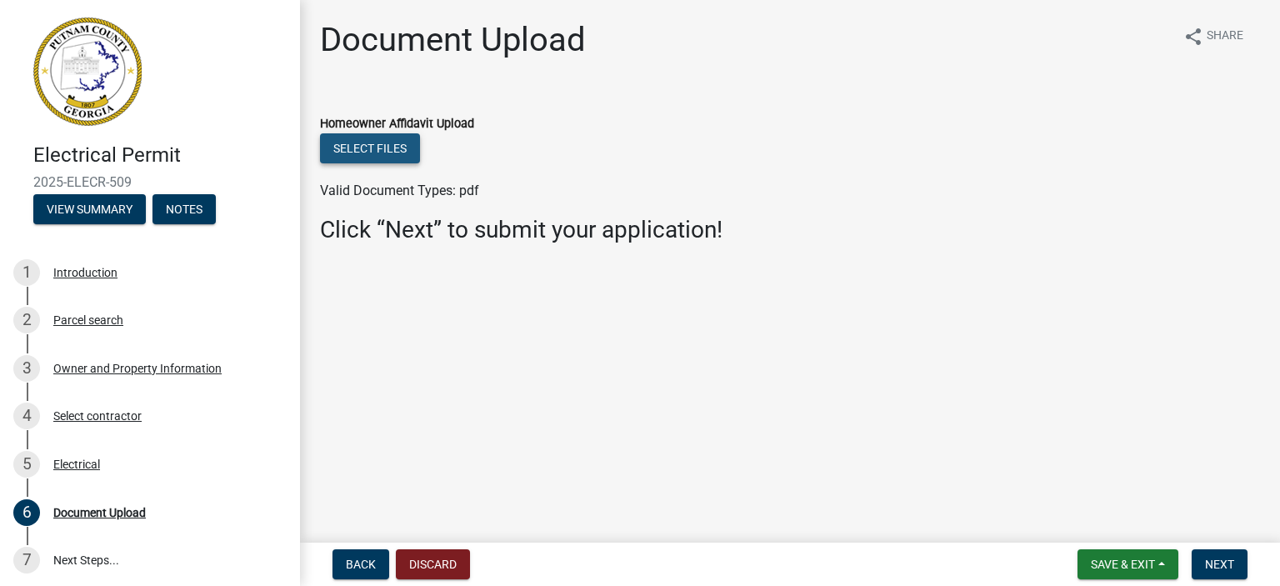
click at [387, 148] on button "Select files" at bounding box center [370, 148] width 100 height 30
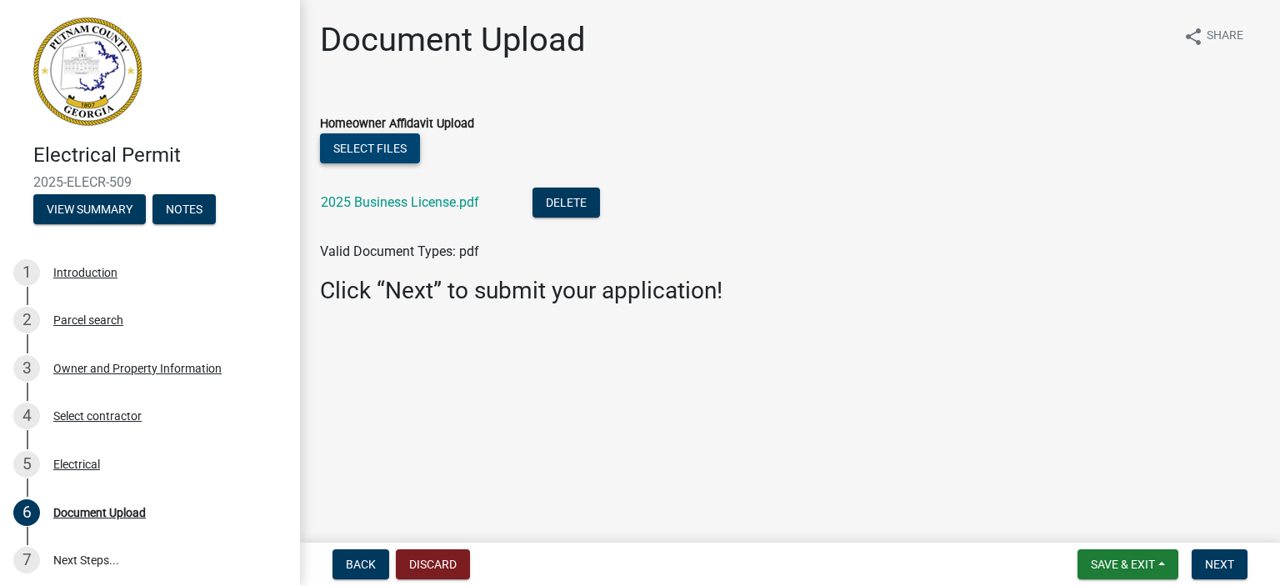
click at [382, 147] on button "Select files" at bounding box center [370, 148] width 100 height 30
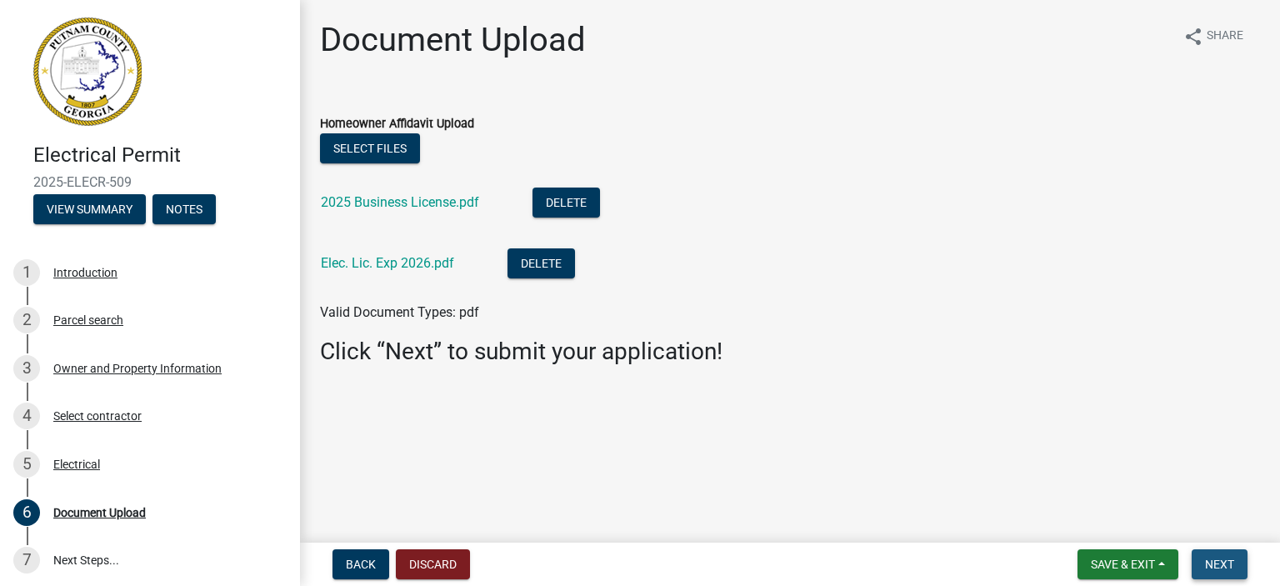
click at [1223, 564] on span "Next" at bounding box center [1219, 564] width 29 height 13
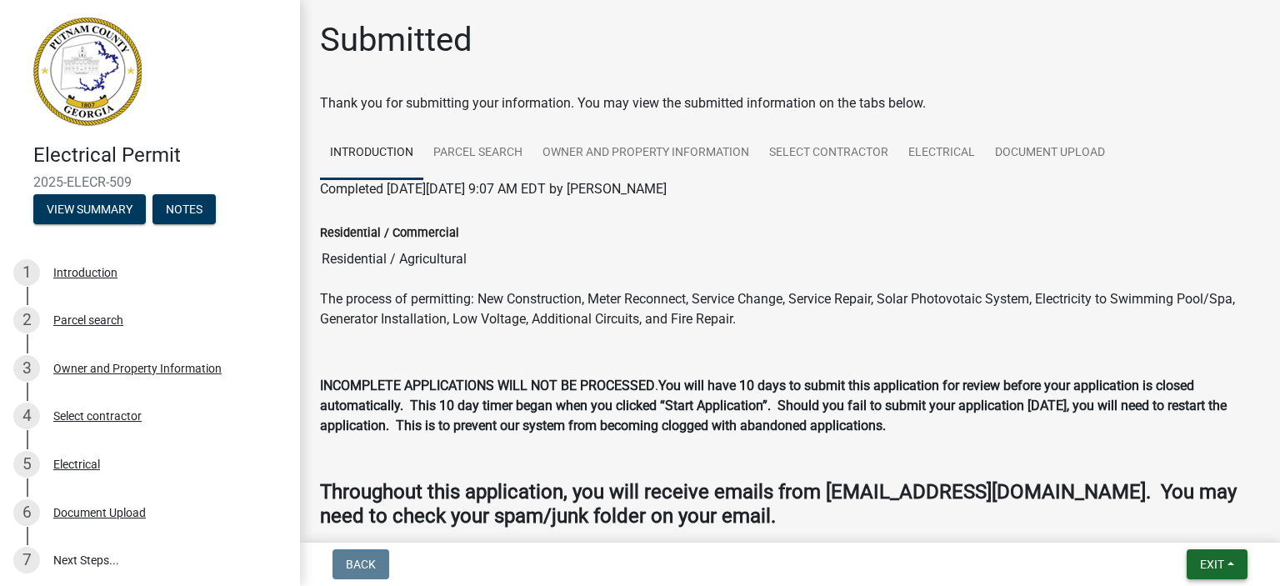
click at [1207, 559] on span "Exit" at bounding box center [1212, 564] width 24 height 13
click at [1162, 519] on button "Save & Exit" at bounding box center [1180, 521] width 133 height 40
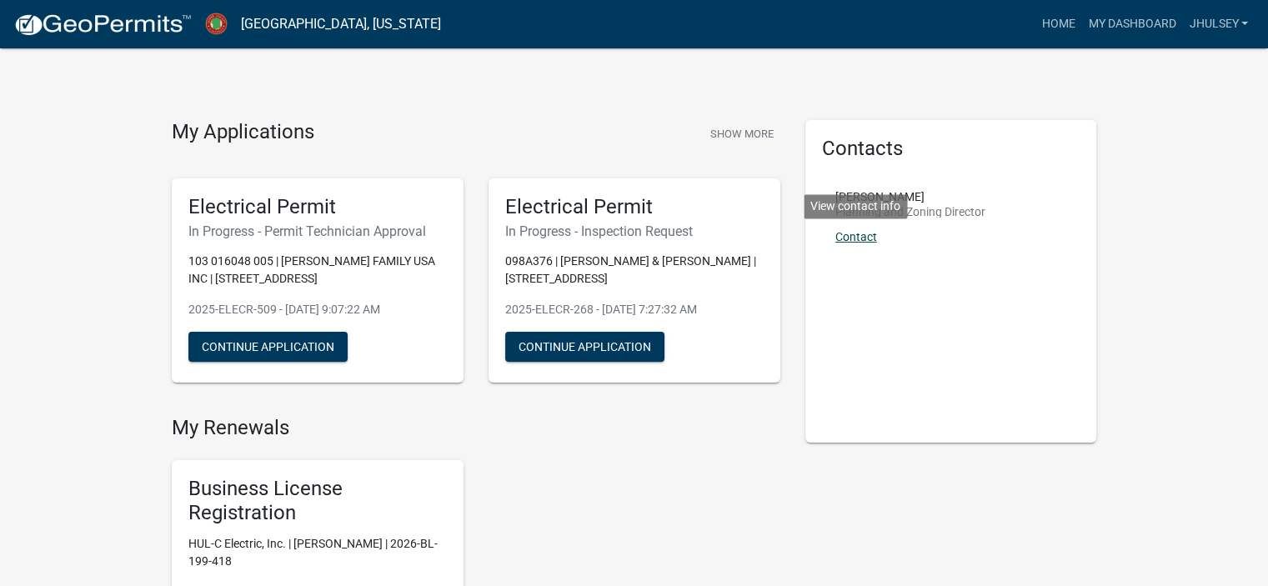
click at [858, 235] on link "Contact" at bounding box center [856, 236] width 42 height 13
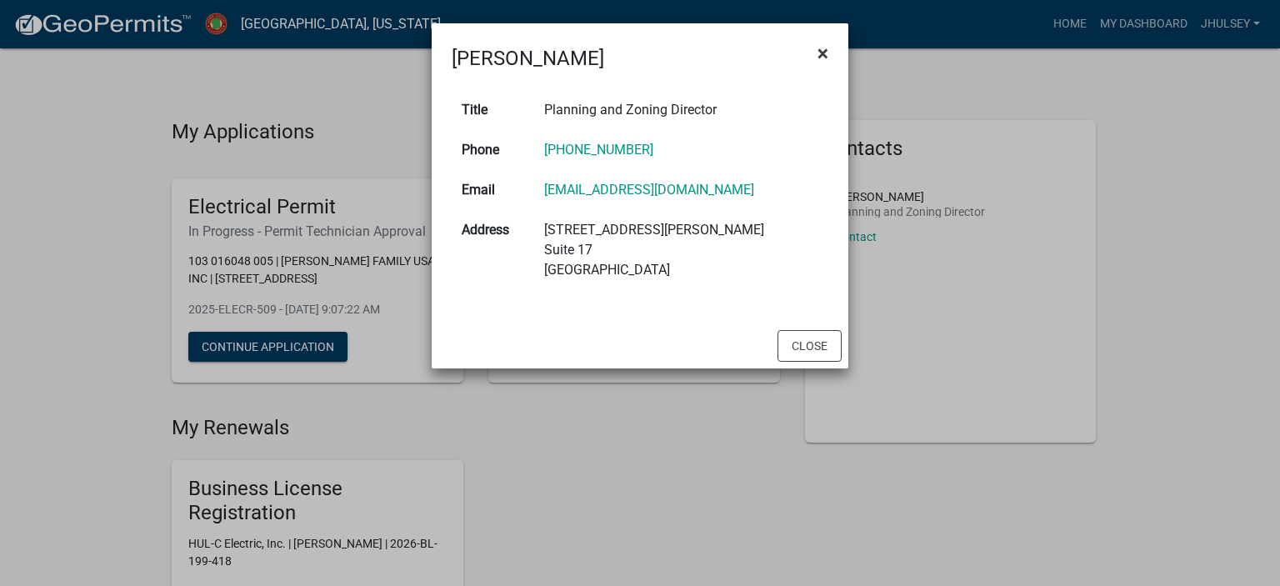
click at [824, 47] on span "×" at bounding box center [823, 53] width 11 height 23
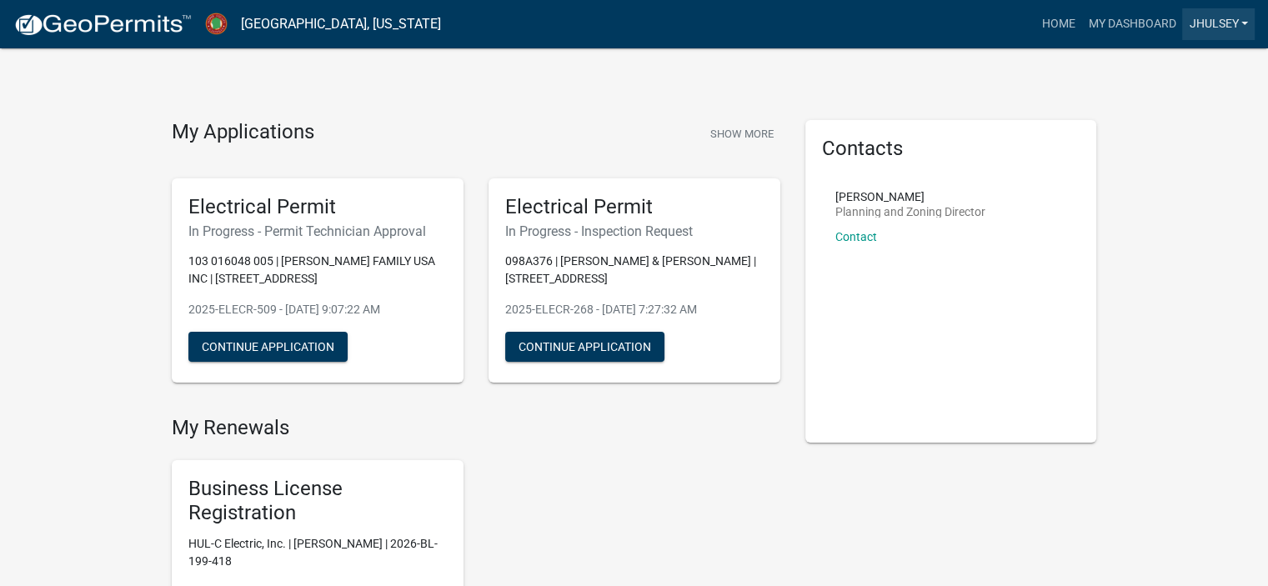
click at [1203, 20] on link "JHulsey" at bounding box center [1218, 24] width 73 height 32
click at [1123, 23] on link "My Dashboard" at bounding box center [1131, 24] width 101 height 32
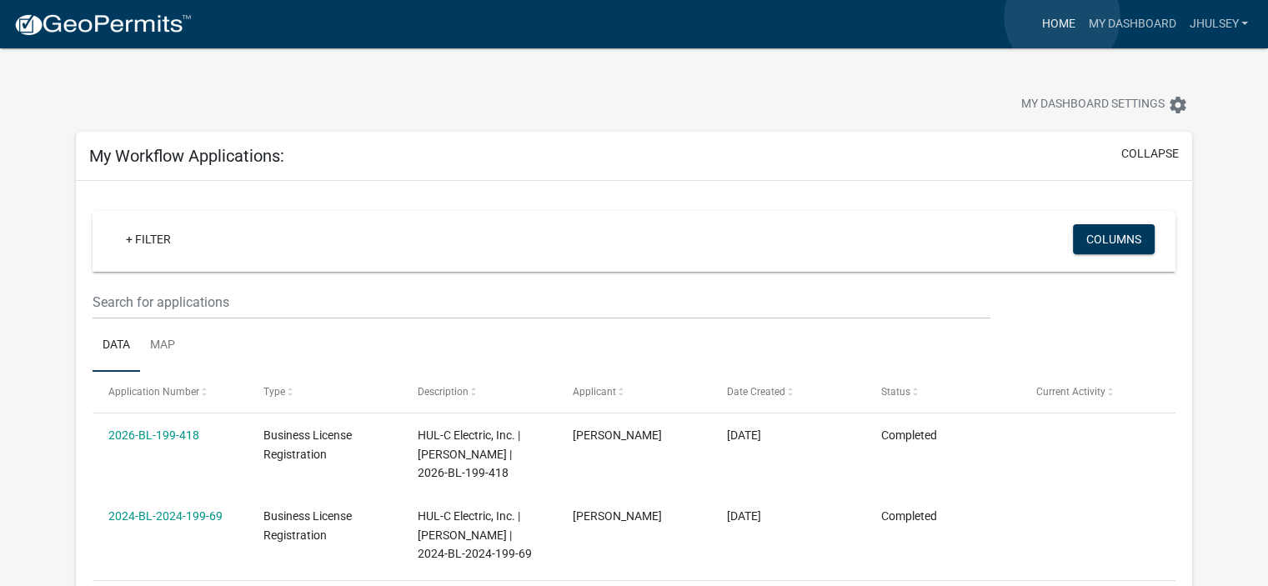
click at [1062, 17] on link "Home" at bounding box center [1057, 24] width 47 height 32
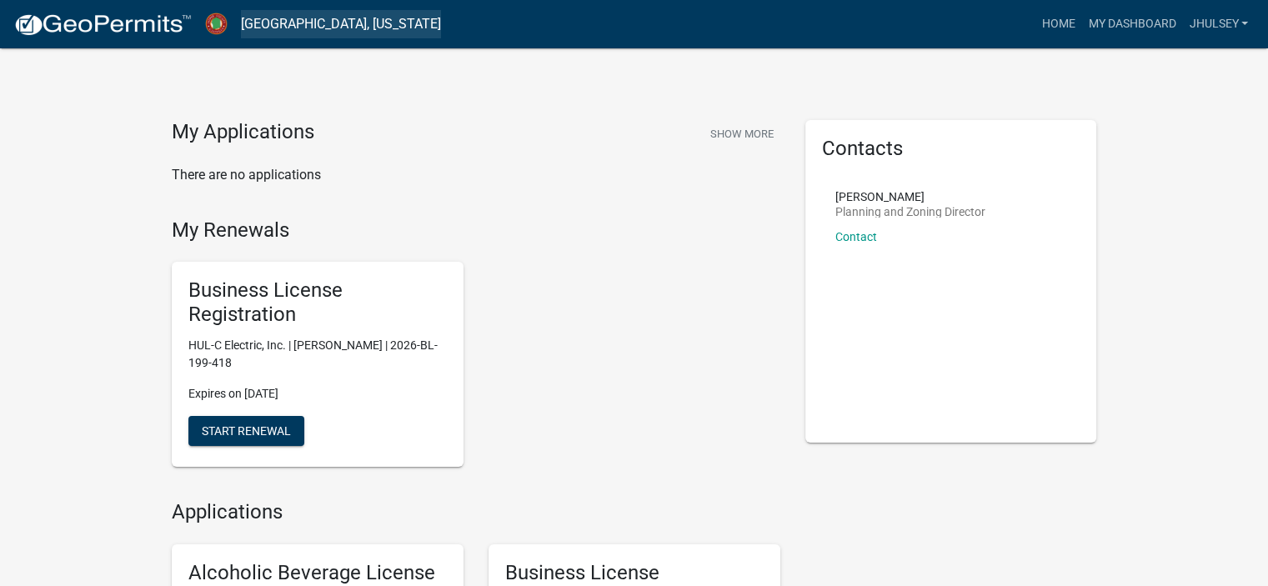
click at [290, 29] on link "[GEOGRAPHIC_DATA], [US_STATE]" at bounding box center [341, 24] width 200 height 28
click at [28, 19] on img at bounding box center [102, 25] width 178 height 25
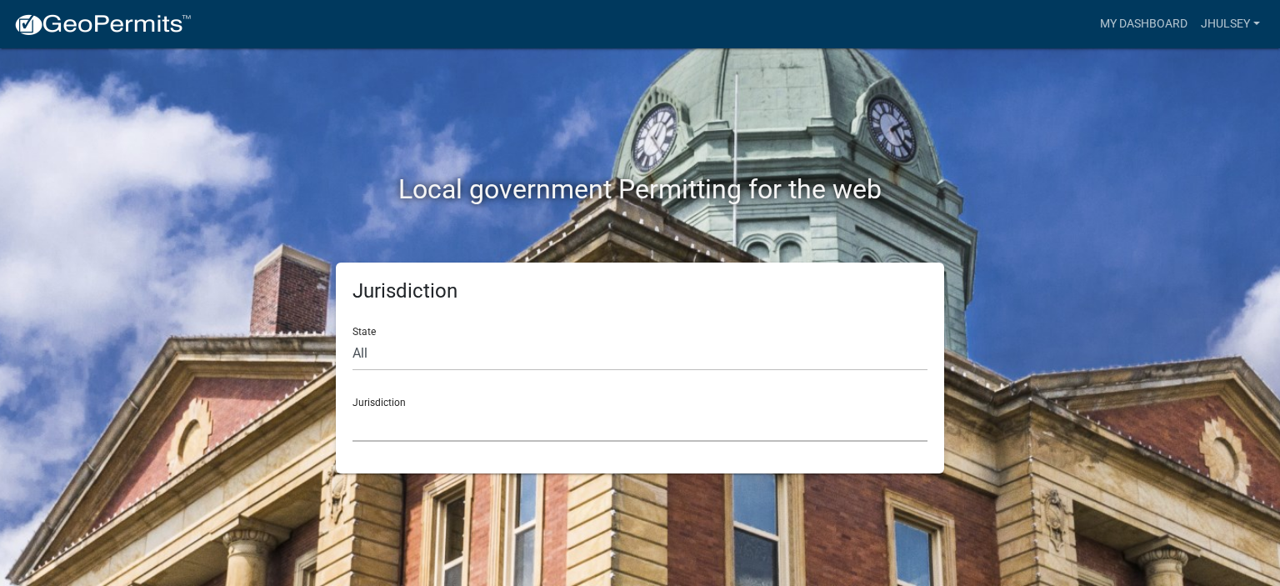
click at [409, 425] on select "[GEOGRAPHIC_DATA], [US_STATE] [GEOGRAPHIC_DATA], [US_STATE][PERSON_NAME][GEOGRA…" at bounding box center [640, 425] width 575 height 34
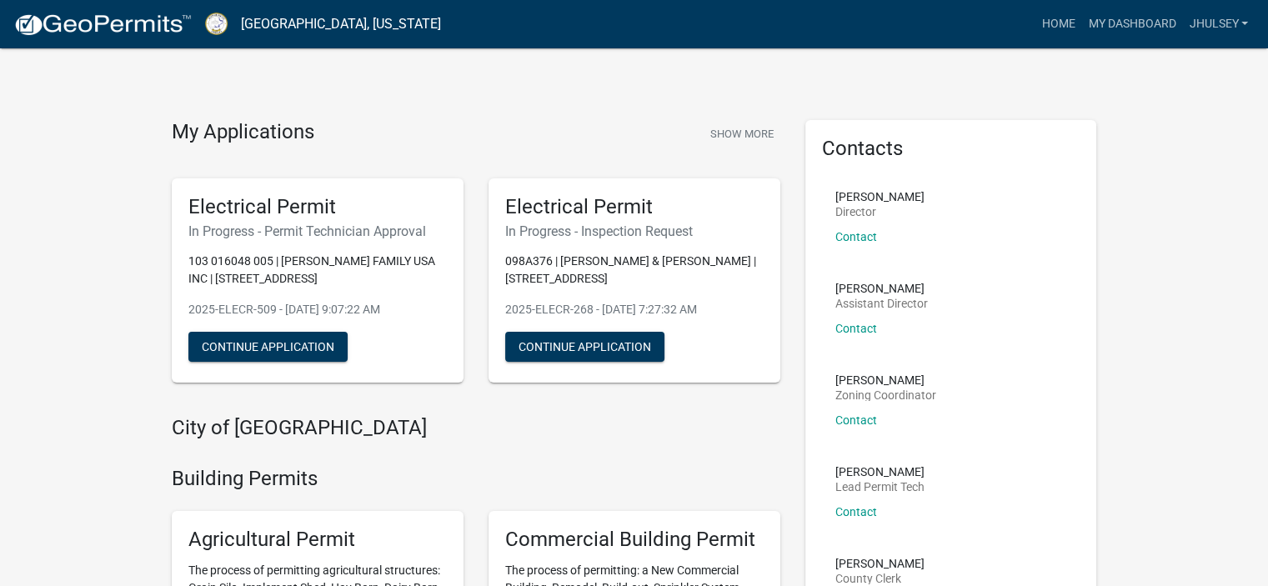
scroll to position [83, 0]
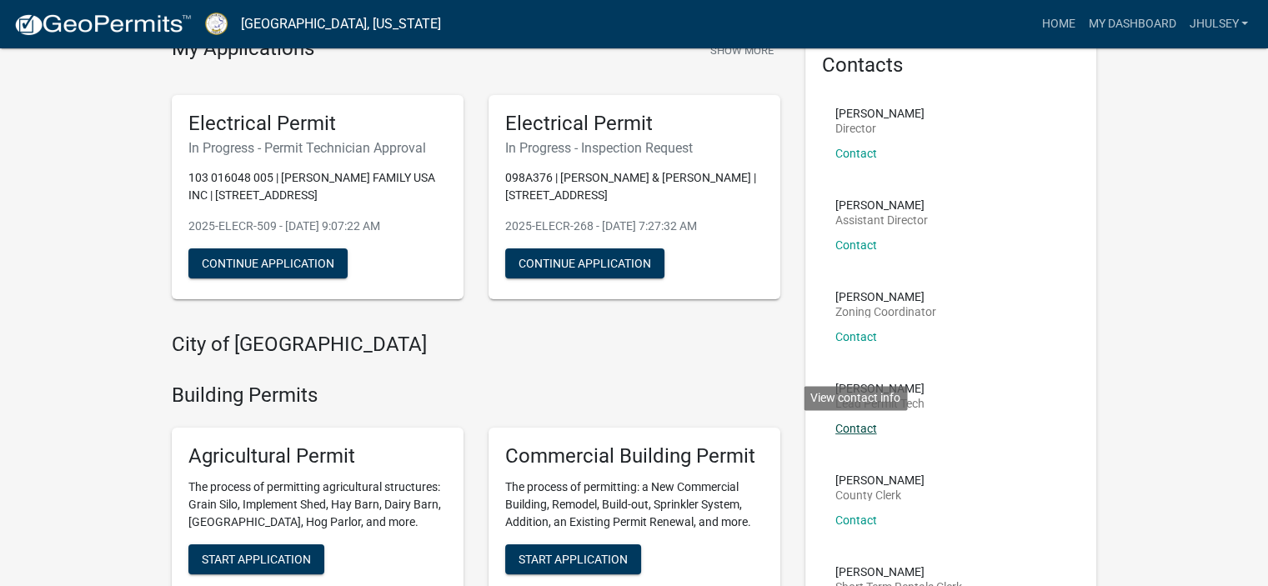
click at [857, 429] on link "Contact" at bounding box center [856, 428] width 42 height 13
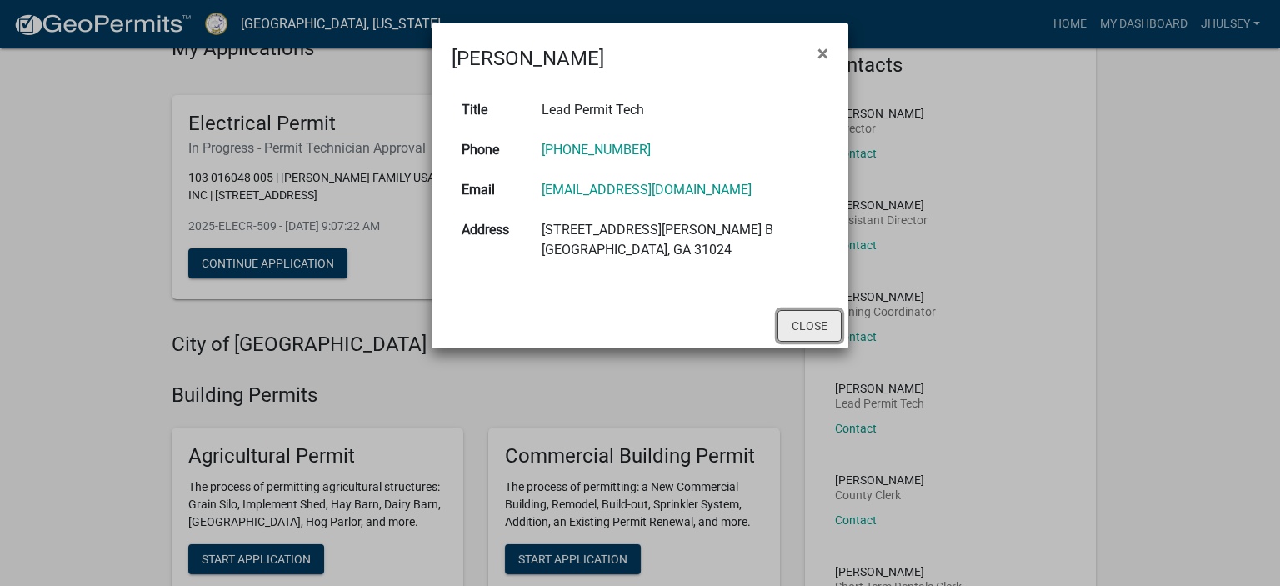
click at [804, 323] on button "Close" at bounding box center [810, 326] width 64 height 32
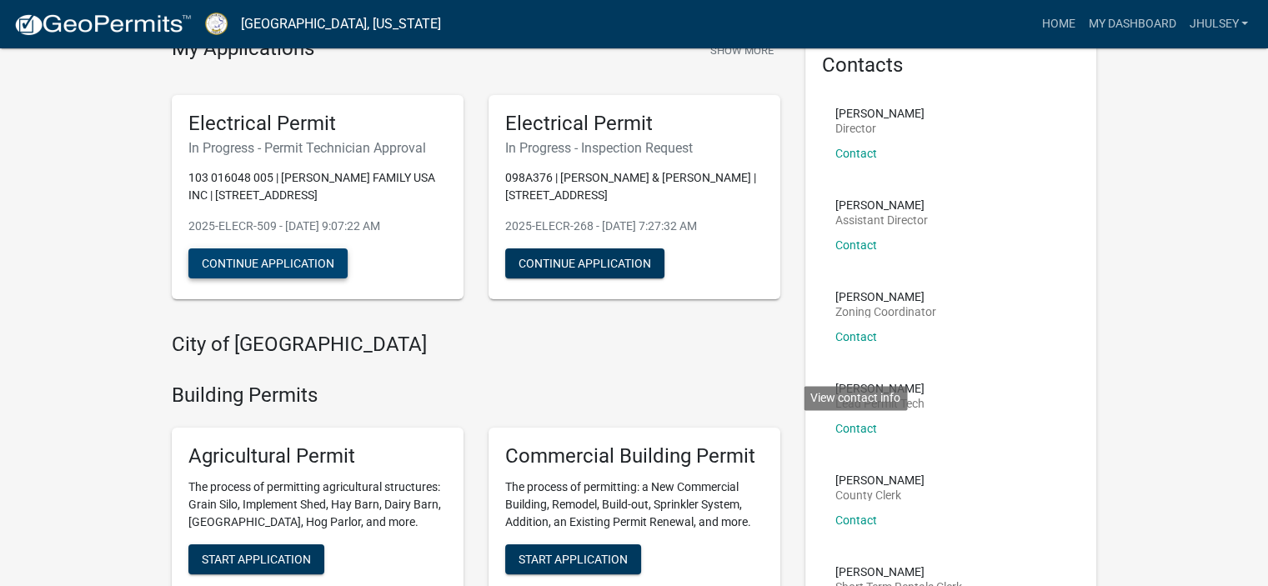
click at [307, 265] on button "Continue Application" at bounding box center [267, 263] width 159 height 30
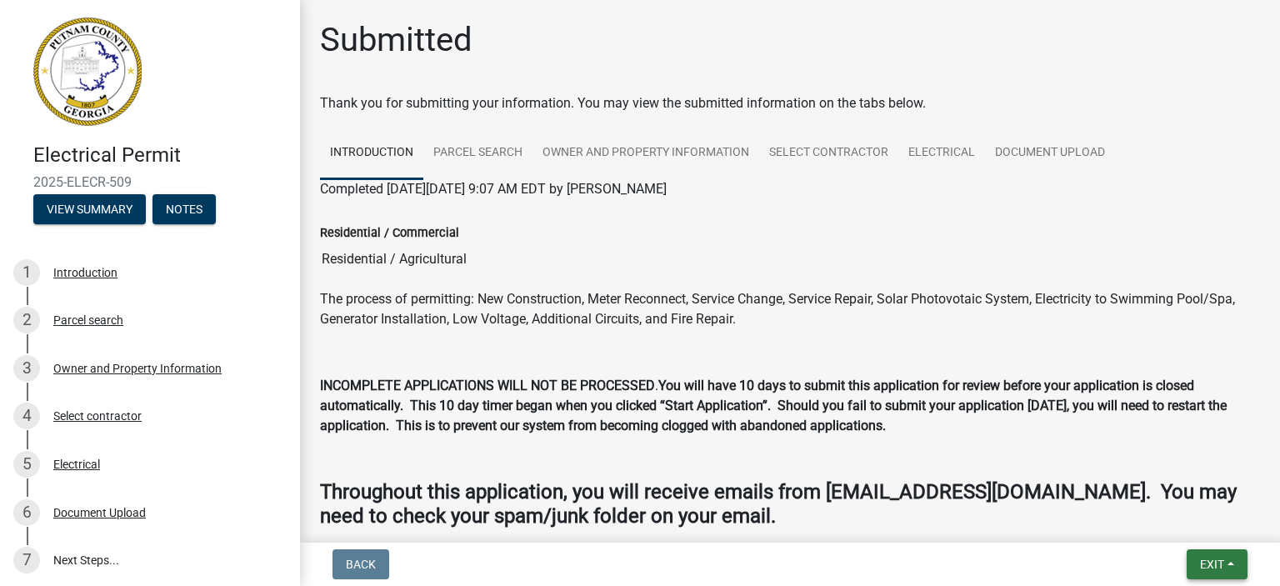
click at [1220, 554] on button "Exit" at bounding box center [1217, 564] width 61 height 30
click at [1173, 523] on button "Save & Exit" at bounding box center [1180, 521] width 133 height 40
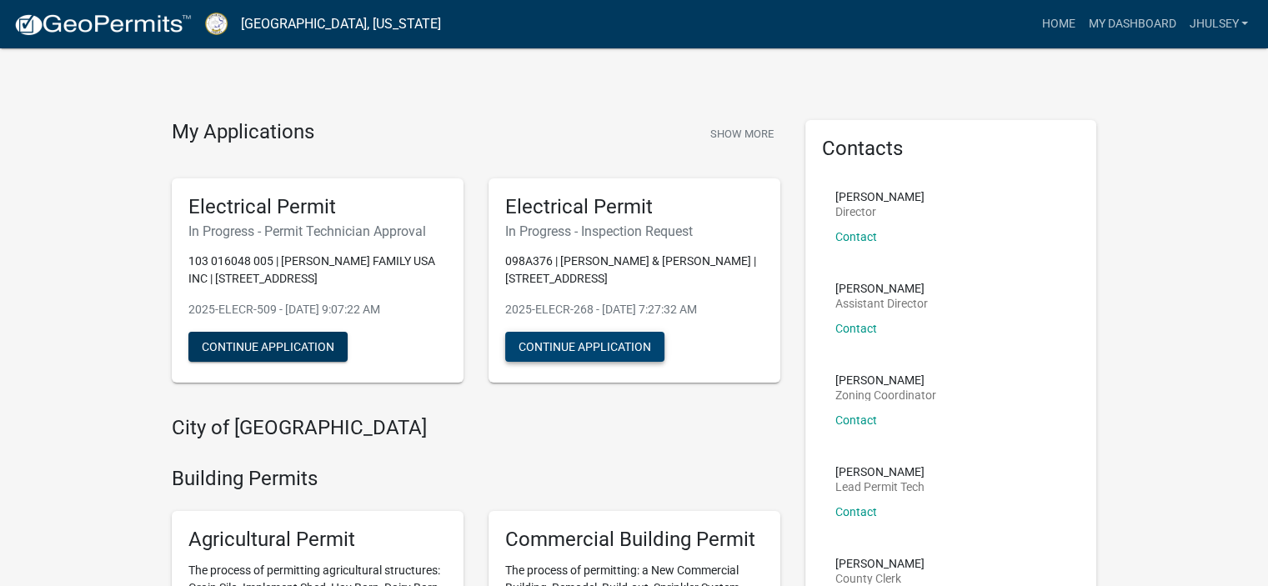
click at [602, 344] on button "Continue Application" at bounding box center [584, 347] width 159 height 30
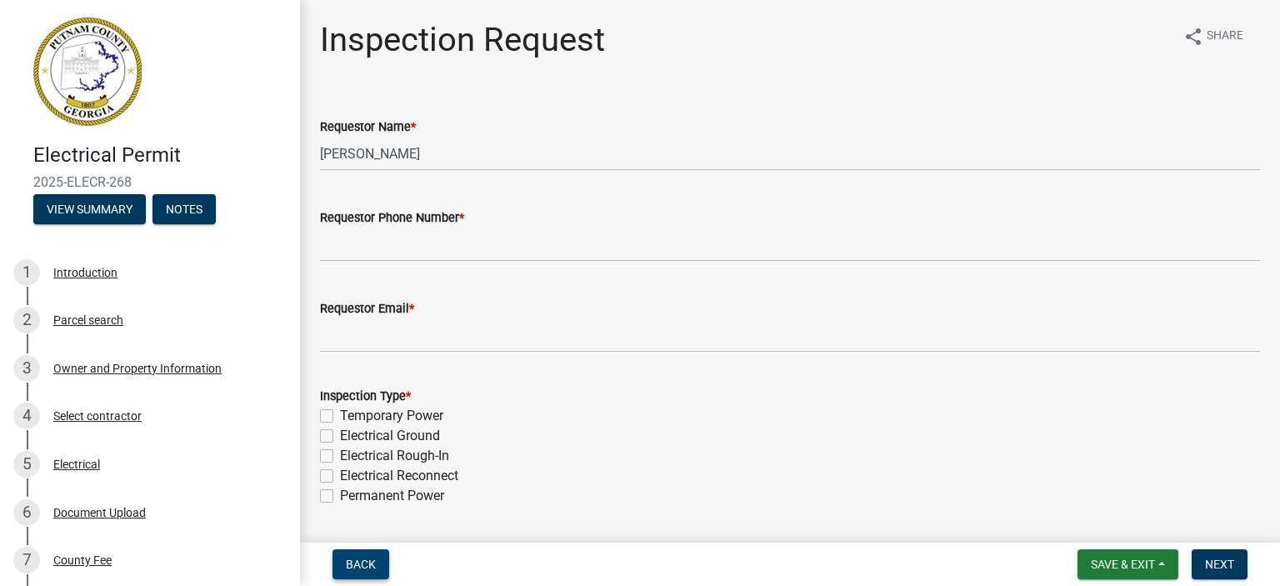
click at [364, 563] on span "Back" at bounding box center [361, 564] width 30 height 13
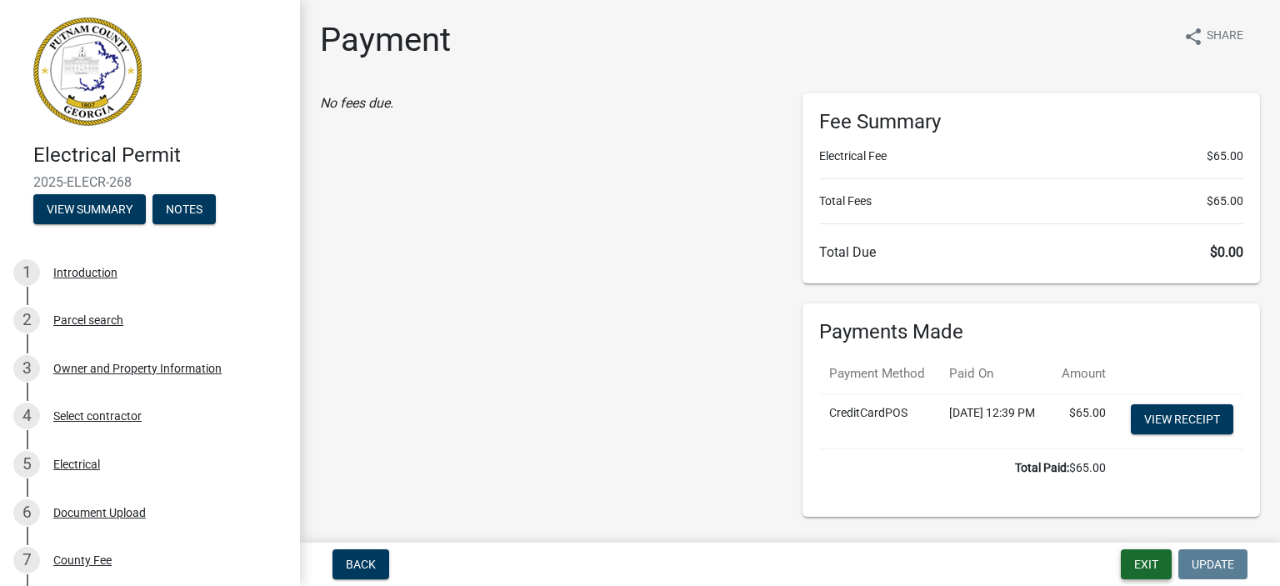
click at [1143, 557] on button "Exit" at bounding box center [1146, 564] width 51 height 30
